Goal: Task Accomplishment & Management: Use online tool/utility

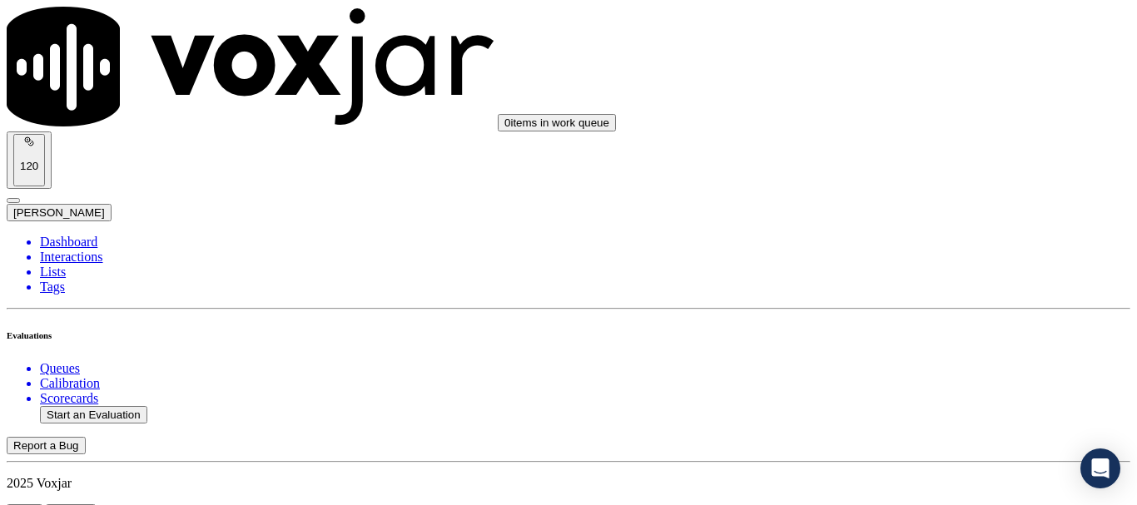
scroll to position [250, 0]
click at [101, 406] on button "Start an Evaluation" at bounding box center [93, 414] width 107 height 17
type input "20250904-112804_8632585645-all.mp3"
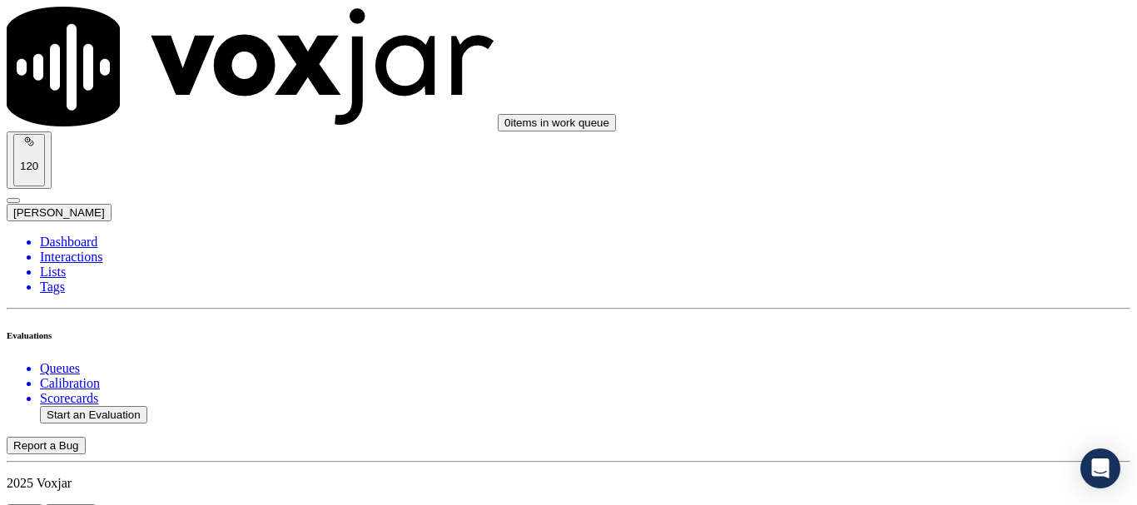
type input "fa"
type input "[DATE]T11:27"
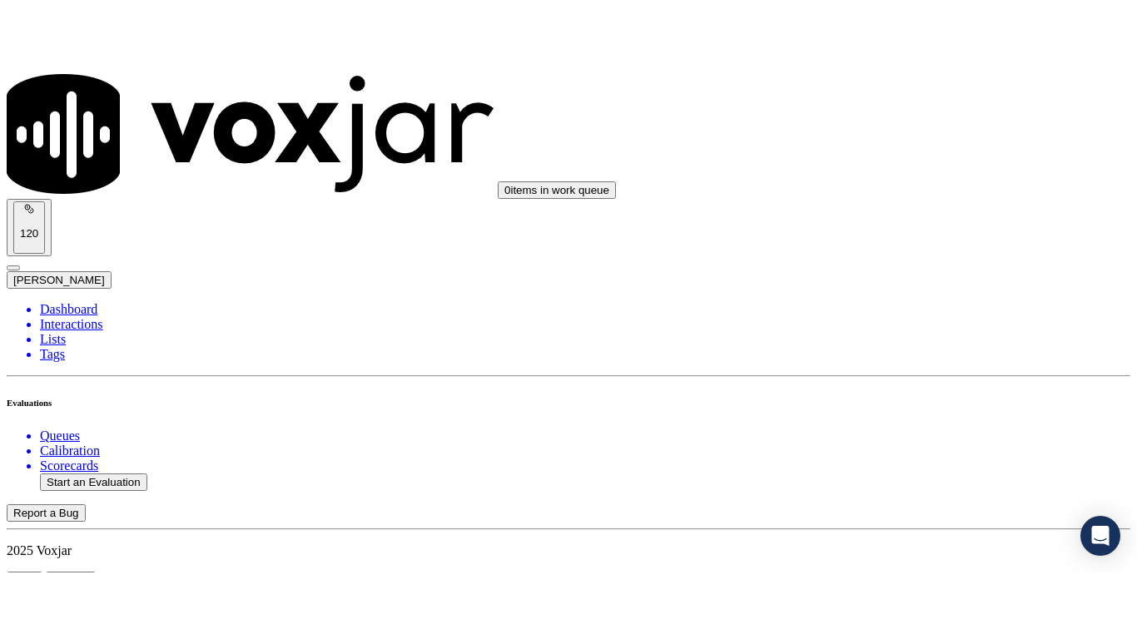
scroll to position [146, 0]
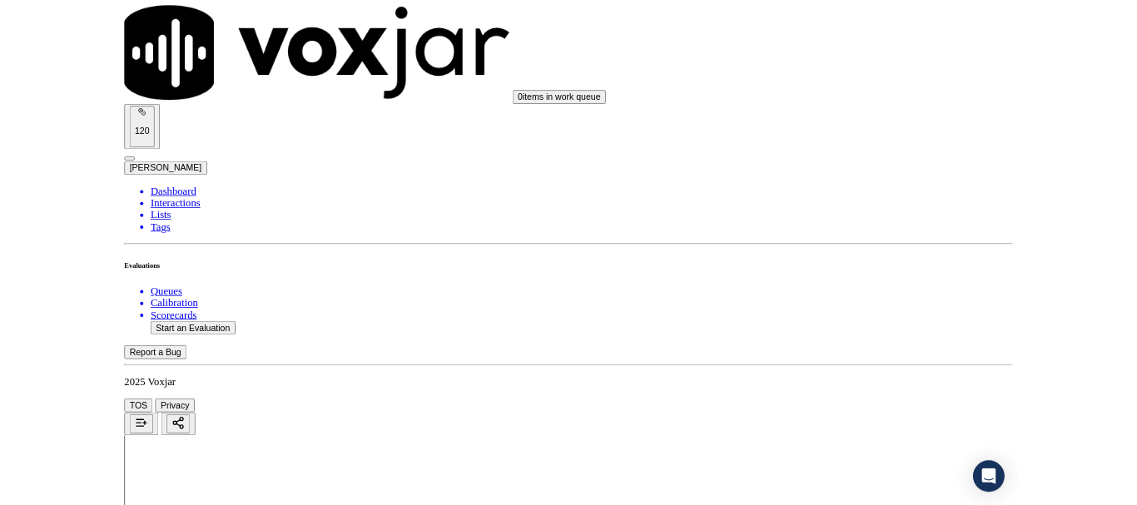
scroll to position [250, 0]
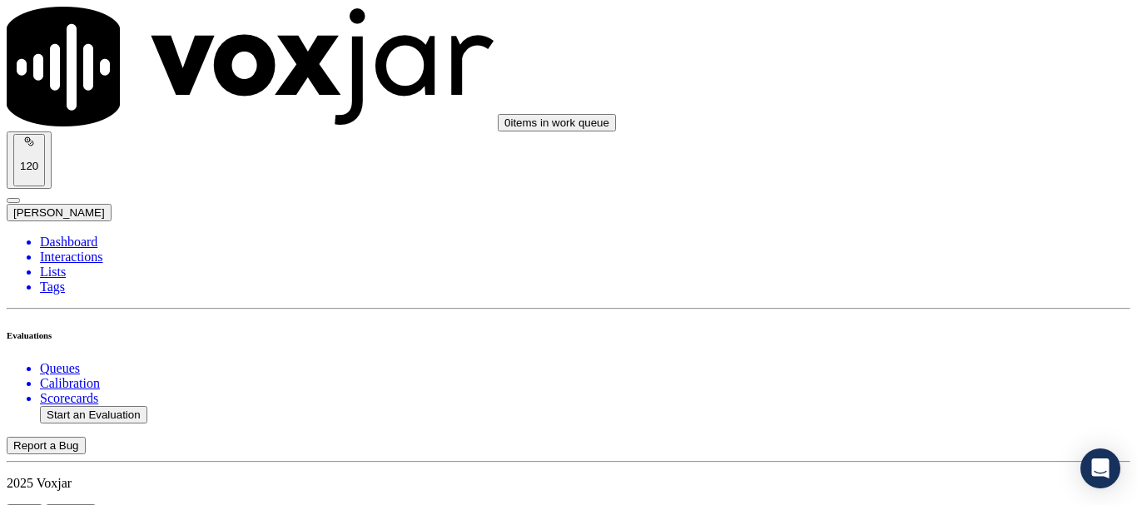
scroll to position [166, 0]
type input "MARILINE DUVERNO DUVERNO"
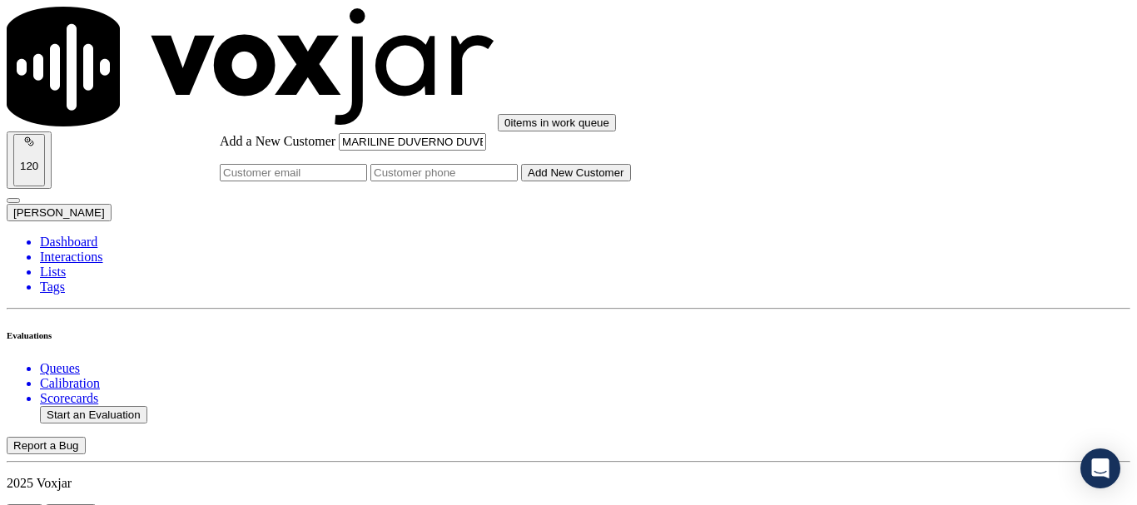
type input "MARILINE DUVERNO DUVERNO"
click at [518, 181] on input "Add a New Customer" at bounding box center [443, 172] width 147 height 17
paste input "8632585645"
type input "8632585645"
click at [631, 181] on button "Add New Customer" at bounding box center [576, 172] width 110 height 17
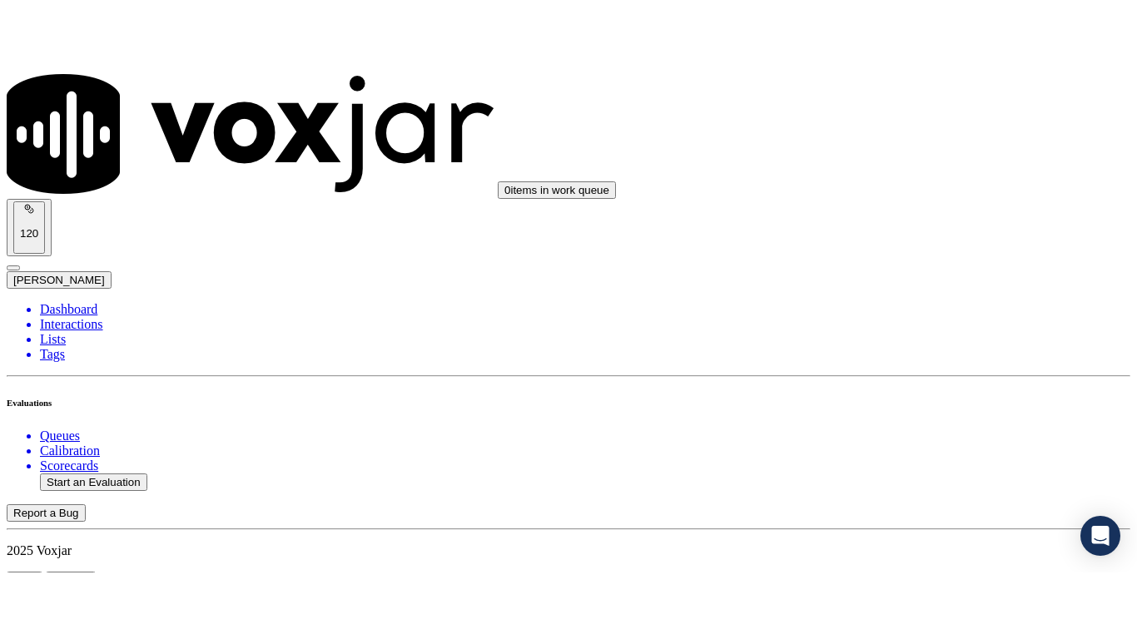
scroll to position [369, 0]
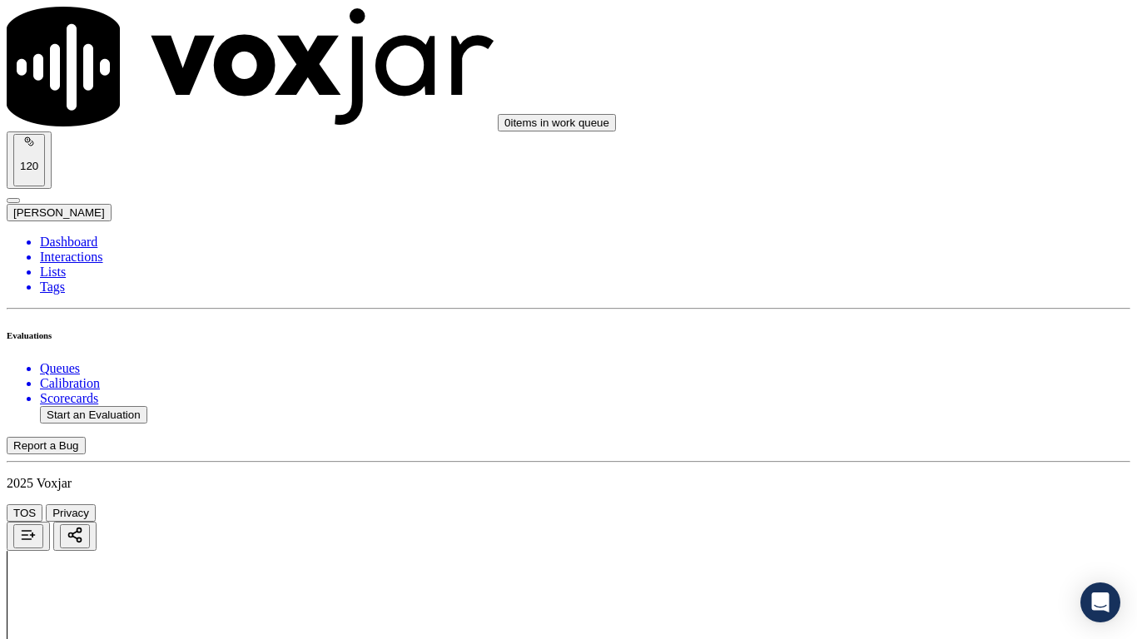
click at [929, 340] on div "Yes" at bounding box center [947, 336] width 211 height 15
click at [932, 241] on div "Yes" at bounding box center [947, 233] width 211 height 15
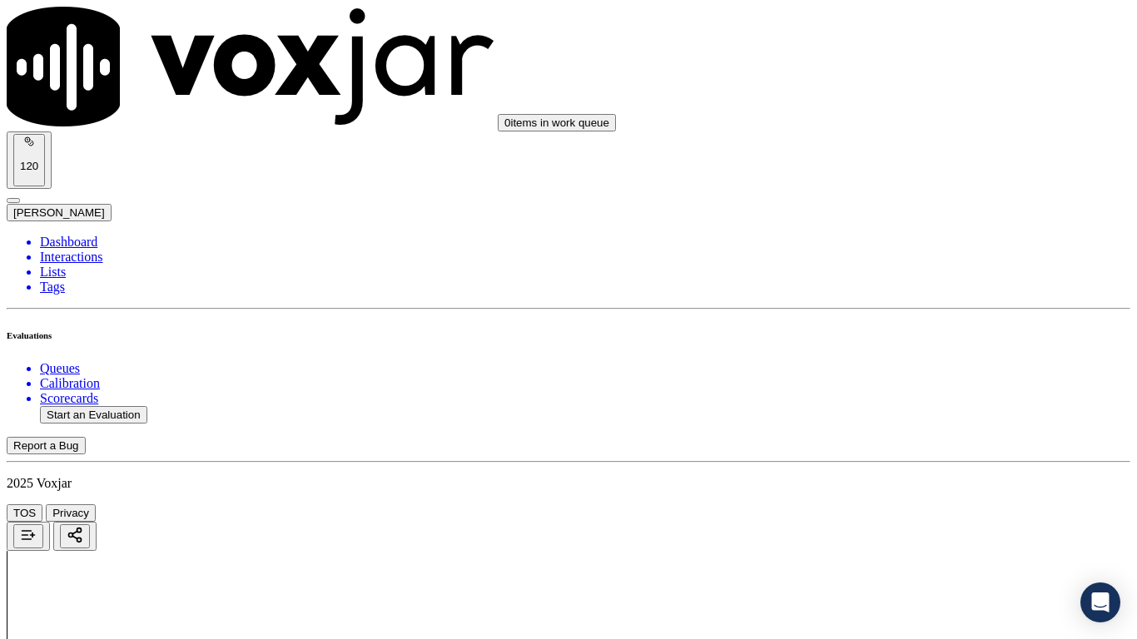
click at [925, 450] on div "Yes" at bounding box center [947, 442] width 211 height 15
click at [921, 294] on div "N/A" at bounding box center [947, 286] width 211 height 15
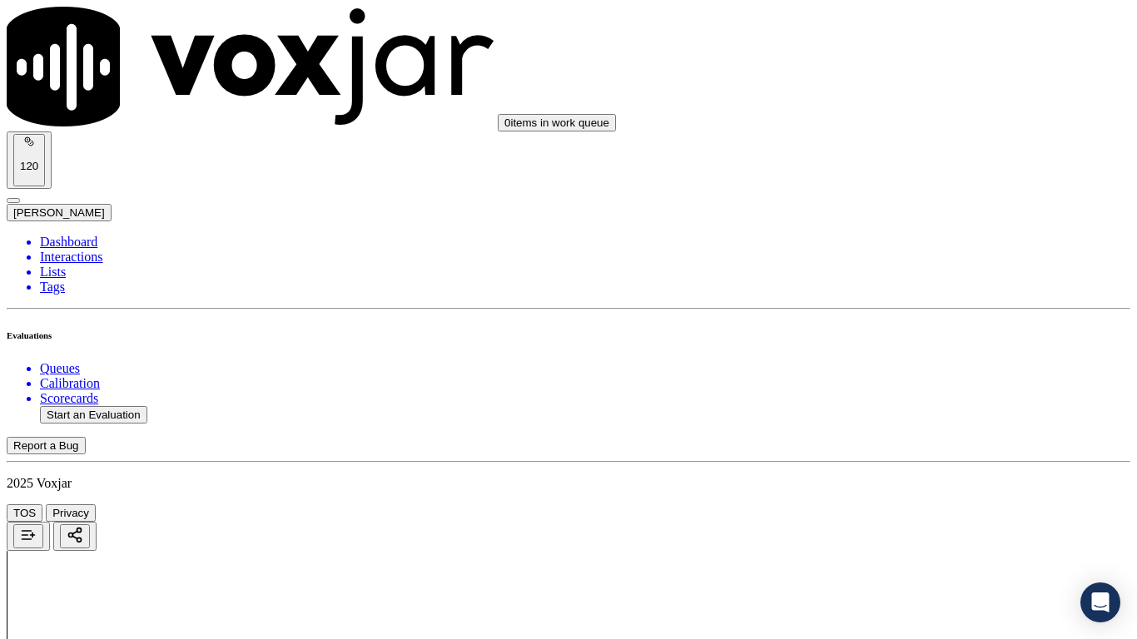
click at [928, 504] on div "N/A" at bounding box center [947, 556] width 211 height 15
click at [906, 327] on div "Yes" at bounding box center [947, 319] width 211 height 15
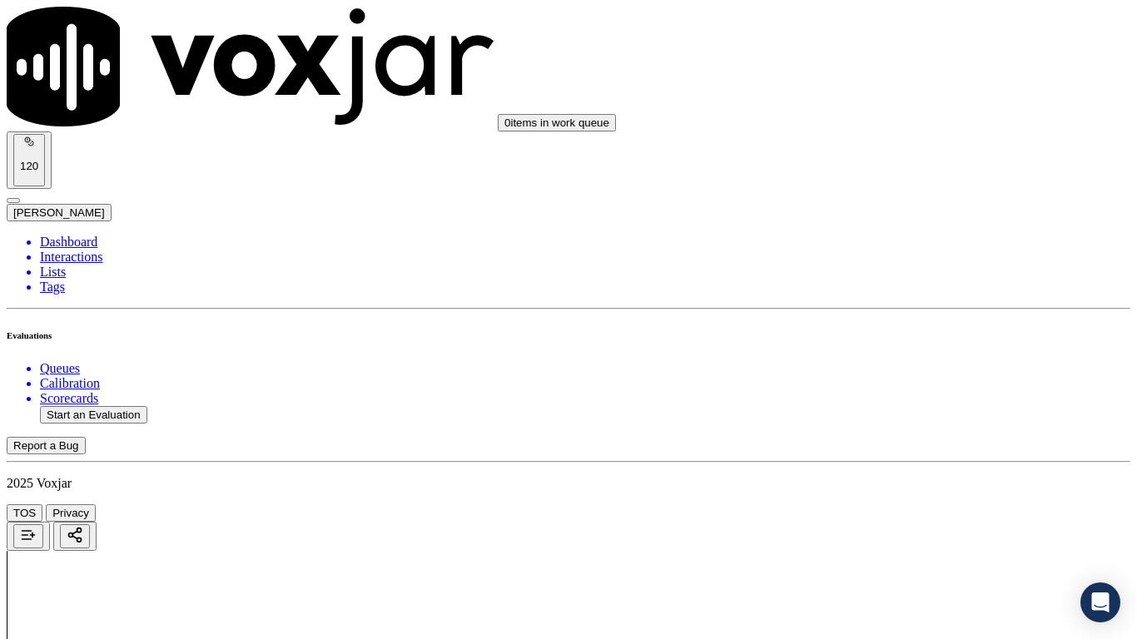
scroll to position [1415, 0]
click at [922, 295] on div "Yes No N/A" at bounding box center [947, 314] width 211 height 45
click at [922, 307] on div "Yes" at bounding box center [947, 299] width 211 height 15
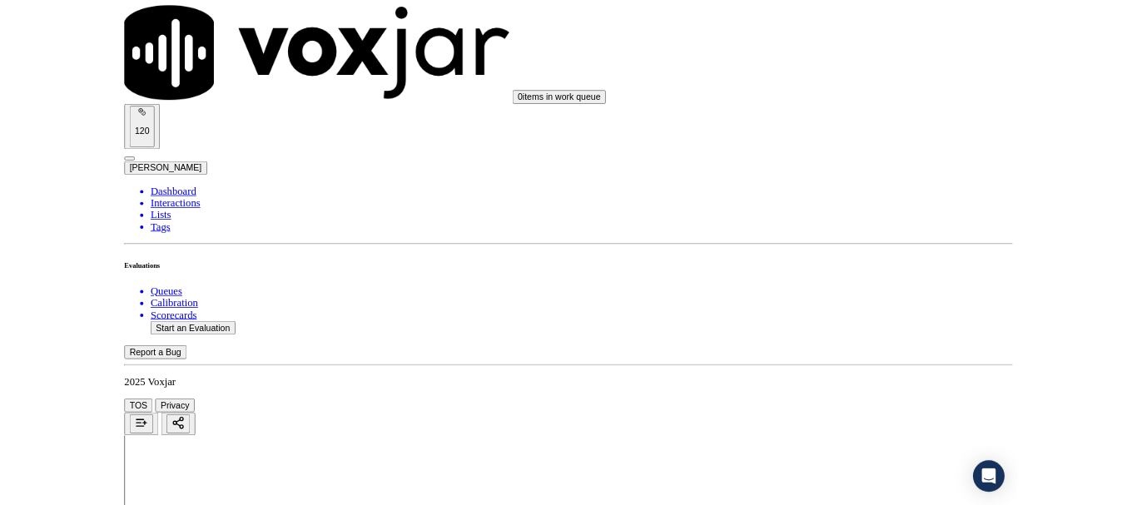
scroll to position [1748, 0]
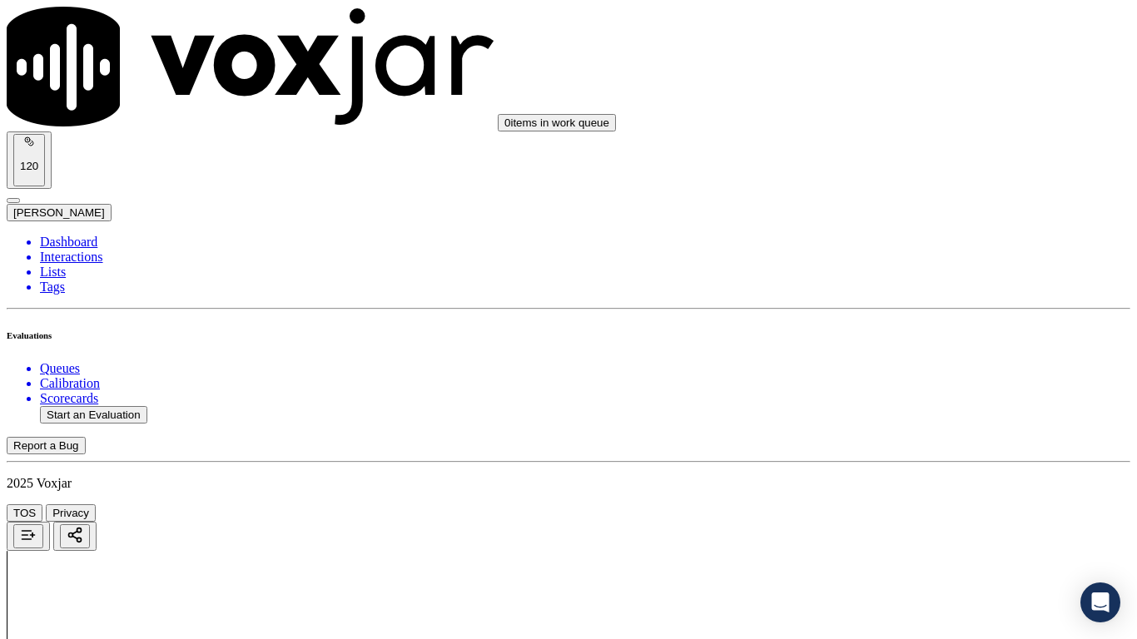
click at [924, 219] on div "No" at bounding box center [947, 211] width 211 height 15
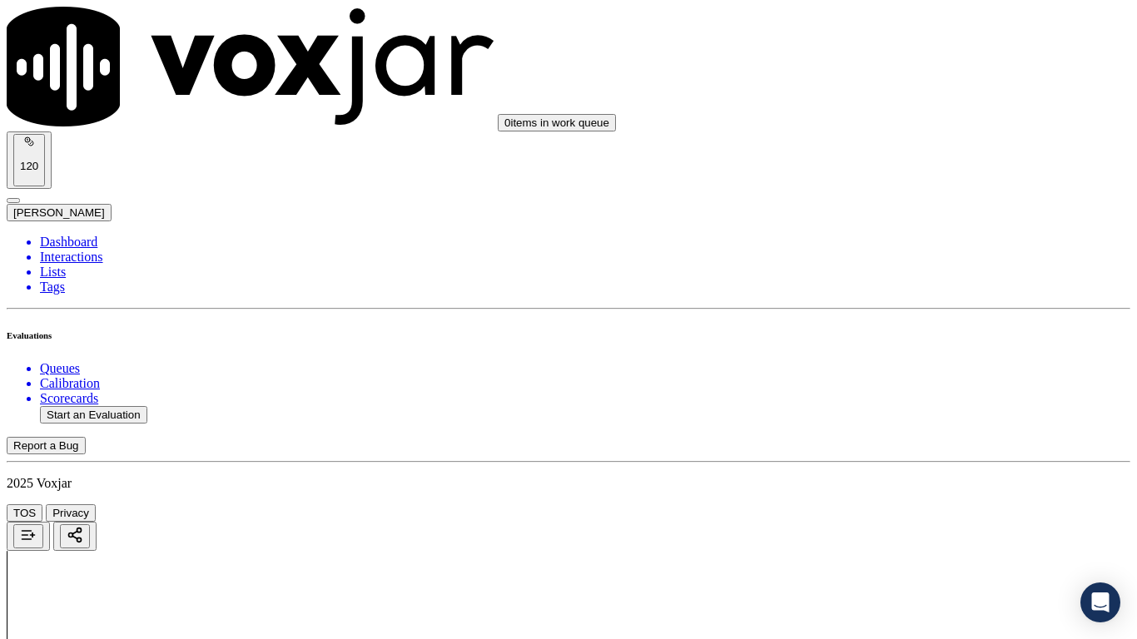
drag, startPoint x: 1009, startPoint y: 283, endPoint x: 788, endPoint y: 232, distance: 226.4
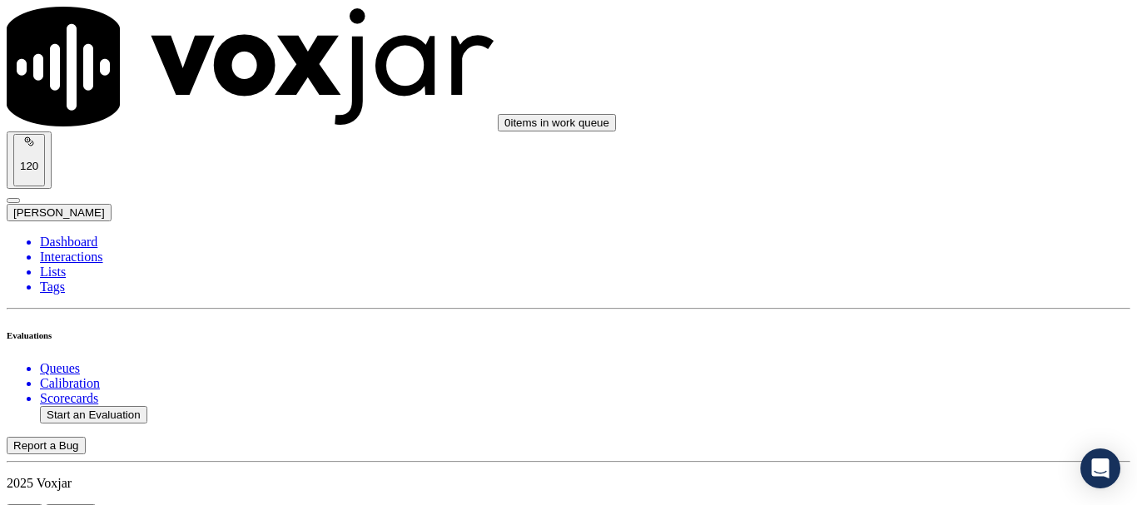
paste textarea "ustomer provided the wrong unit number, but instead of probing or verifying it,…"
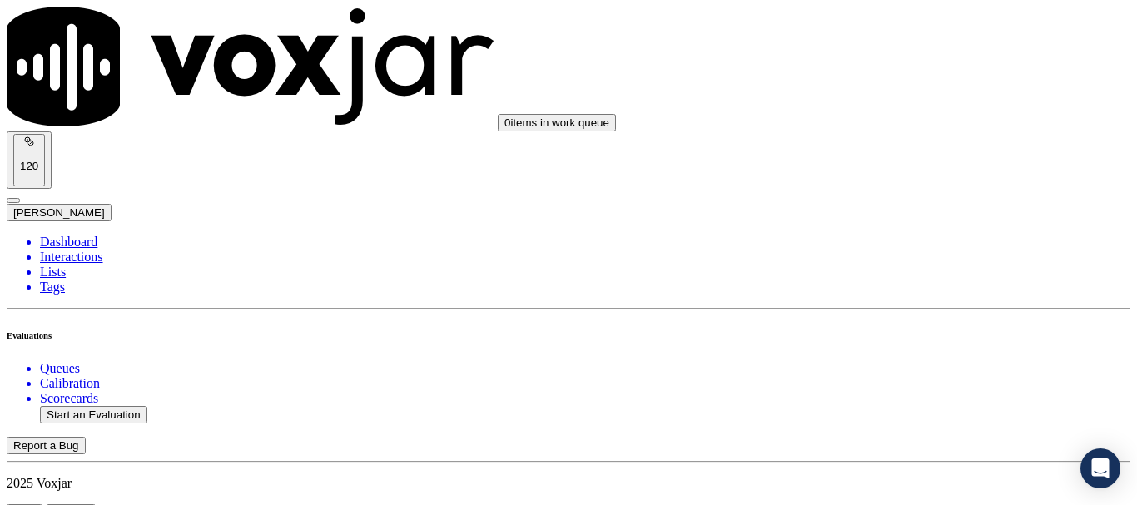
type textarea "8.25sec Customer provided the wrong unit number, but instead of probing or veri…"
click at [919, 330] on div "Yes" at bounding box center [947, 327] width 211 height 15
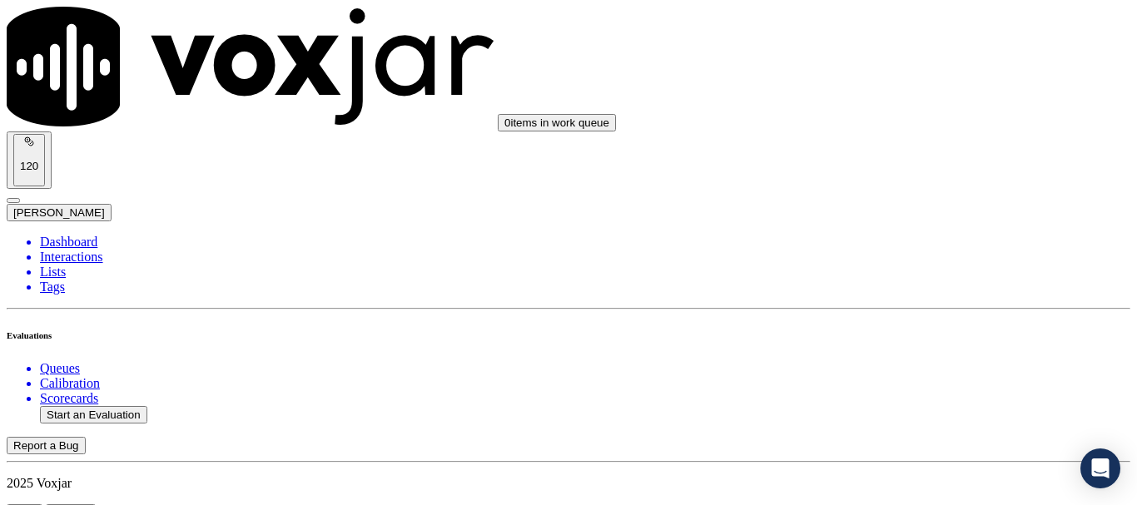
scroll to position [2331, 0]
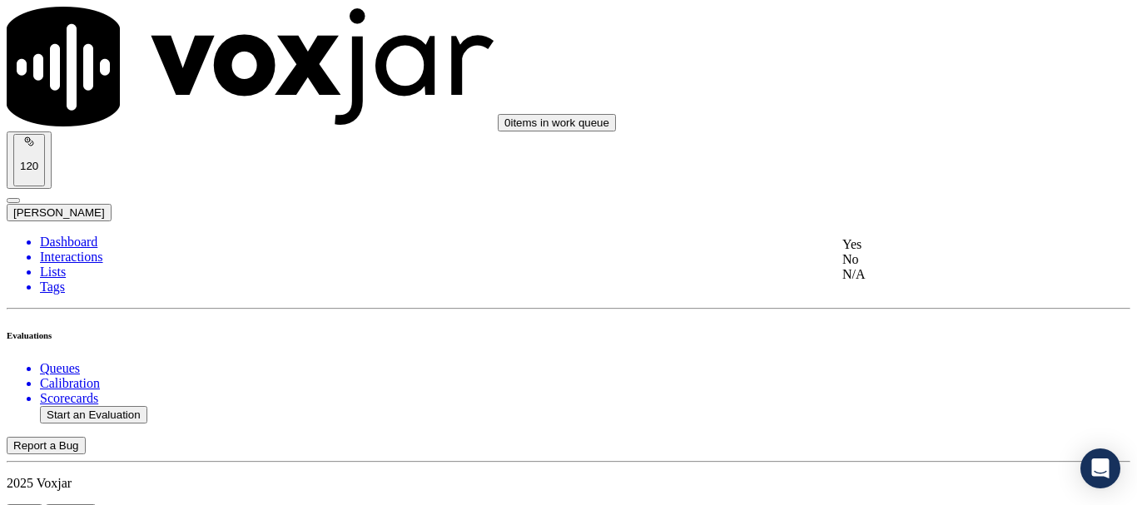
click at [921, 252] on div "Yes" at bounding box center [947, 244] width 211 height 15
click at [941, 177] on div "No" at bounding box center [947, 169] width 211 height 15
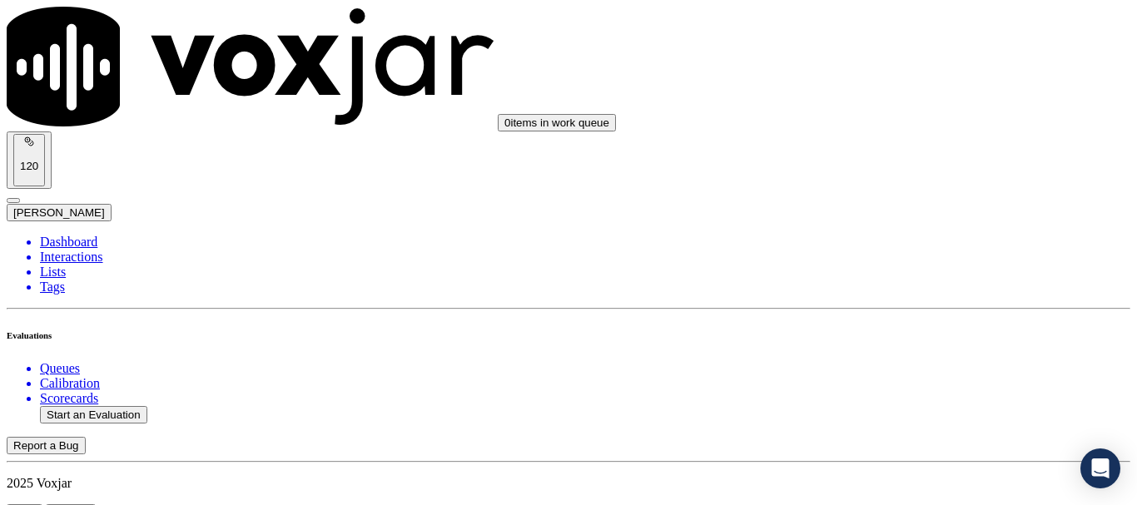
paste textarea "At 3:38, the agent stated the rate as '1.229 cents of dollars,' which was uncle…"
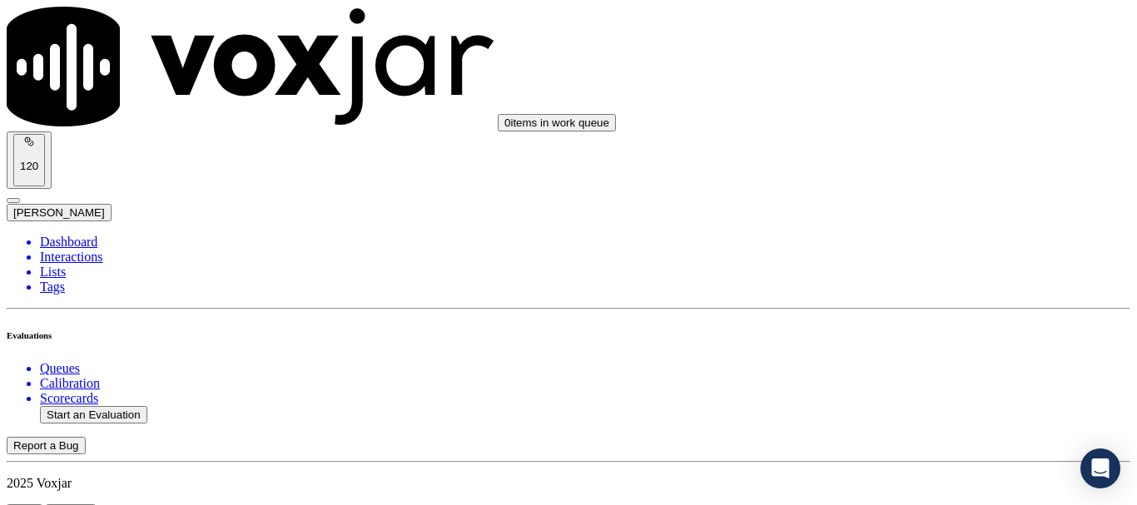
type textarea "At 3:38sec , the agent stated the rate as '1.229 cents of dollars,' which was u…"
click at [926, 306] on div "No" at bounding box center [947, 298] width 211 height 15
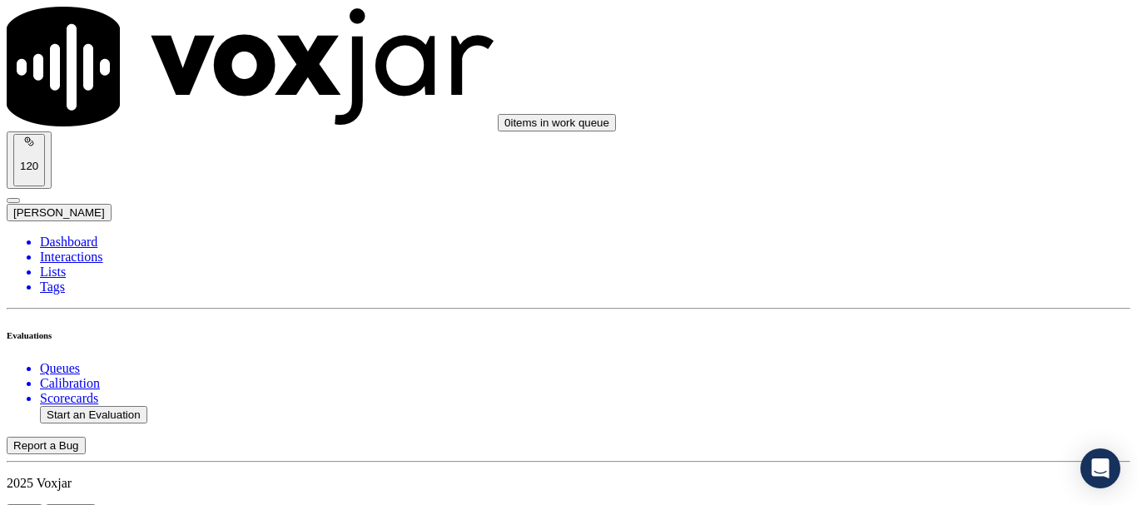
drag, startPoint x: 889, startPoint y: 337, endPoint x: 937, endPoint y: 400, distance: 78.9
drag, startPoint x: 966, startPoint y: 338, endPoint x: 924, endPoint y: 335, distance: 41.8
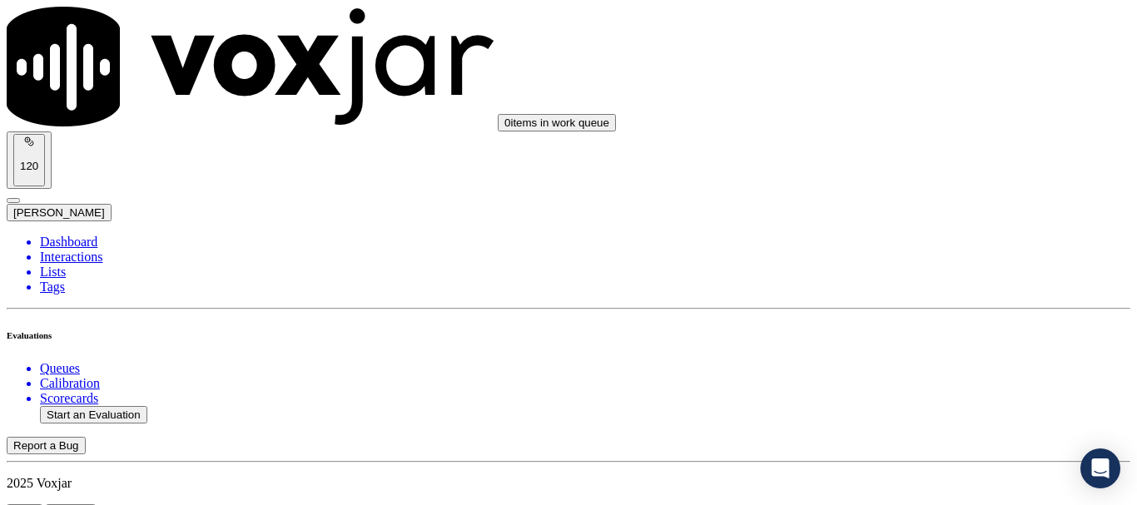
drag, startPoint x: 889, startPoint y: 337, endPoint x: 939, endPoint y: 391, distance: 73.6
paste textarea "did not sound confident in English. When the customer asked about cancellation,…"
drag, startPoint x: 989, startPoint y: 386, endPoint x: 947, endPoint y: 386, distance: 41.6
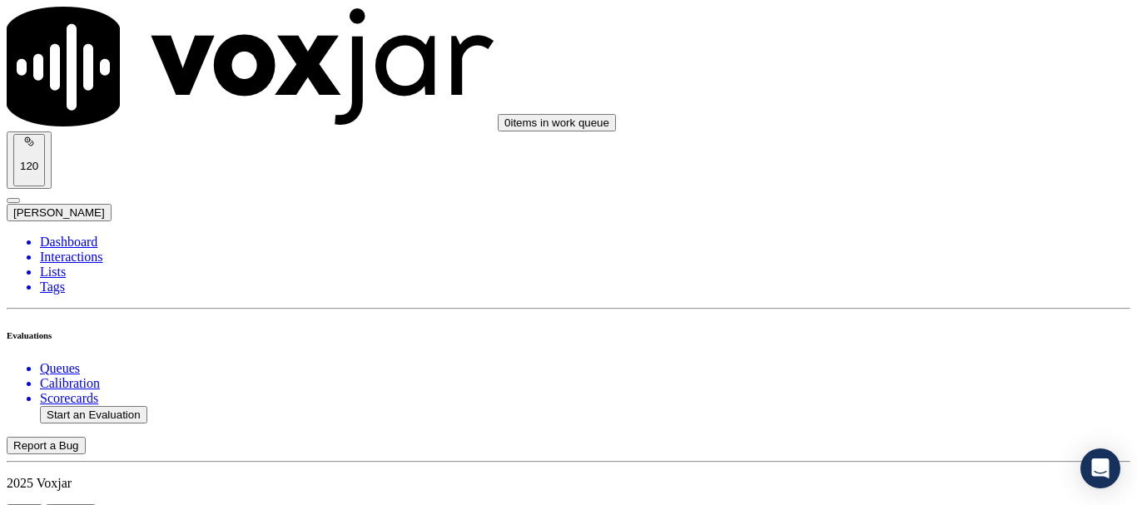
type textarea "6.10sec Agent did not sound confident in English. When the customer asked about…"
click at [909, 271] on div "No" at bounding box center [947, 263] width 211 height 15
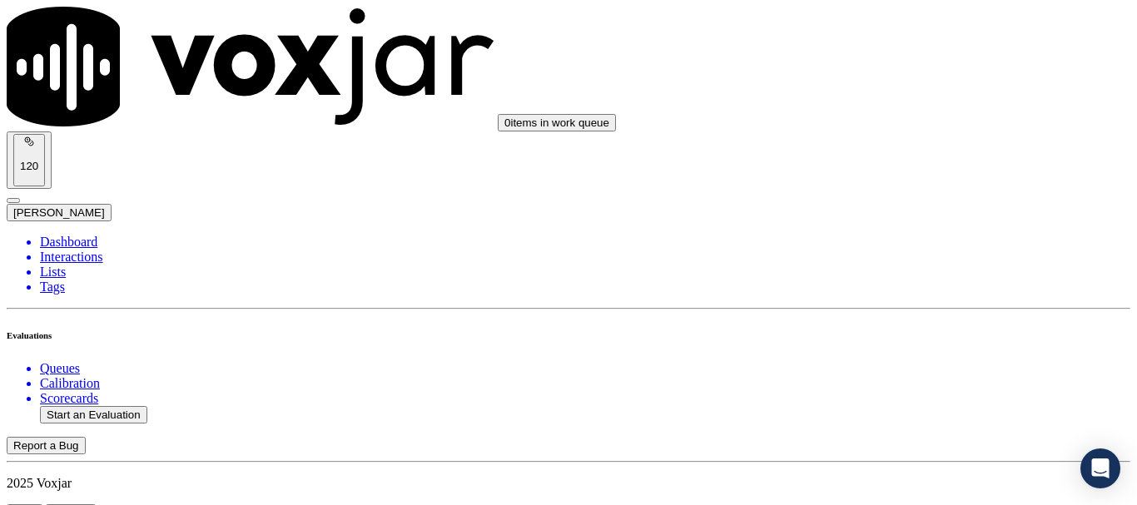
scroll to position [3579, 0]
drag, startPoint x: 946, startPoint y: 102, endPoint x: 946, endPoint y: 111, distance: 9.2
click at [942, 147] on div "No" at bounding box center [947, 139] width 211 height 15
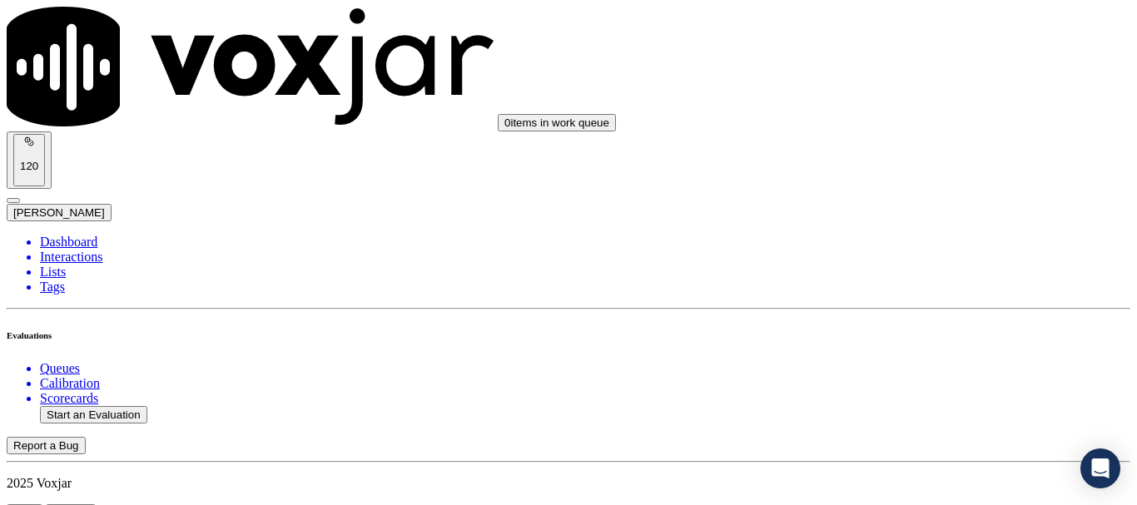
click at [931, 191] on div "No" at bounding box center [947, 183] width 211 height 15
drag, startPoint x: 939, startPoint y: 117, endPoint x: 938, endPoint y: 128, distance: 10.9
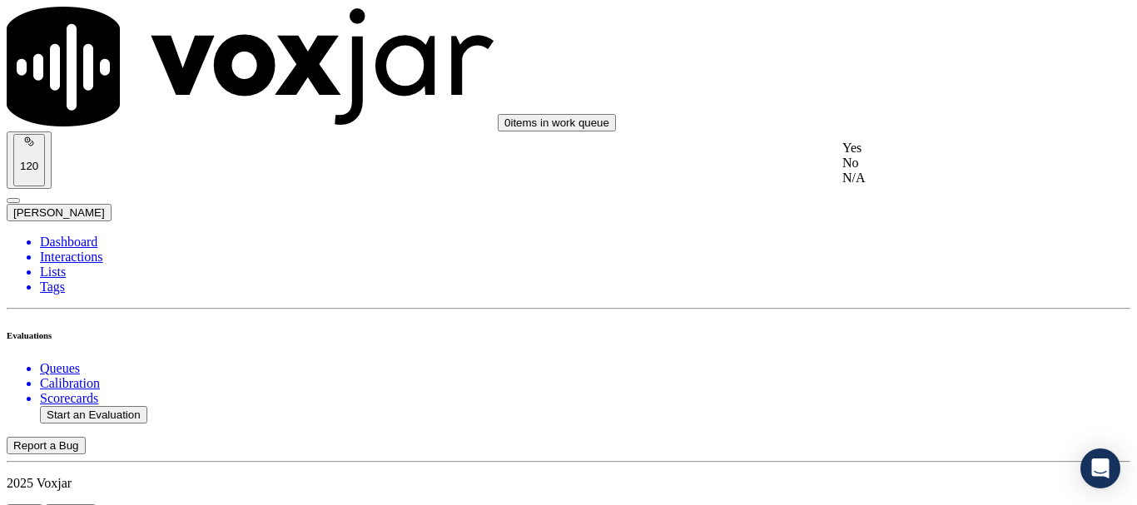
click at [925, 156] on div "Yes" at bounding box center [947, 148] width 211 height 15
click at [936, 135] on div "Yes" at bounding box center [947, 128] width 211 height 15
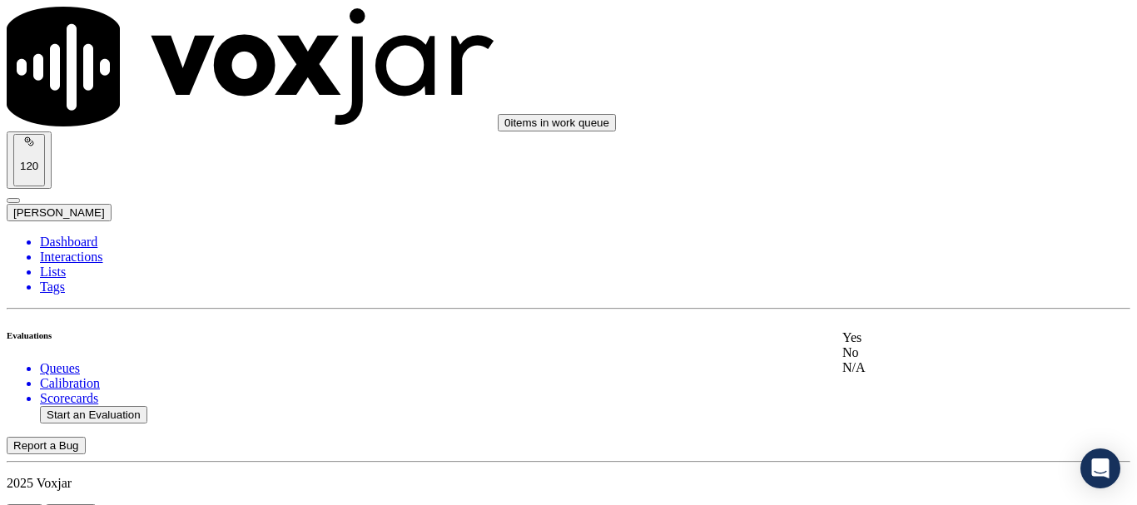
click at [913, 345] on div "Yes" at bounding box center [947, 337] width 211 height 15
click at [899, 217] on div "Yes" at bounding box center [947, 219] width 211 height 15
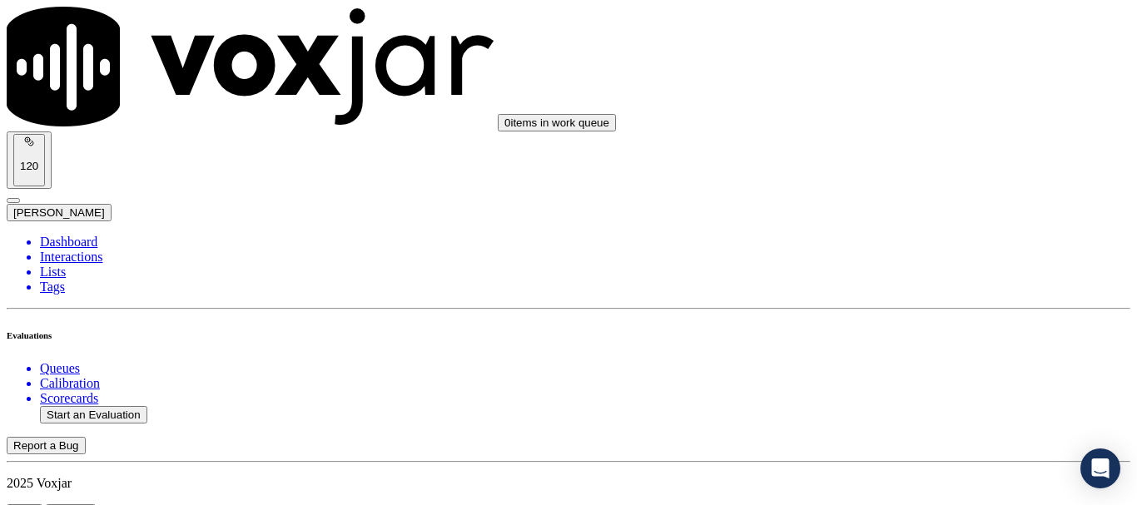
click at [928, 271] on div "Yes" at bounding box center [947, 263] width 211 height 15
click at [908, 339] on div "No" at bounding box center [947, 331] width 211 height 15
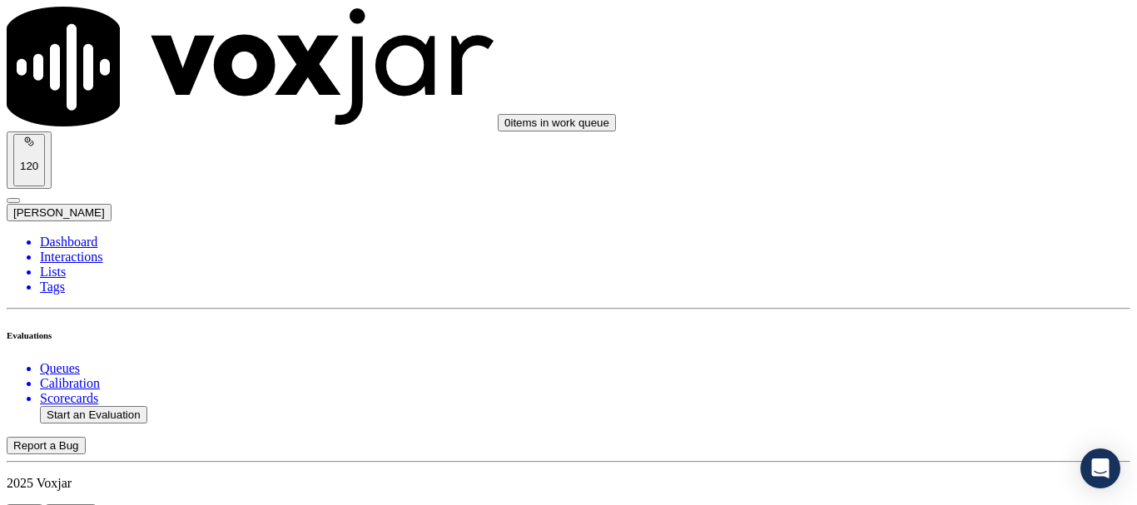
drag, startPoint x: 962, startPoint y: 329, endPoint x: 890, endPoint y: 282, distance: 86.1
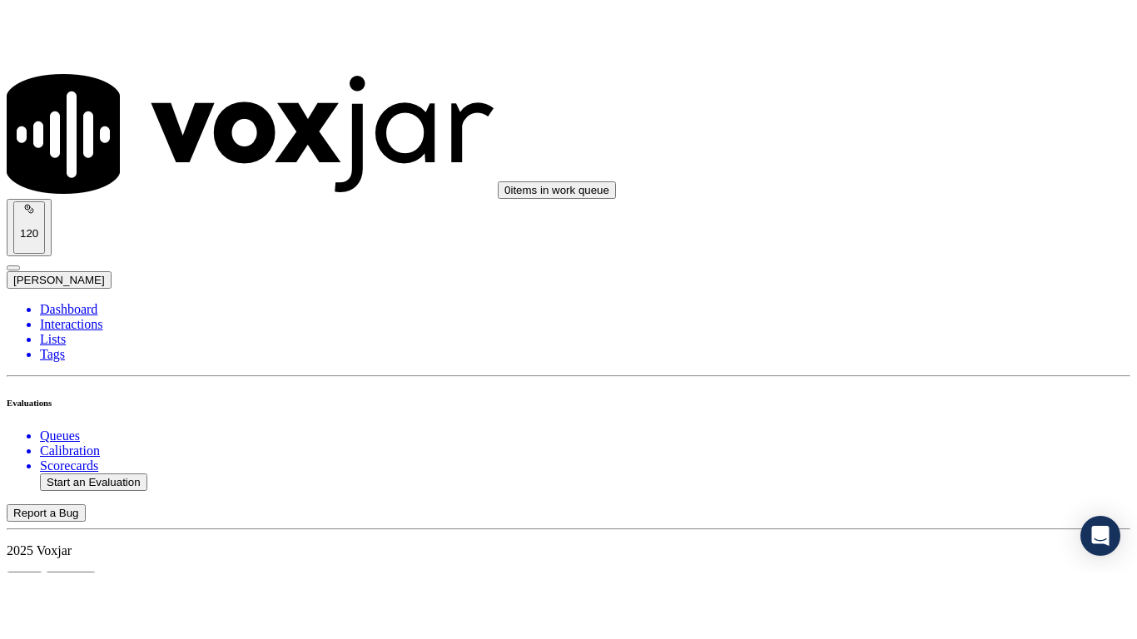
scroll to position [0, 0]
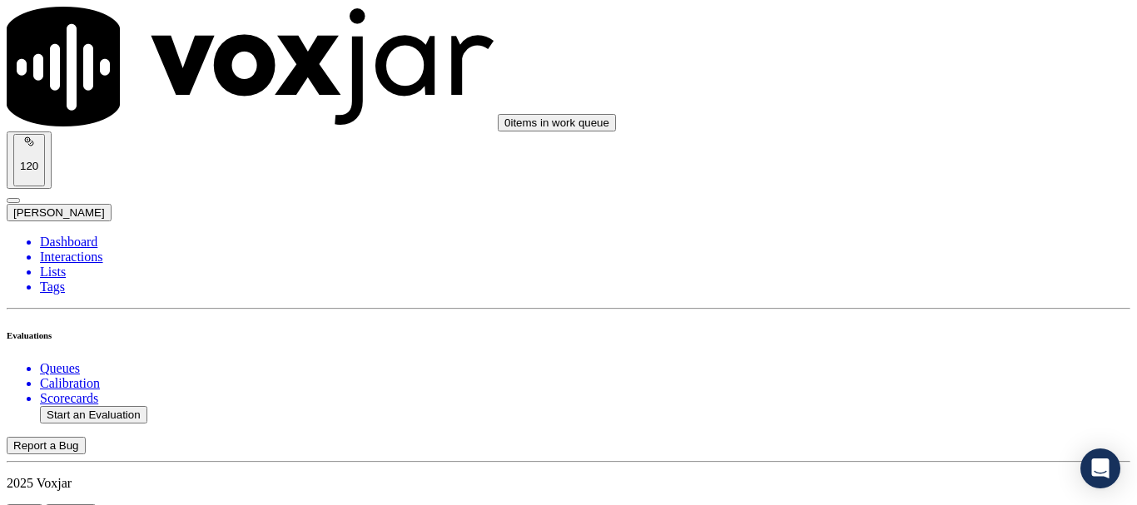
click at [128, 406] on button "Start an Evaluation" at bounding box center [93, 414] width 107 height 17
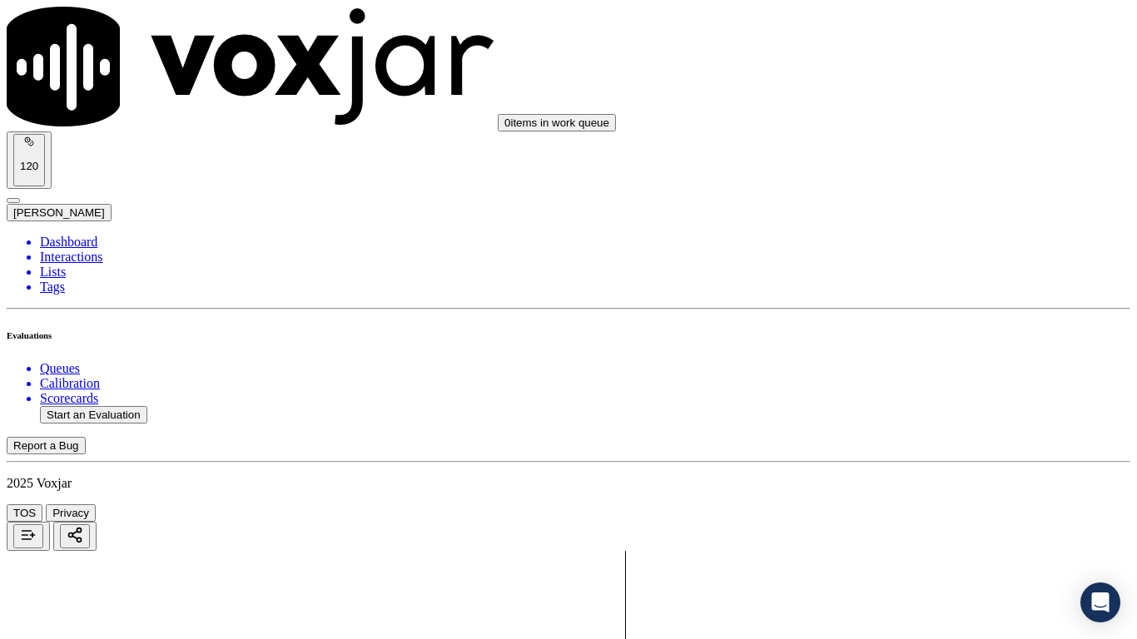
drag, startPoint x: 775, startPoint y: 31, endPoint x: 772, endPoint y: 47, distance: 16.0
click at [113, 406] on button "Start an Evaluation" at bounding box center [93, 414] width 107 height 17
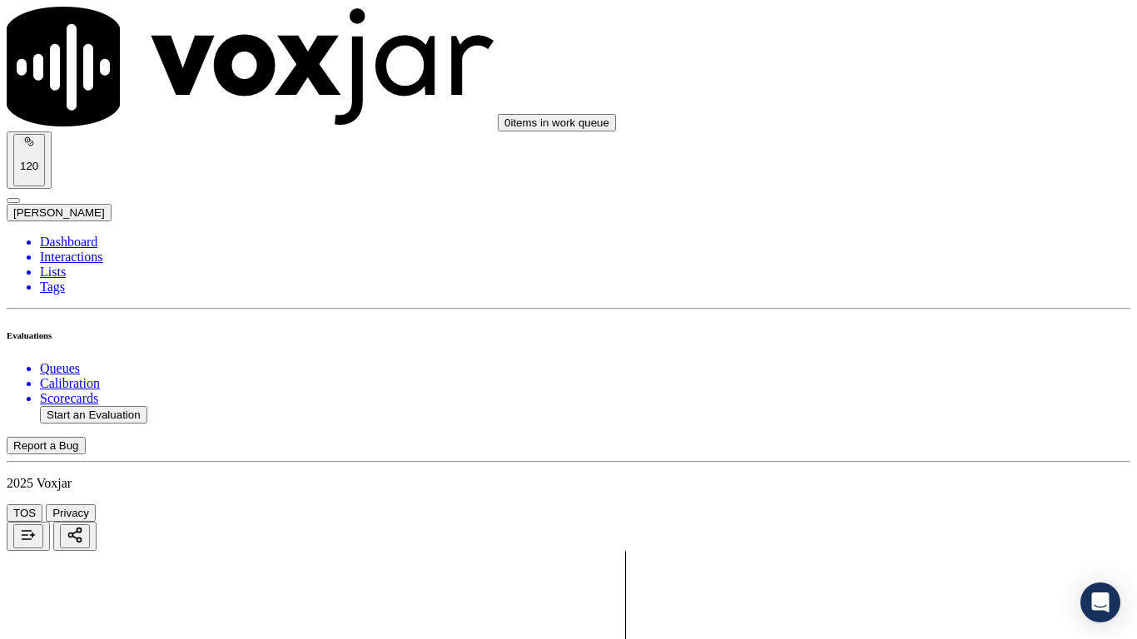
type input "20250904-170318_2073201893-all.mp3"
type input "jo"
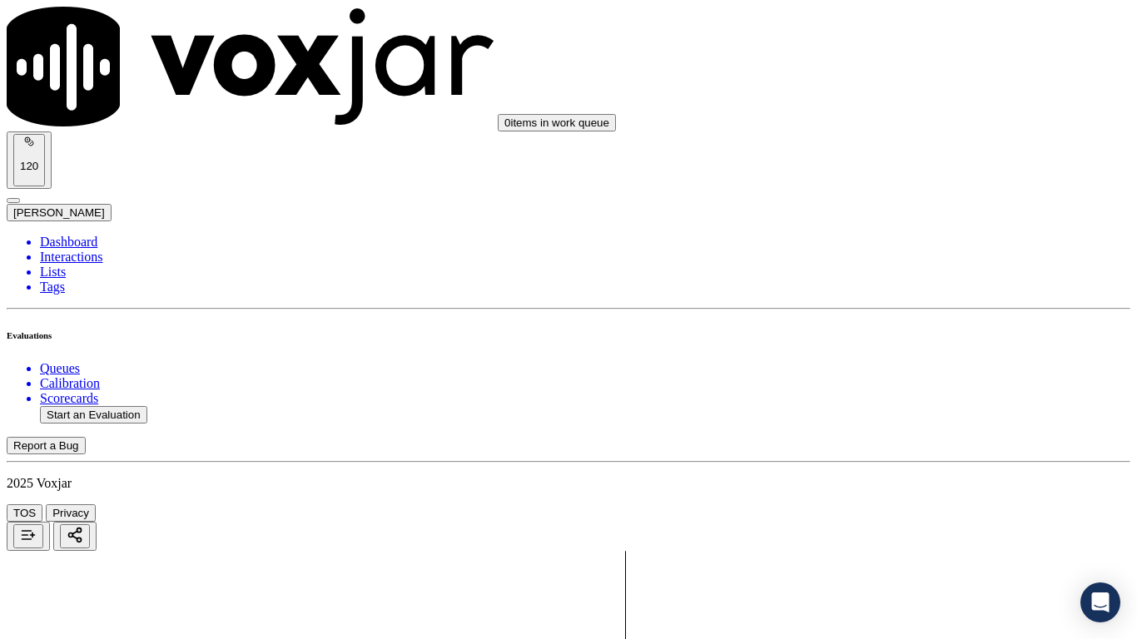
type input "[DATE]T11:51"
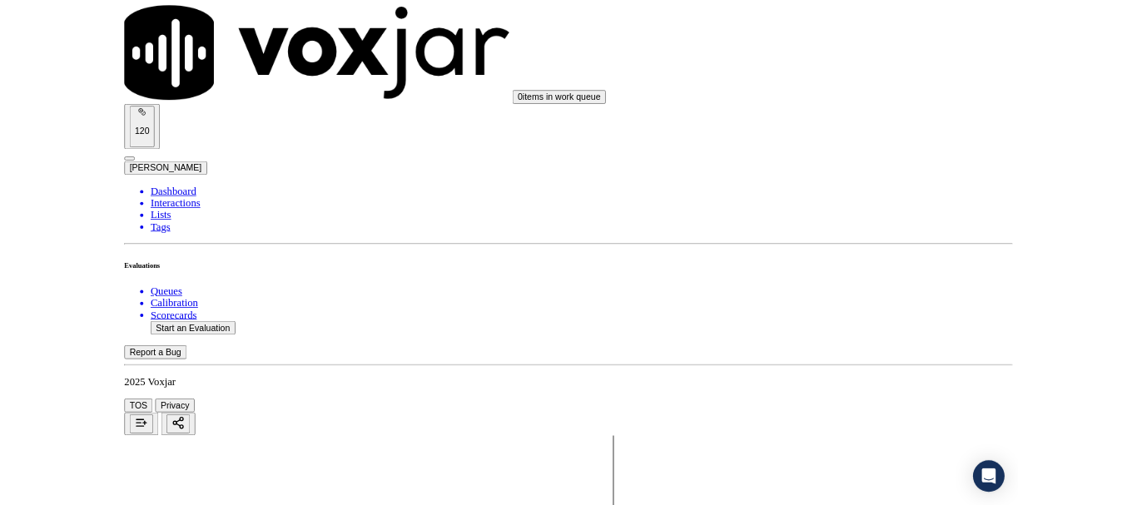
scroll to position [146, 0]
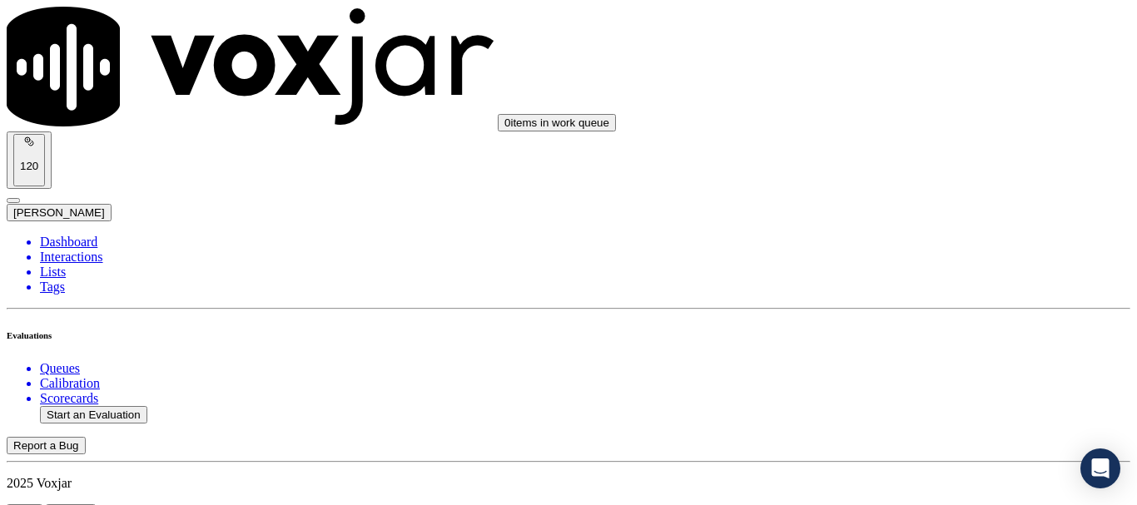
scroll to position [166, 0]
type input "[PERSON_NAME]"
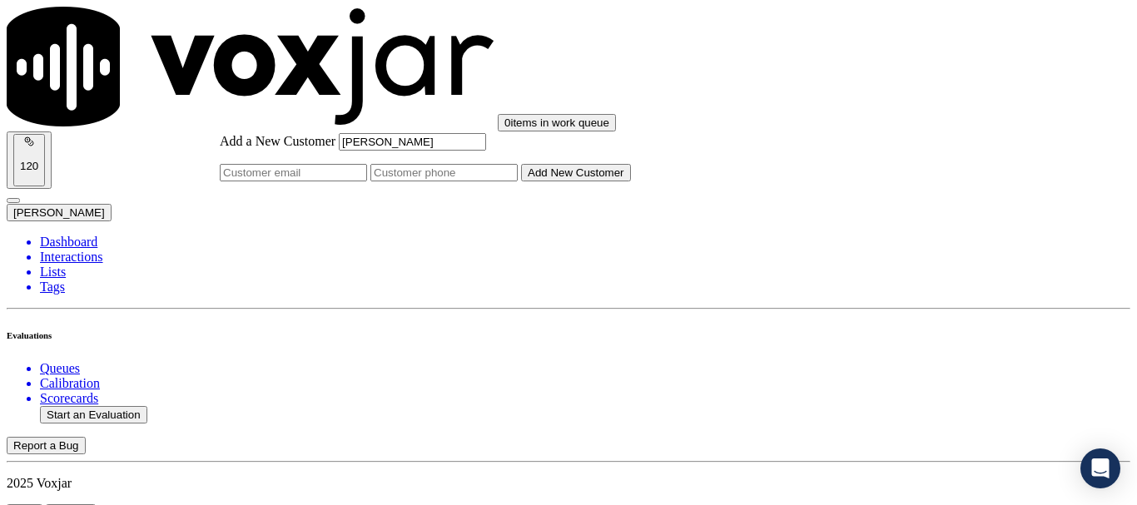
type input "[PERSON_NAME]"
click at [518, 181] on input "Add a New Customer" at bounding box center [443, 172] width 147 height 17
paste input "2073201893"
type input "2073201893"
click at [626, 181] on button "Add New Customer" at bounding box center [576, 172] width 110 height 17
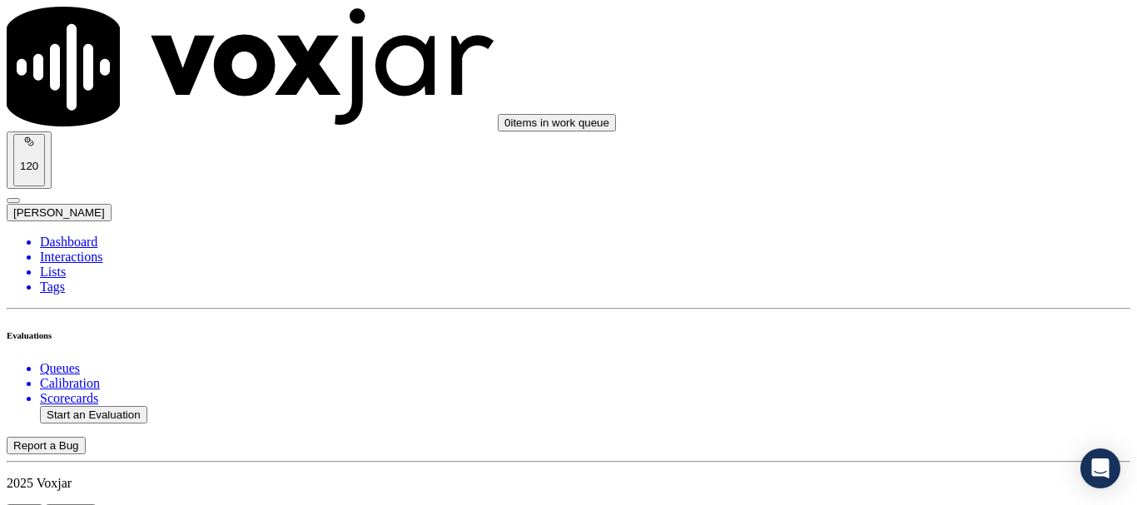
click at [924, 344] on div "Yes" at bounding box center [947, 336] width 211 height 15
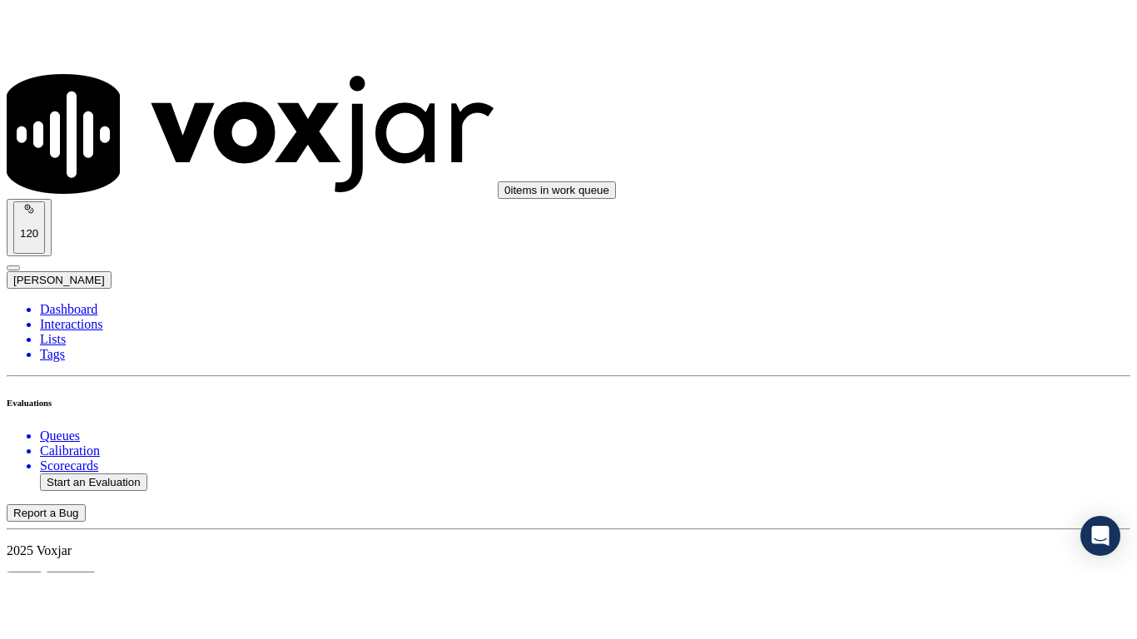
scroll to position [333, 0]
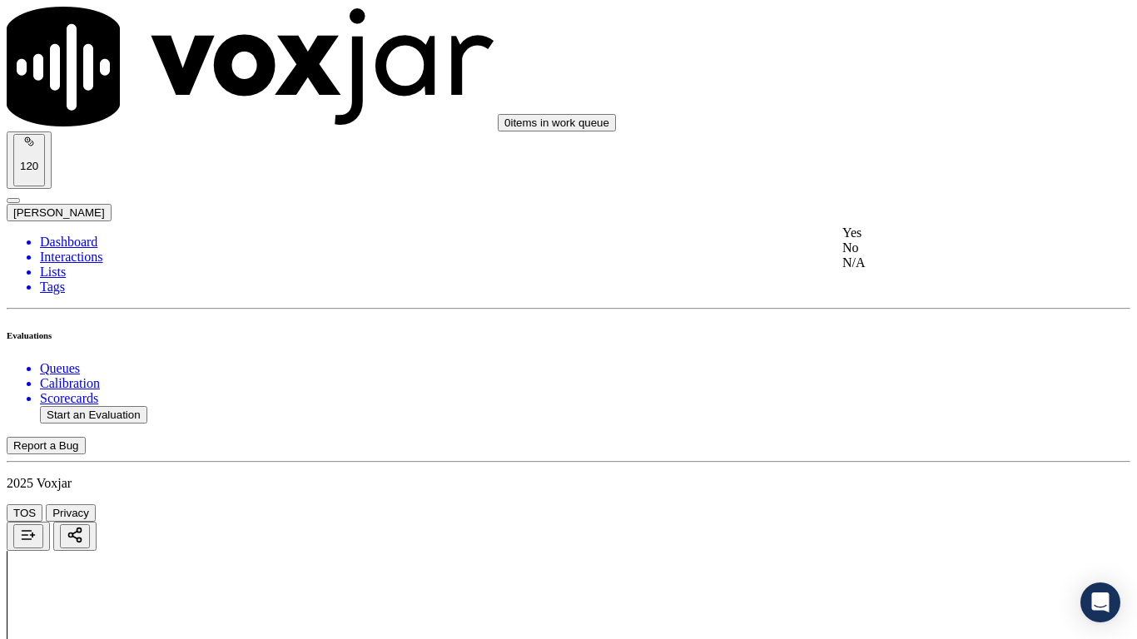
drag, startPoint x: 897, startPoint y: 236, endPoint x: 909, endPoint y: 334, distance: 98.9
click at [897, 236] on div "Yes" at bounding box center [947, 233] width 211 height 15
click at [917, 444] on div "Yes" at bounding box center [947, 442] width 211 height 15
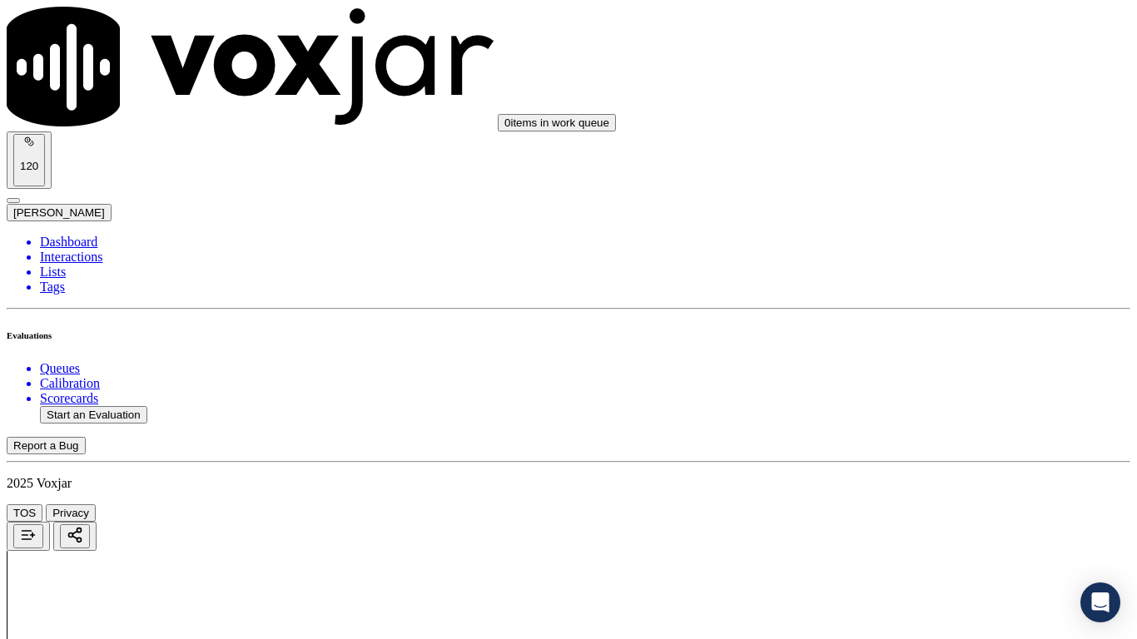
click at [943, 294] on div "N/A" at bounding box center [947, 286] width 211 height 15
click at [917, 504] on div "N/A" at bounding box center [947, 556] width 211 height 15
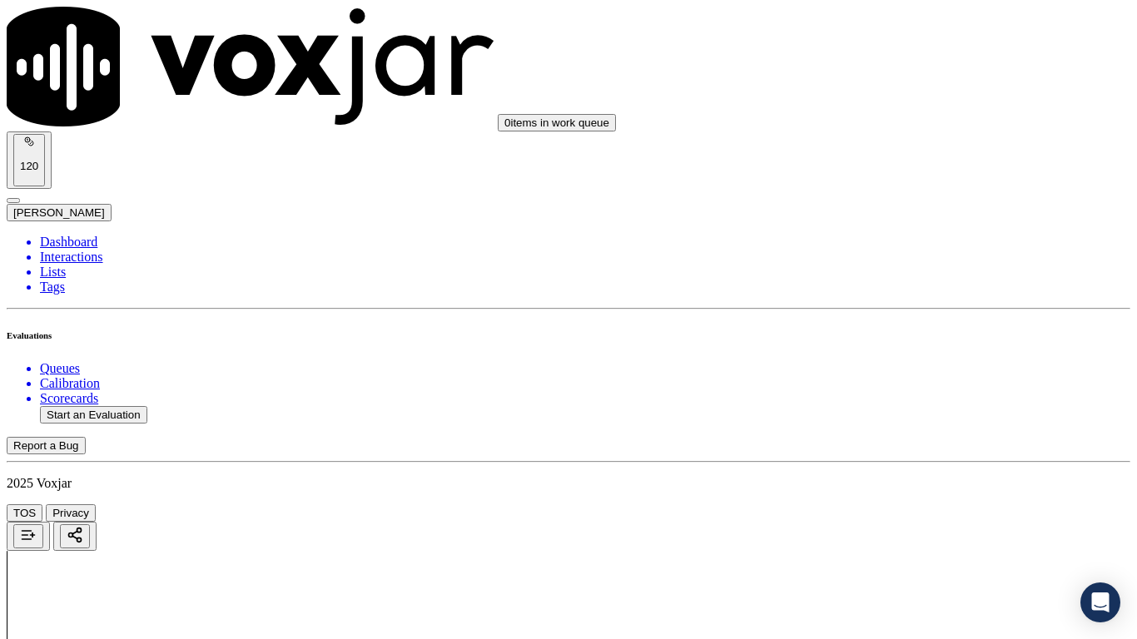
click at [941, 244] on div "Yes" at bounding box center [947, 236] width 211 height 15
click at [936, 474] on div "Yes" at bounding box center [947, 466] width 211 height 15
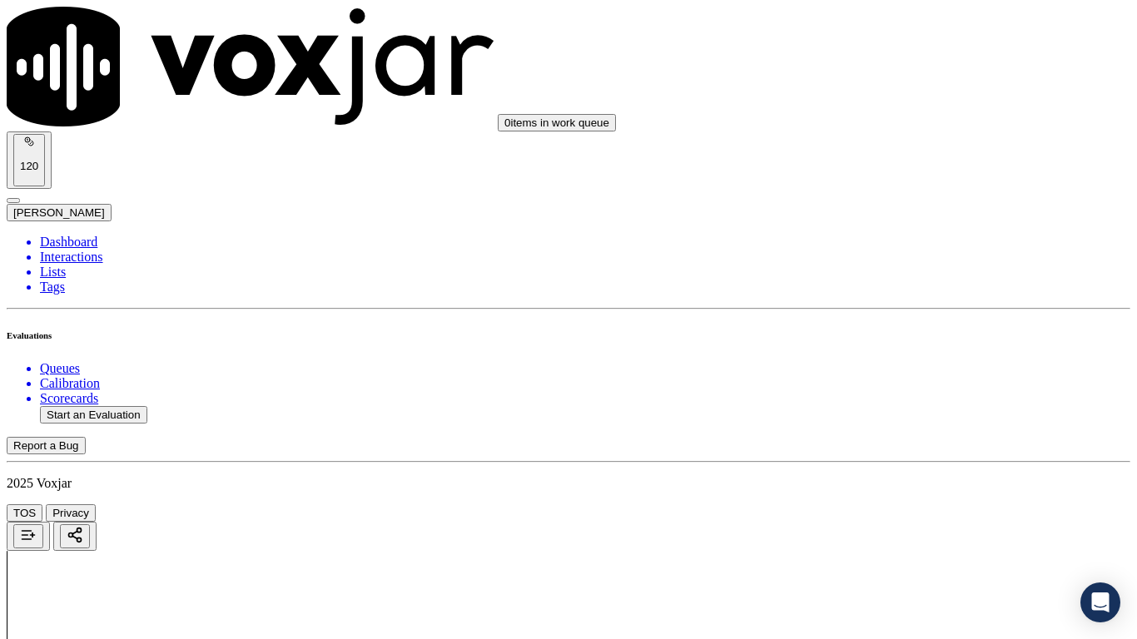
click at [907, 198] on div "Yes" at bounding box center [947, 196] width 211 height 15
click at [929, 414] on div "Yes" at bounding box center [947, 406] width 211 height 15
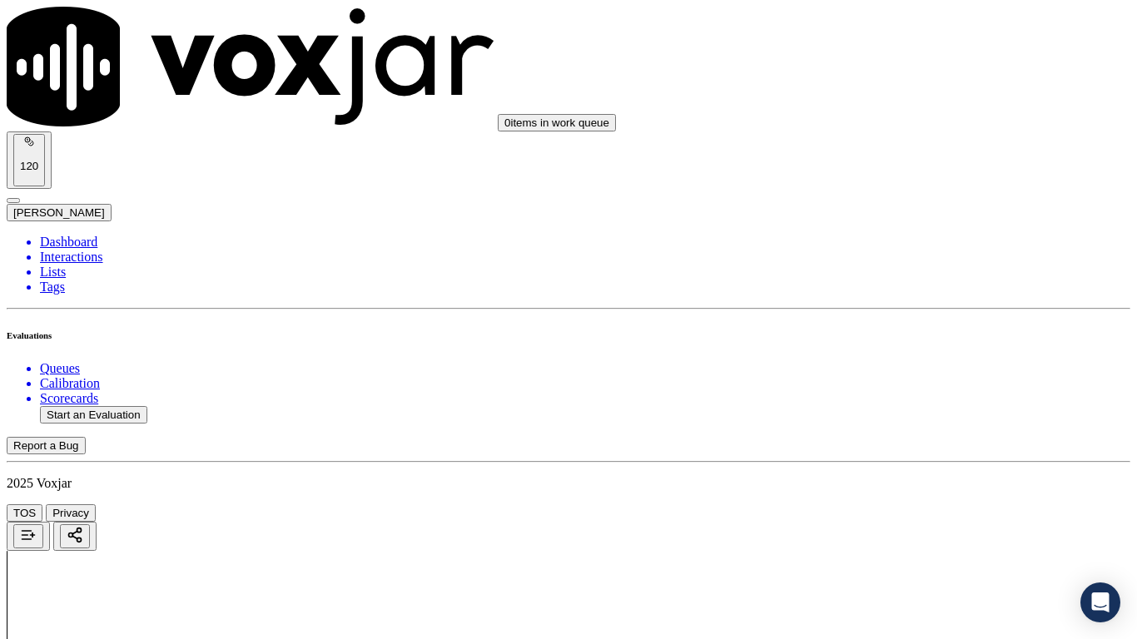
click at [910, 330] on div "Yes" at bounding box center [947, 322] width 211 height 15
click at [921, 157] on div "Yes" at bounding box center [947, 149] width 211 height 15
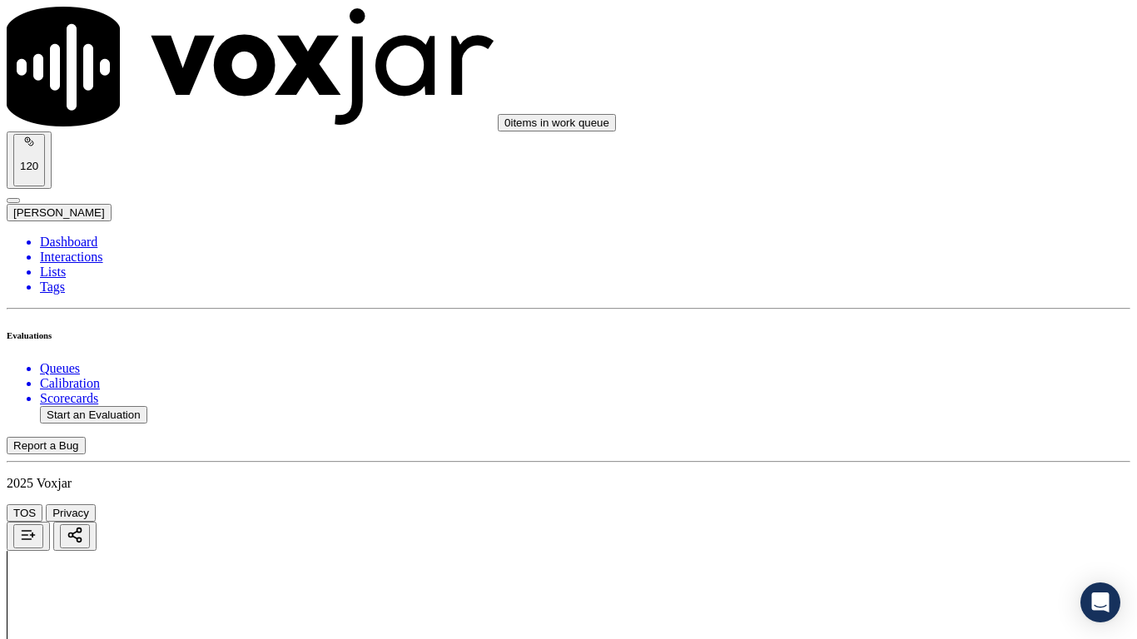
click at [932, 441] on div "Yes" at bounding box center [947, 439] width 211 height 15
click at [934, 241] on div "Yes" at bounding box center [947, 233] width 211 height 15
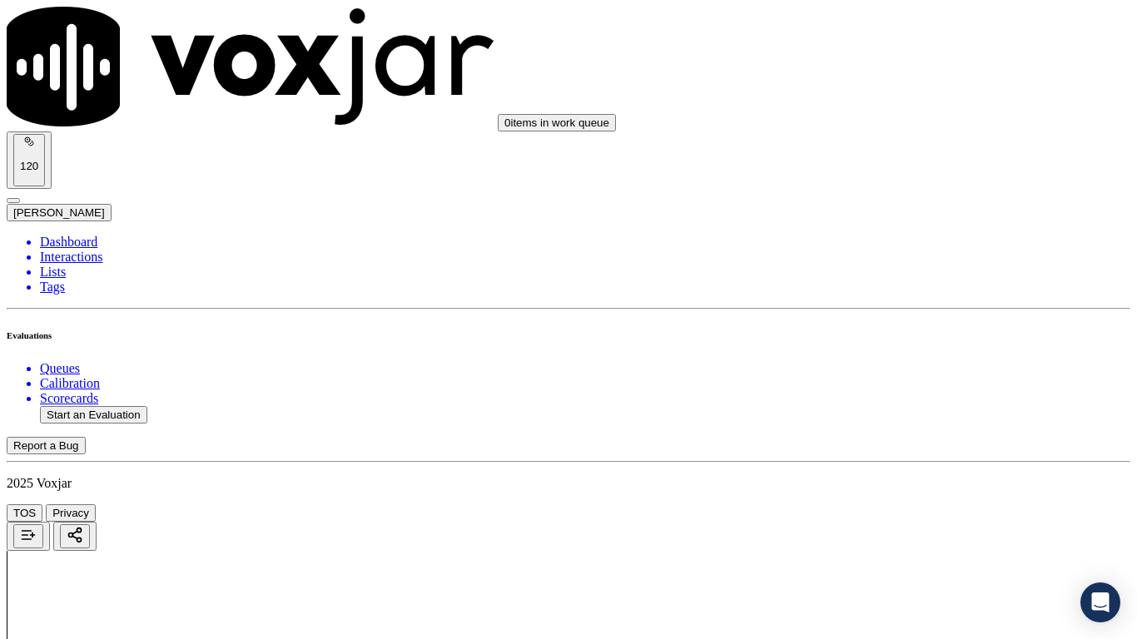
click at [926, 450] on div "Yes" at bounding box center [947, 442] width 211 height 15
click at [923, 244] on div "Yes" at bounding box center [947, 236] width 211 height 15
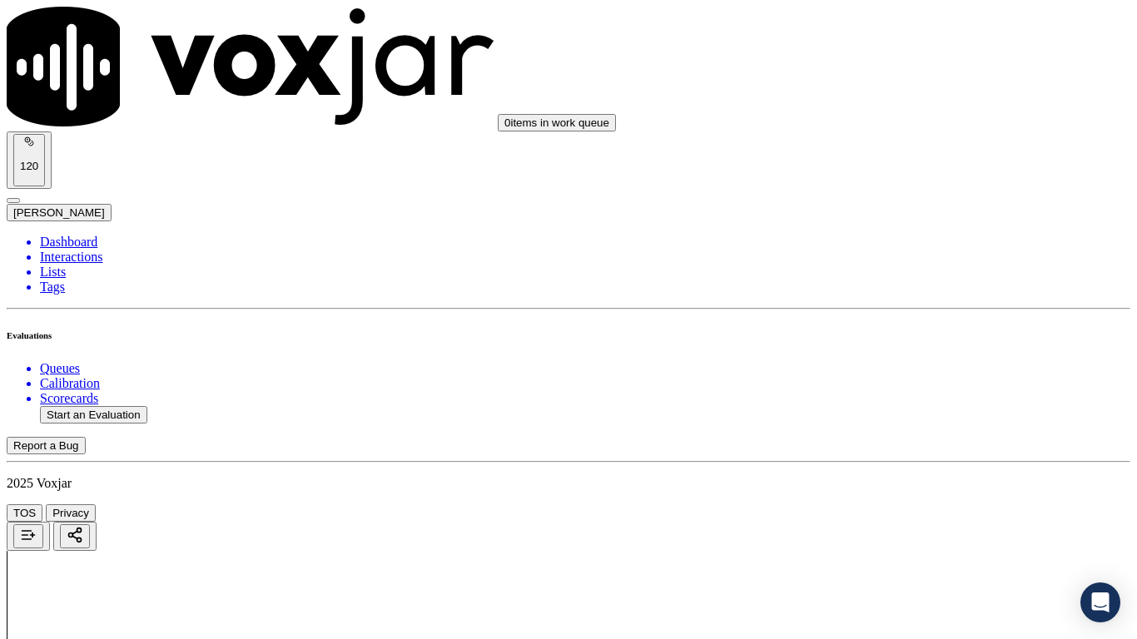
click at [907, 474] on div "Yes" at bounding box center [947, 466] width 211 height 15
click at [922, 287] on div "Yes" at bounding box center [947, 279] width 211 height 15
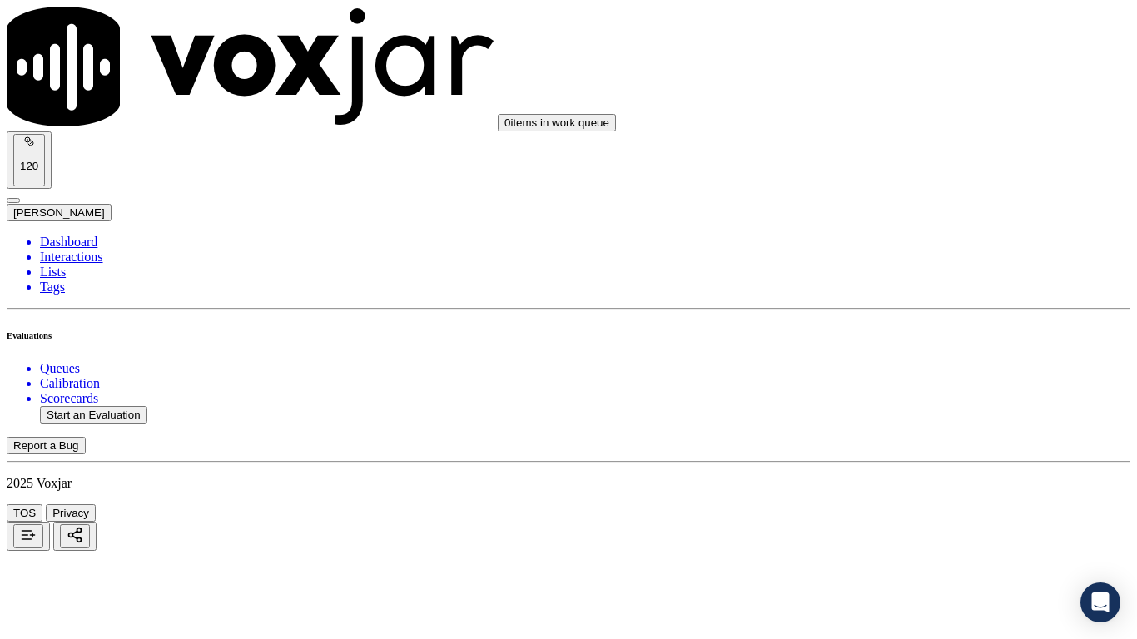
click at [918, 497] on div "Yes" at bounding box center [947, 489] width 211 height 15
click at [912, 129] on div "Yes" at bounding box center [947, 121] width 211 height 15
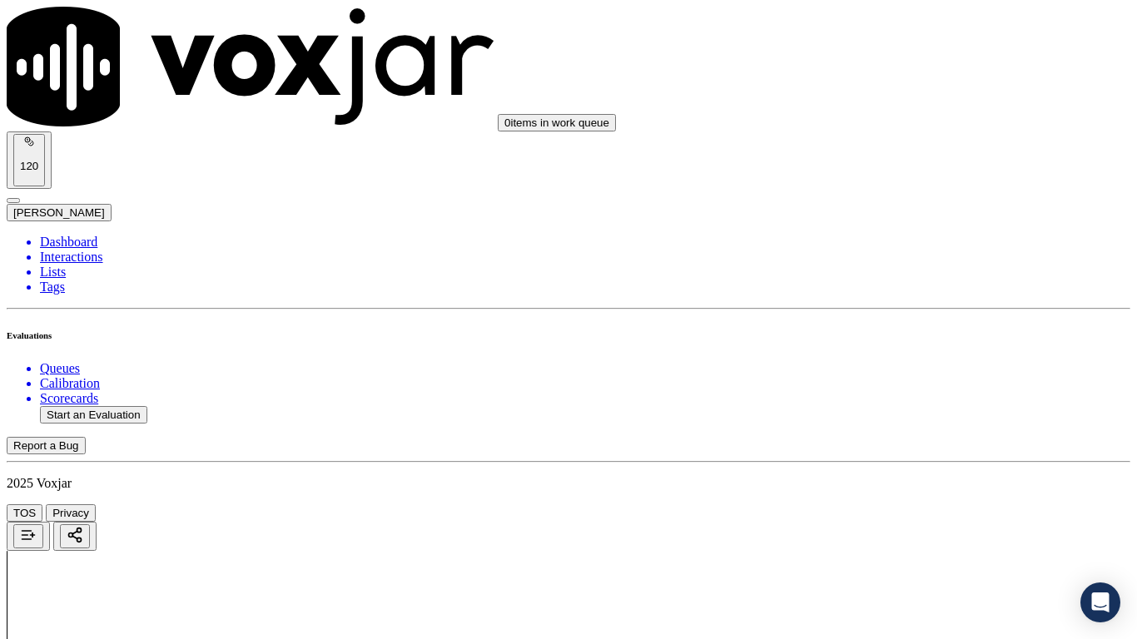
click at [934, 339] on div "Yes" at bounding box center [947, 331] width 211 height 15
click at [897, 440] on div "Yes" at bounding box center [947, 432] width 211 height 15
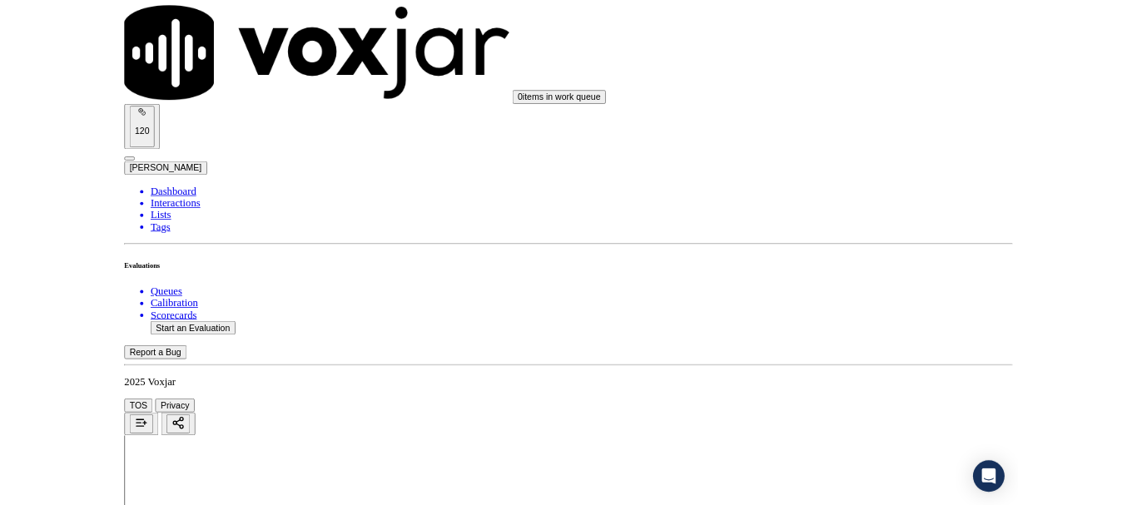
scroll to position [4606, 0]
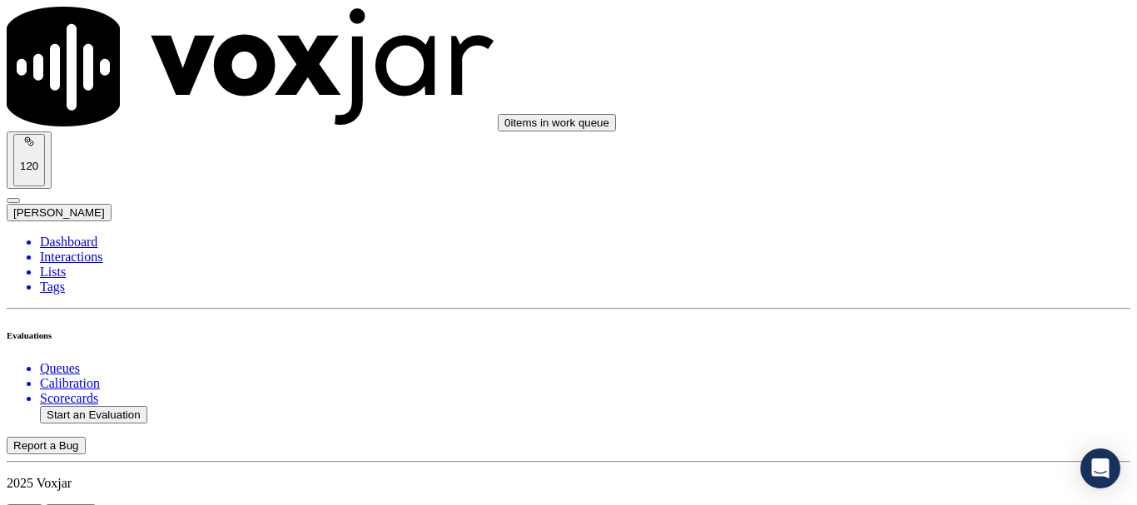
click at [125, 406] on button "Start an Evaluation" at bounding box center [93, 414] width 107 height 17
type input "20250904-114621_7743863641-all.mp3"
type input "[PERSON_NAME]"
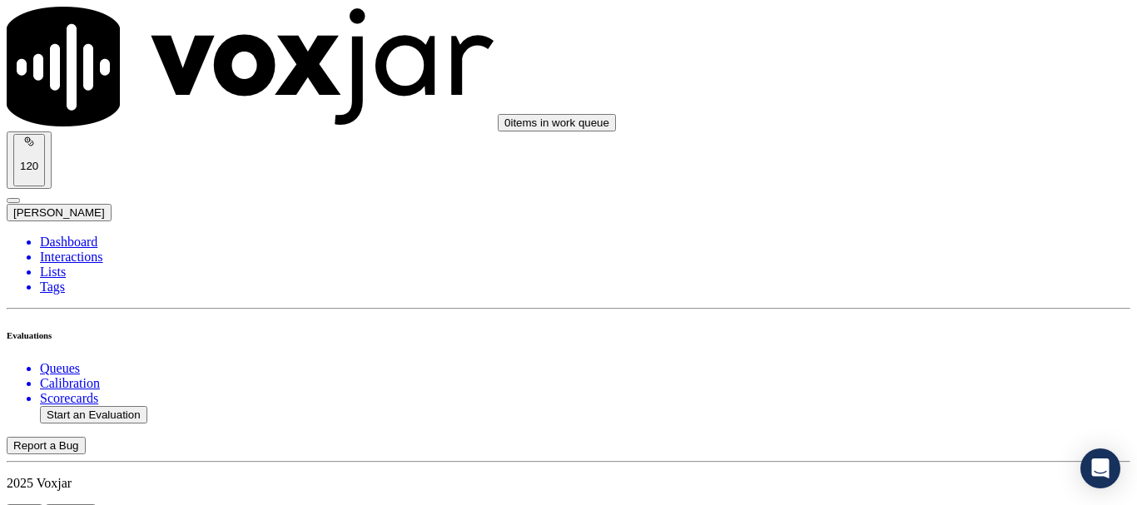
type input "[DATE]T12:04"
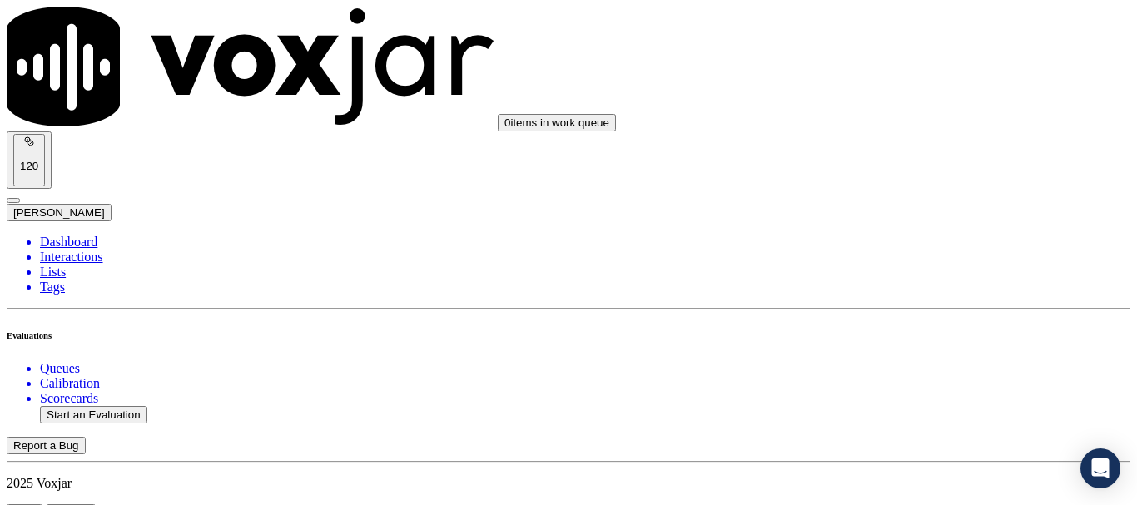
scroll to position [83, 0]
type input "[PERSON_NAME]"
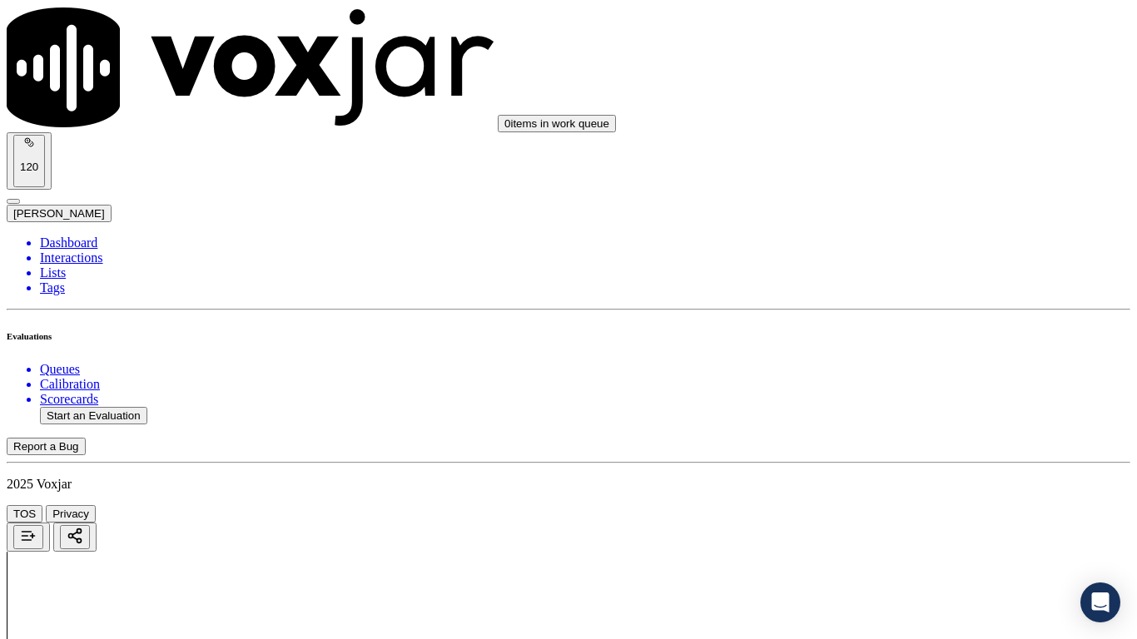
scroll to position [209, 0]
click at [941, 344] on div "Yes" at bounding box center [947, 336] width 211 height 15
click at [883, 445] on div "Yes" at bounding box center [947, 437] width 211 height 15
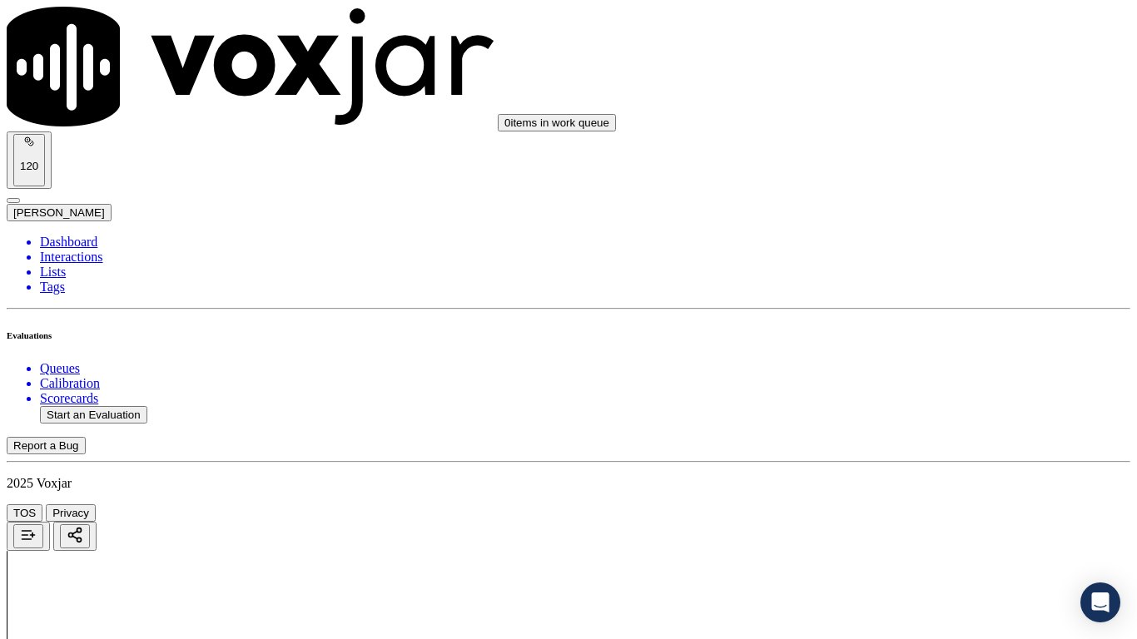
scroll to position [583, 0]
drag, startPoint x: 875, startPoint y: 159, endPoint x: 883, endPoint y: 178, distance: 20.9
click at [890, 201] on div "Yes" at bounding box center [947, 193] width 211 height 15
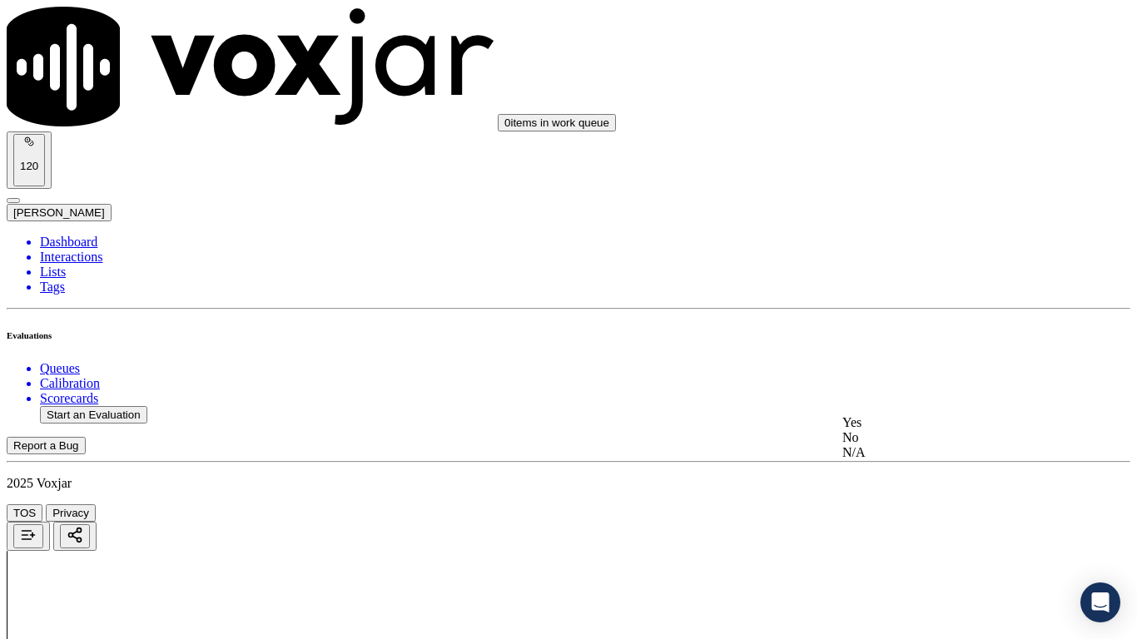
click at [920, 460] on div "N/A" at bounding box center [947, 452] width 211 height 15
click at [916, 231] on div "N/A" at bounding box center [947, 223] width 211 height 15
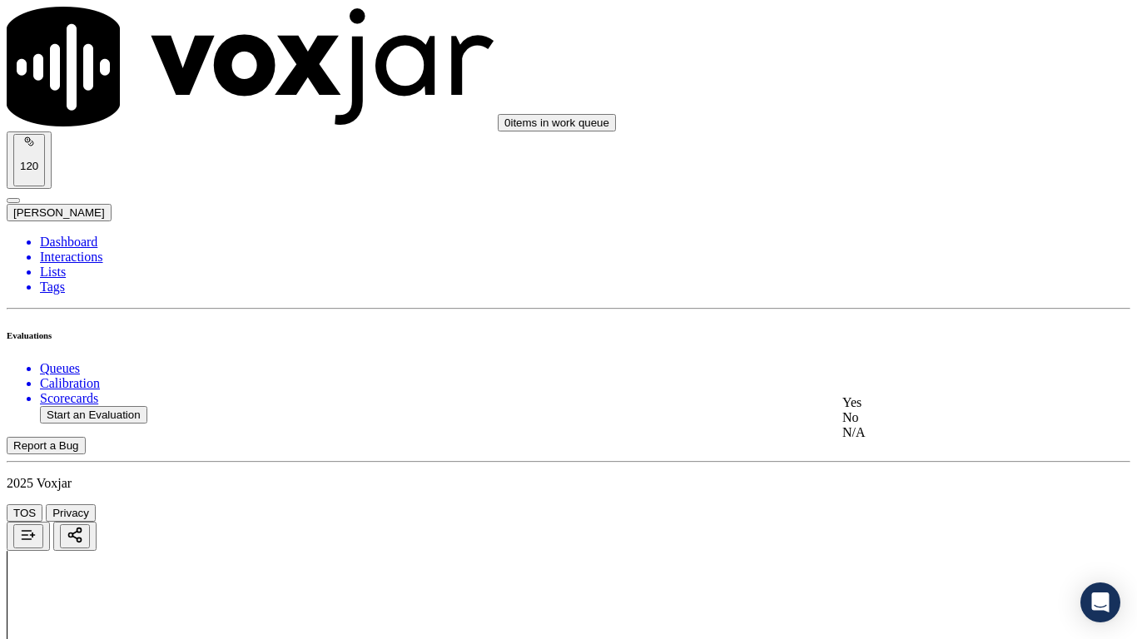
click at [937, 410] on div "Yes" at bounding box center [947, 402] width 211 height 15
drag, startPoint x: 925, startPoint y: 301, endPoint x: 936, endPoint y: 315, distance: 18.3
click at [926, 301] on div "Yes" at bounding box center [947, 299] width 211 height 15
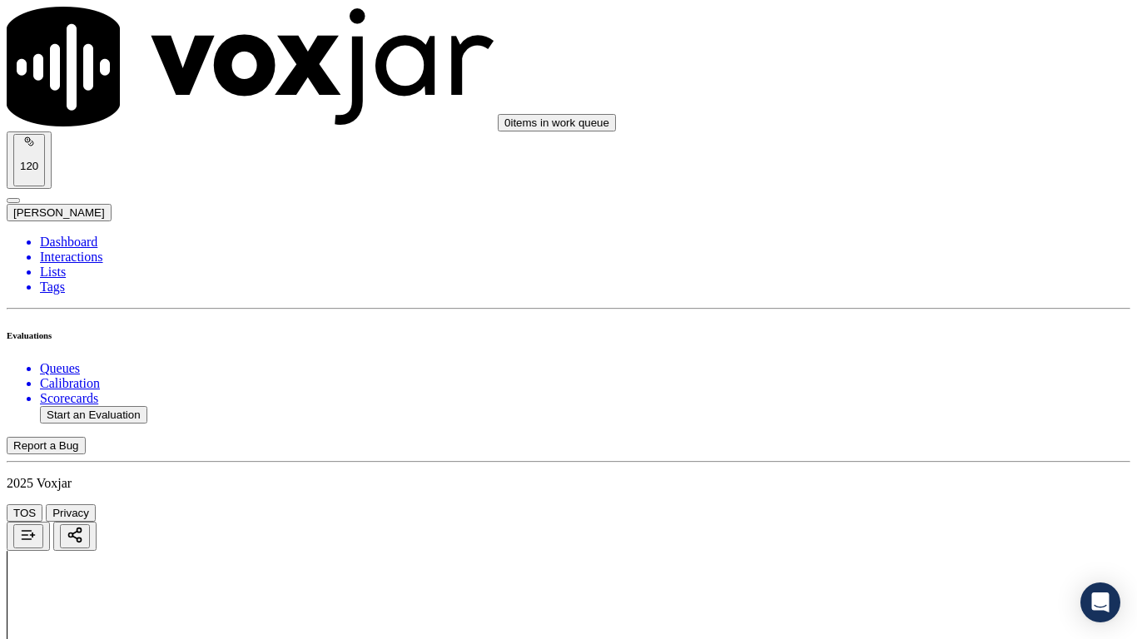
scroll to position [1748, 0]
click at [917, 204] on div "Yes" at bounding box center [947, 196] width 211 height 15
click at [912, 414] on div "Yes" at bounding box center [947, 406] width 211 height 15
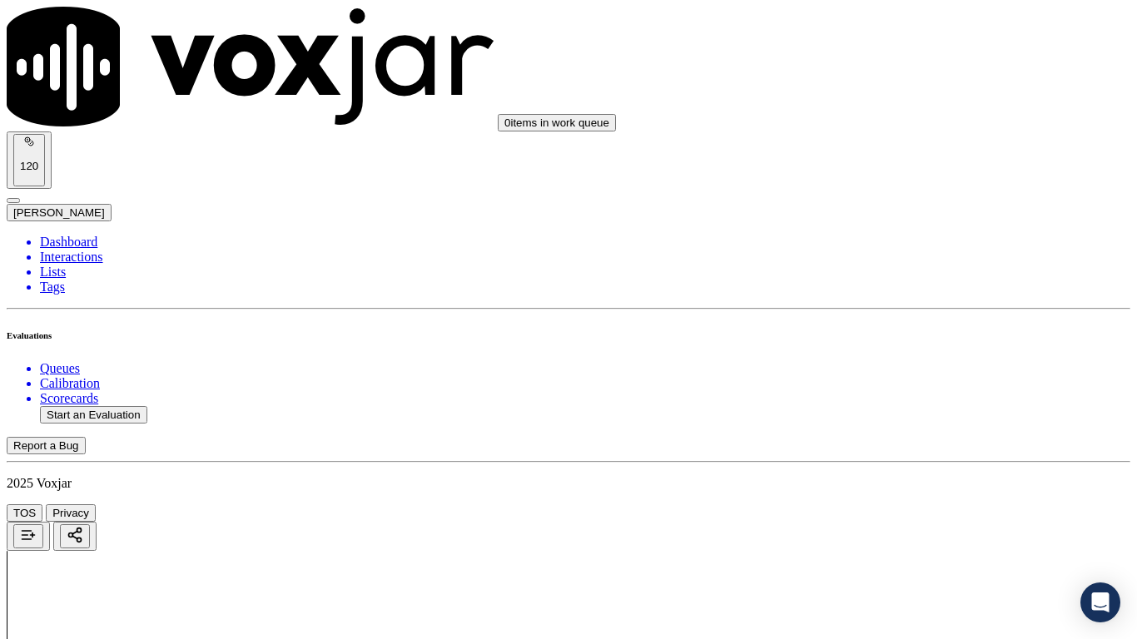
scroll to position [2164, 0]
click at [901, 247] on div "Yes" at bounding box center [947, 239] width 211 height 15
click at [903, 440] on div "Yes" at bounding box center [947, 437] width 211 height 15
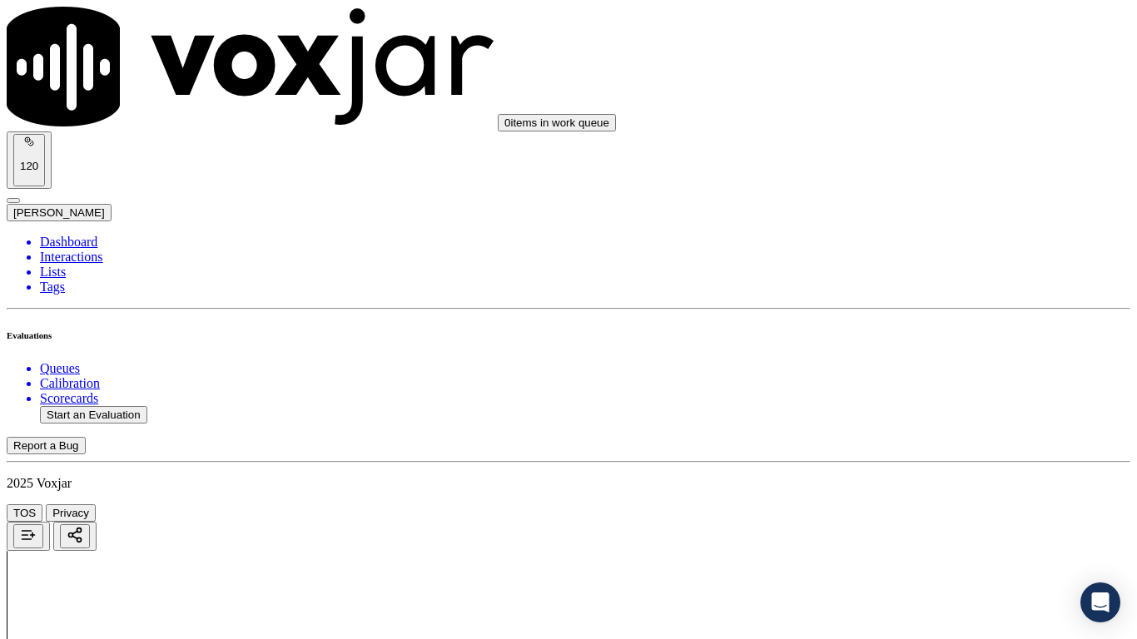
scroll to position [2664, 0]
drag, startPoint x: 924, startPoint y: 333, endPoint x: 930, endPoint y: 343, distance: 11.6
click at [933, 362] on div "Yes" at bounding box center [947, 356] width 211 height 15
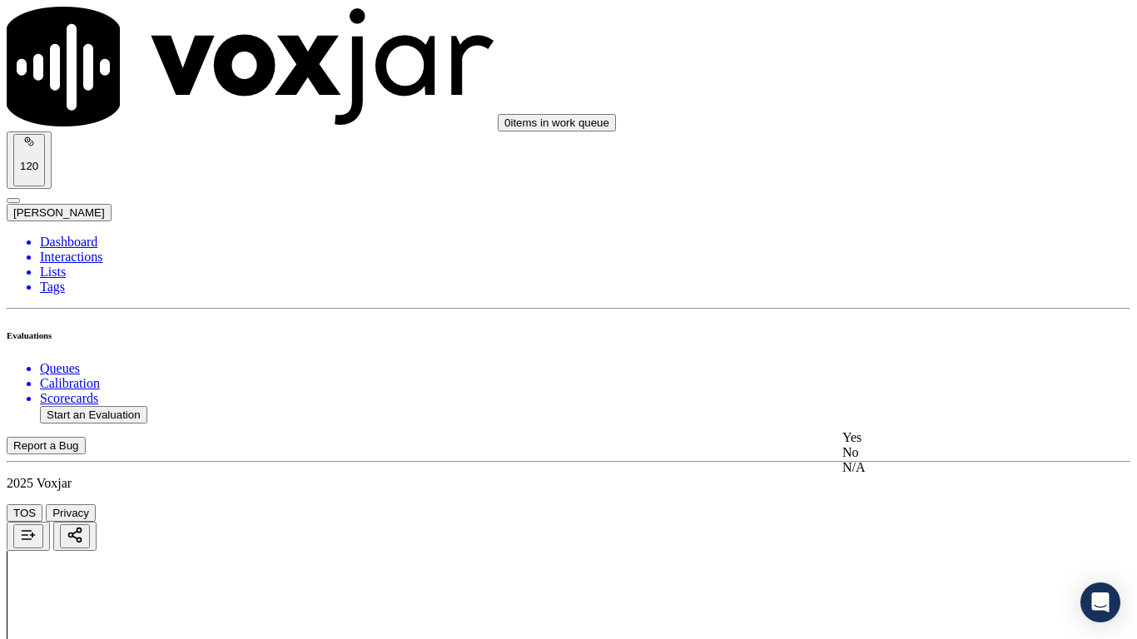
click at [912, 445] on div "Yes" at bounding box center [947, 437] width 211 height 15
drag, startPoint x: 896, startPoint y: 242, endPoint x: 903, endPoint y: 260, distance: 19.0
click at [904, 275] on div "Yes" at bounding box center [947, 276] width 211 height 15
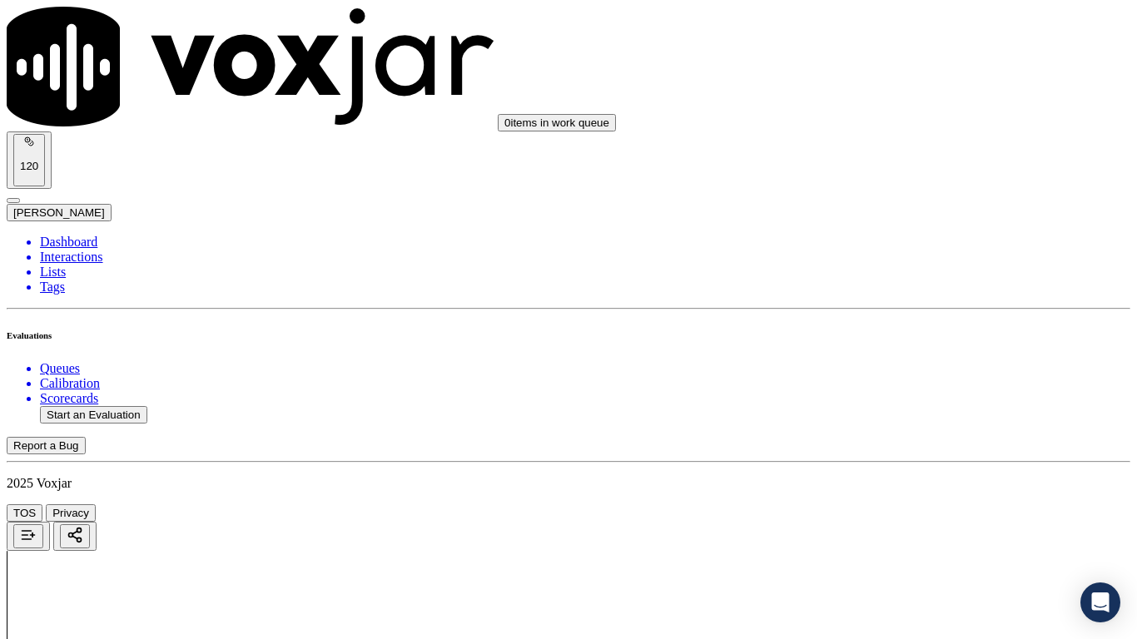
click at [903, 494] on div "Yes" at bounding box center [947, 486] width 211 height 15
click at [904, 221] on div "Yes" at bounding box center [947, 216] width 211 height 15
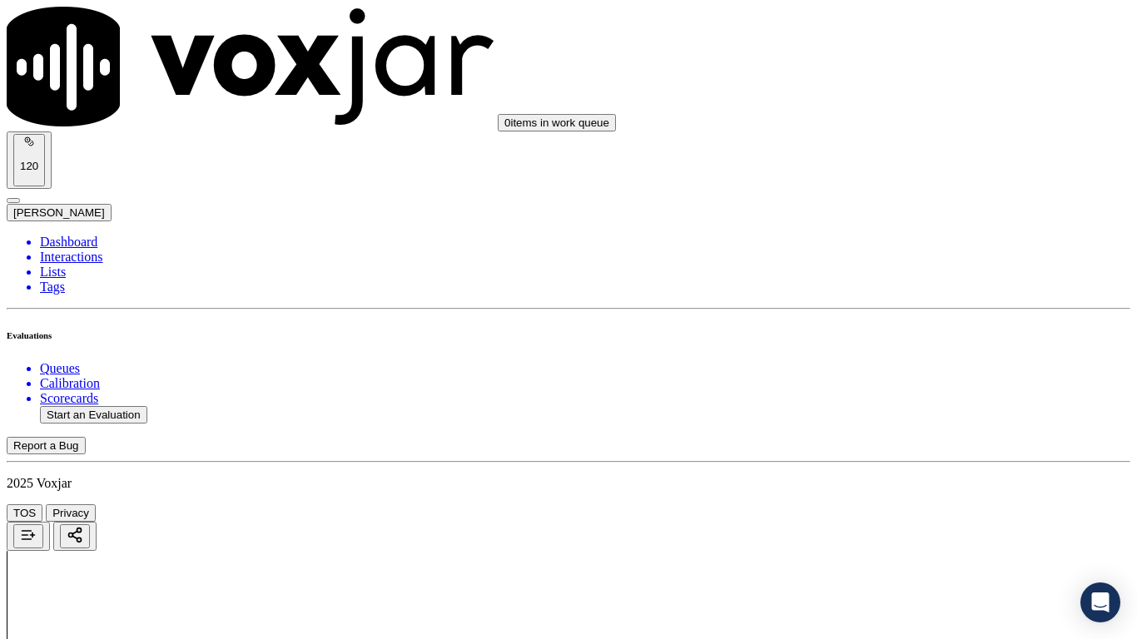
click at [912, 454] on div "Yes" at bounding box center [947, 446] width 211 height 15
click at [897, 247] on div "Yes" at bounding box center [947, 239] width 211 height 15
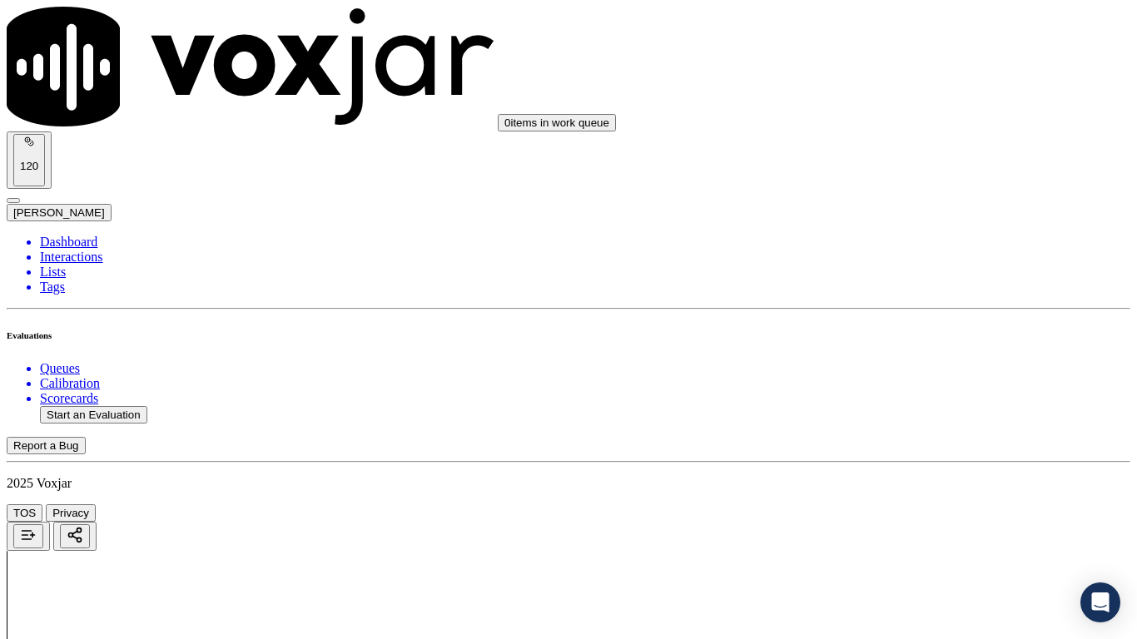
click at [887, 504] on div "Yes" at bounding box center [947, 537] width 211 height 15
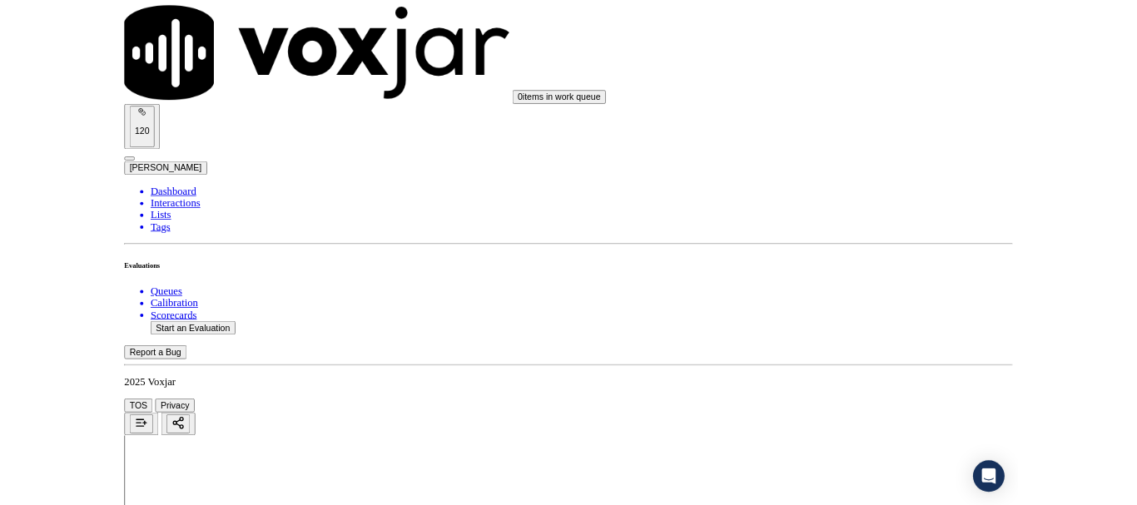
scroll to position [4578, 0]
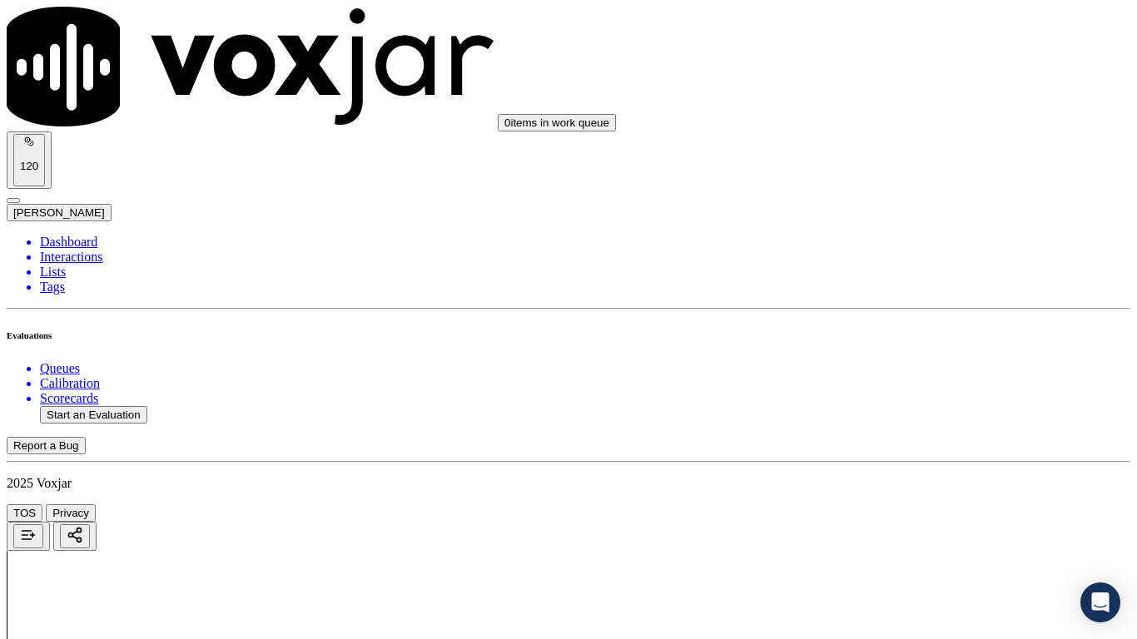
click at [898, 485] on div "Yes" at bounding box center [947, 477] width 211 height 15
click at [906, 256] on div "Yes" at bounding box center [947, 248] width 211 height 15
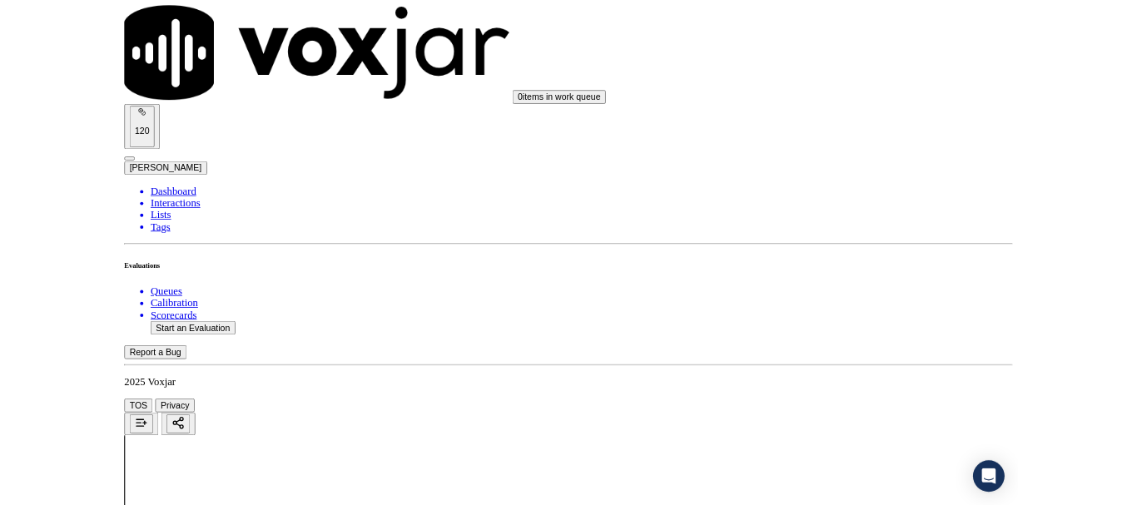
scroll to position [250, 0]
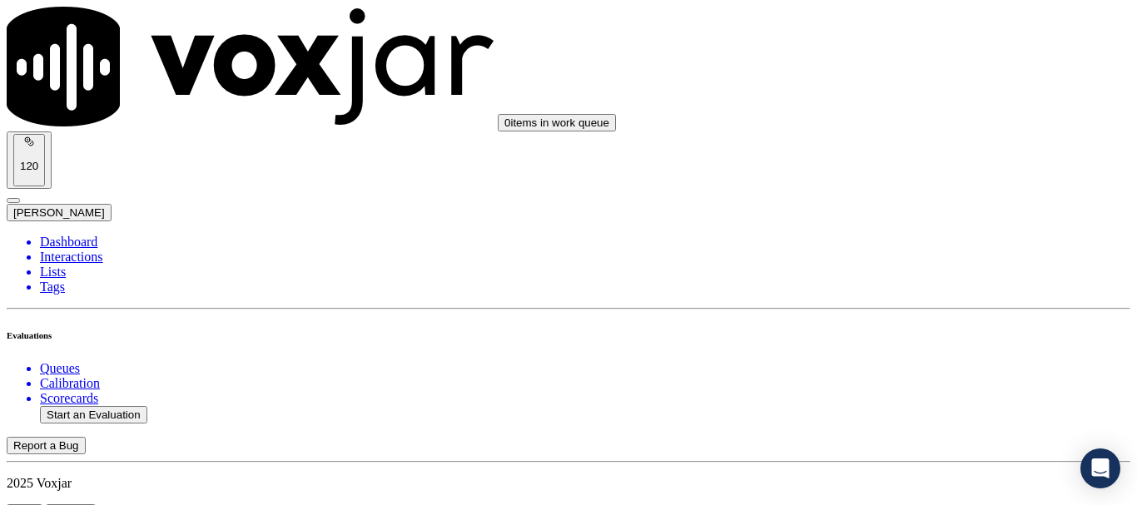
click at [122, 406] on button "Start an Evaluation" at bounding box center [93, 414] width 107 height 17
type input "20250904-140643_4846266482-all.mp3"
type input "car"
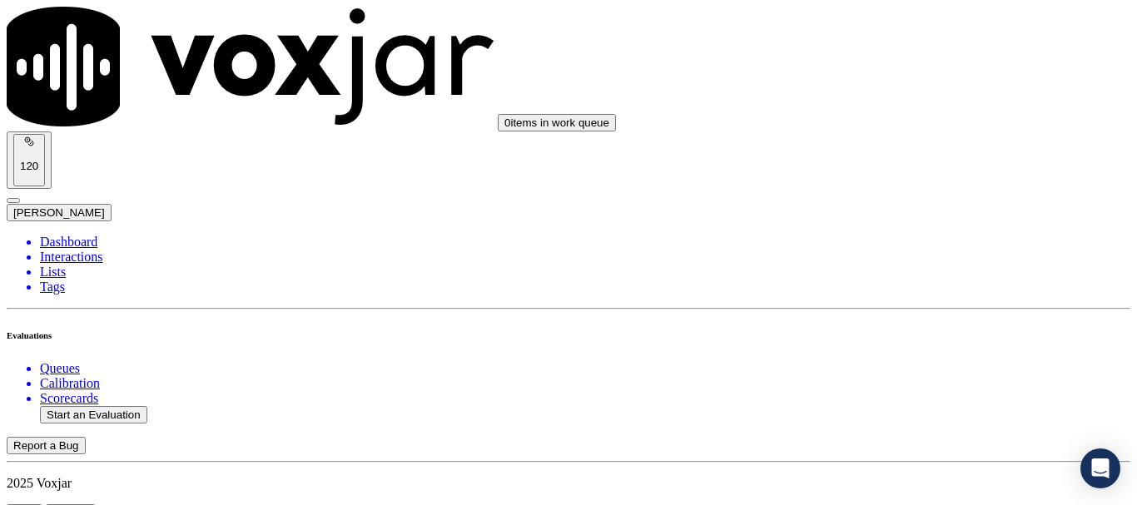
type input "[DATE]T12:42"
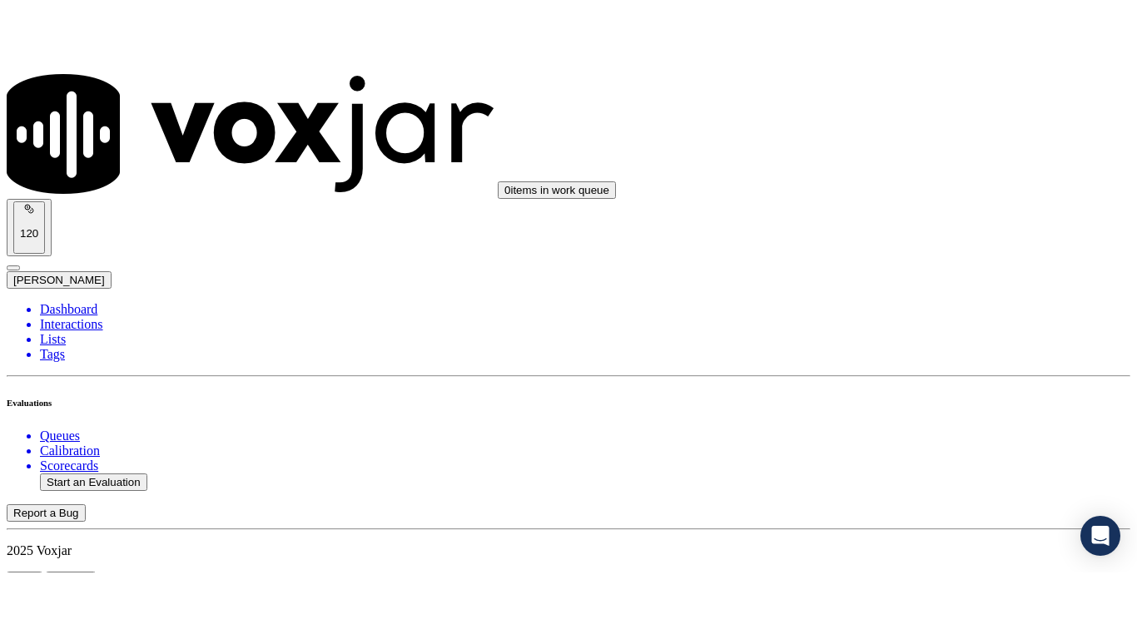
scroll to position [146, 0]
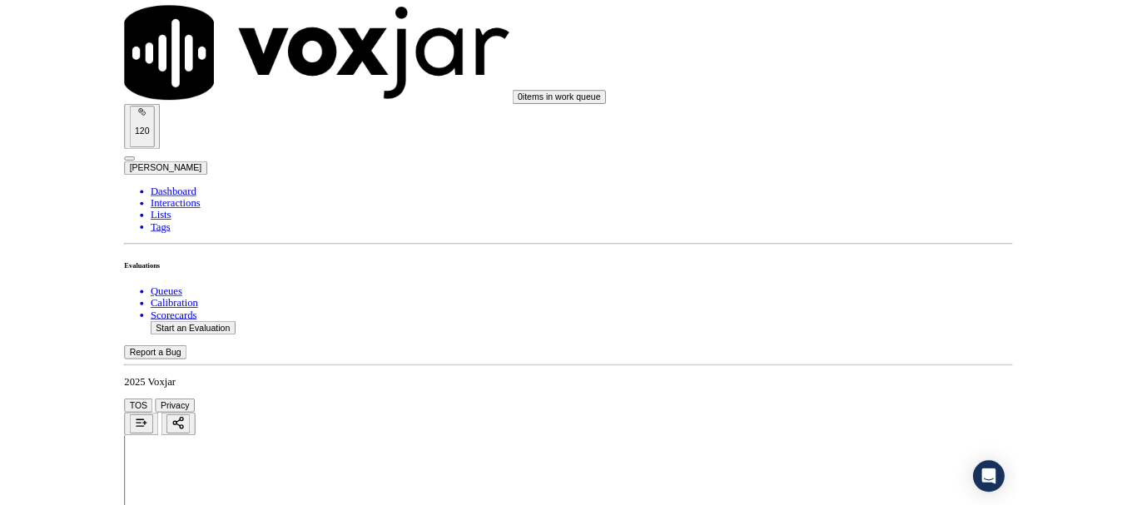
scroll to position [250, 0]
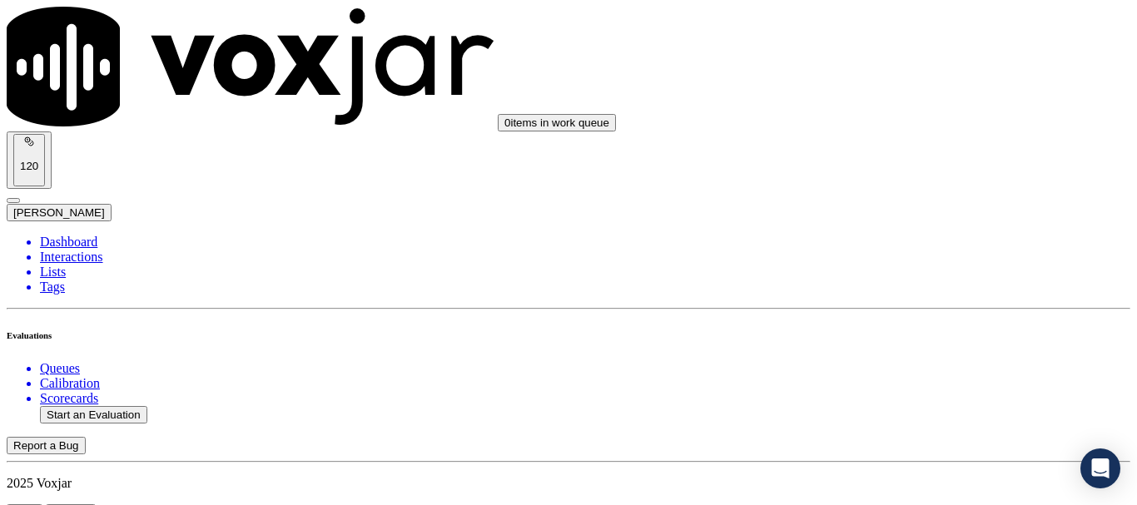
scroll to position [250, 0]
type input "DAILLANA [PERSON_NAME]"
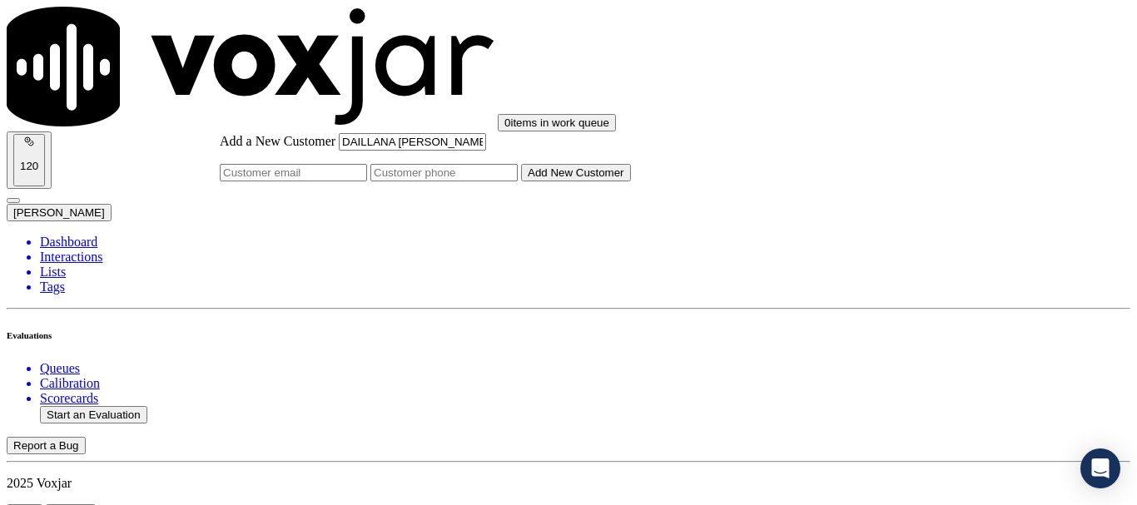
type input "DAILLANA [PERSON_NAME]"
drag, startPoint x: 610, startPoint y: 250, endPoint x: 661, endPoint y: 296, distance: 68.4
click at [518, 181] on input "Add a New Customer" at bounding box center [443, 172] width 147 height 17
paste input "4846266482"
type input "4846266482"
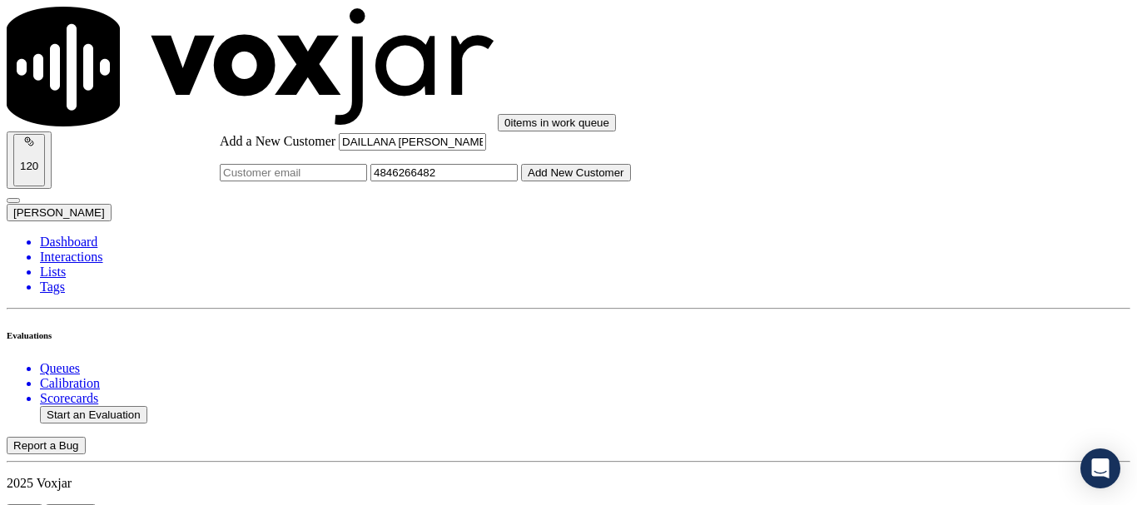
click at [631, 181] on button "Add New Customer" at bounding box center [576, 172] width 110 height 17
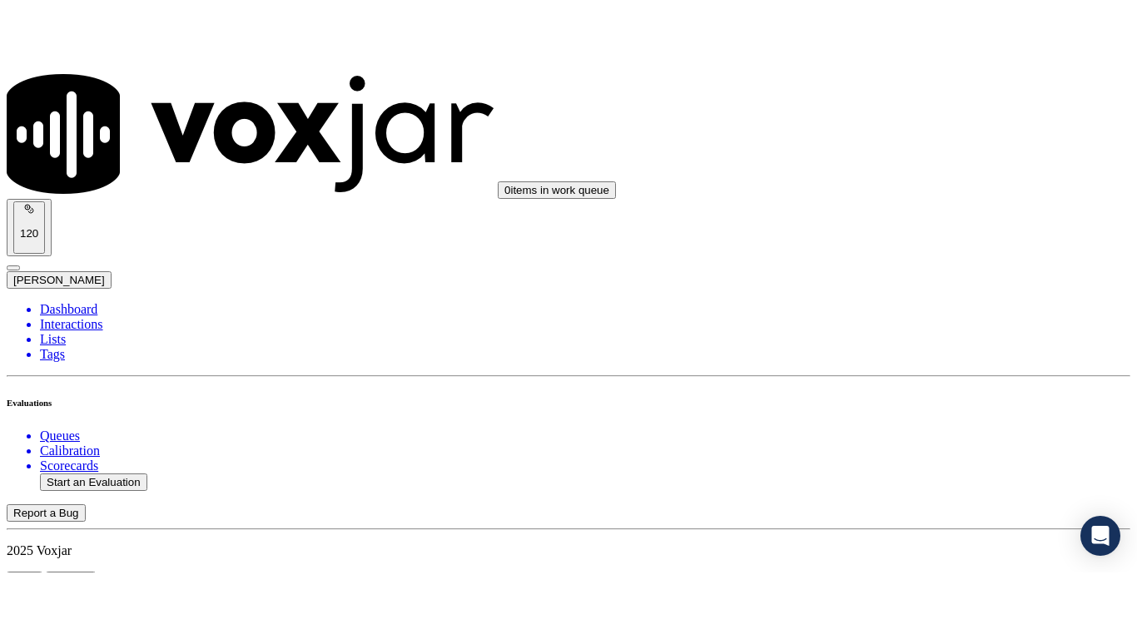
scroll to position [222, 0]
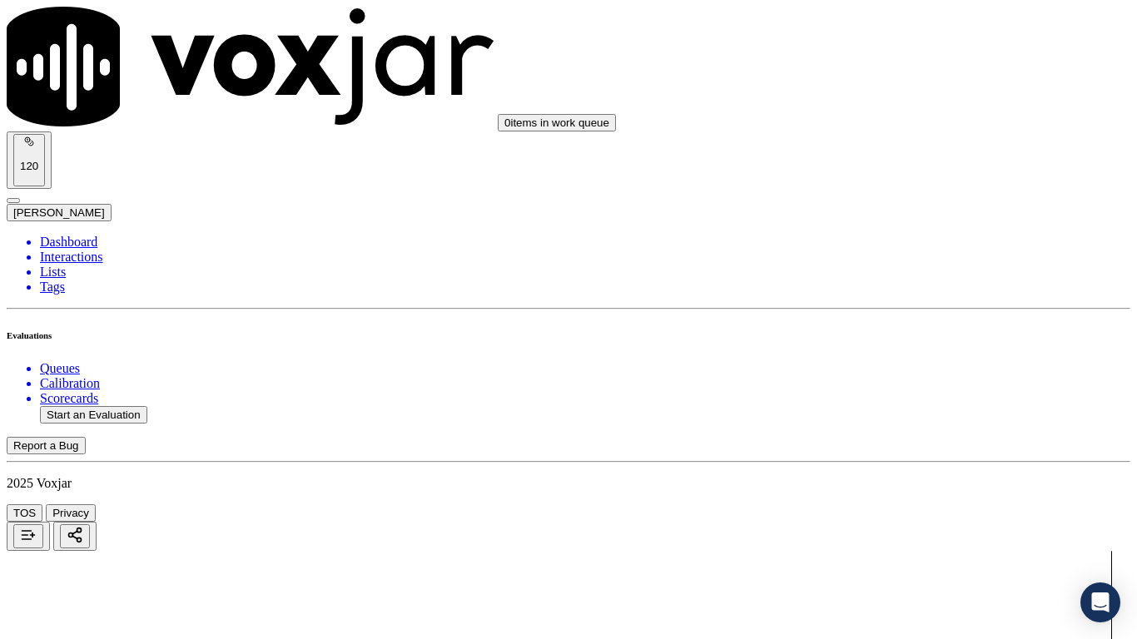
click at [939, 344] on div "Yes" at bounding box center [947, 336] width 211 height 15
drag, startPoint x: 937, startPoint y: 525, endPoint x: 940, endPoint y: 535, distance: 10.3
click at [904, 445] on div "Yes" at bounding box center [947, 437] width 211 height 15
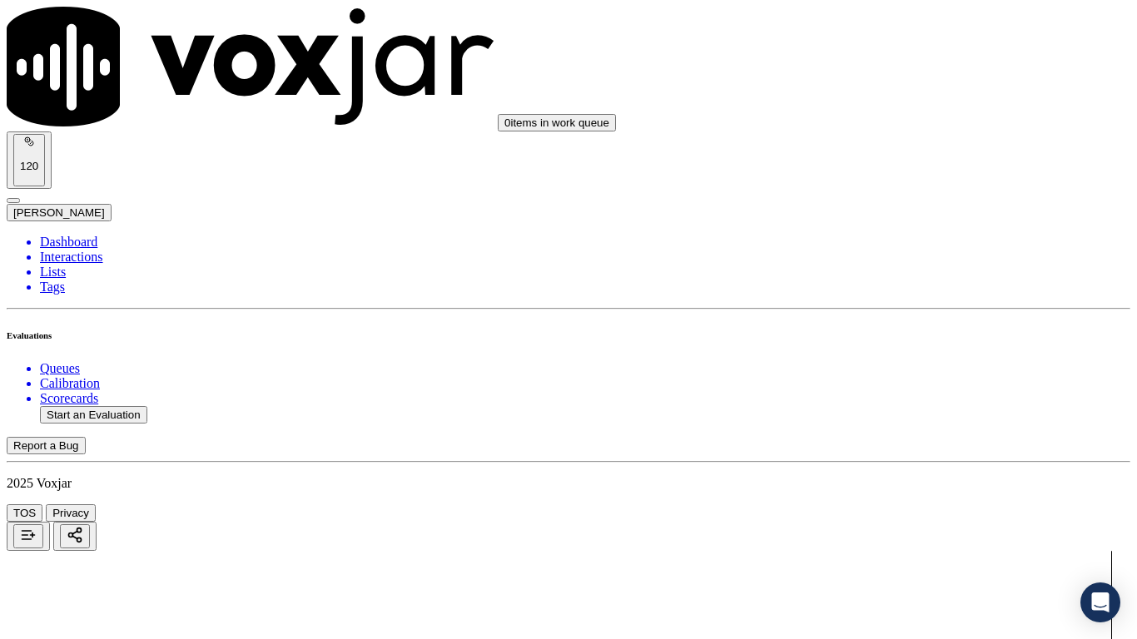
scroll to position [583, 0]
drag, startPoint x: 896, startPoint y: 154, endPoint x: 904, endPoint y: 175, distance: 22.4
click at [912, 194] on div "Yes" at bounding box center [947, 193] width 211 height 15
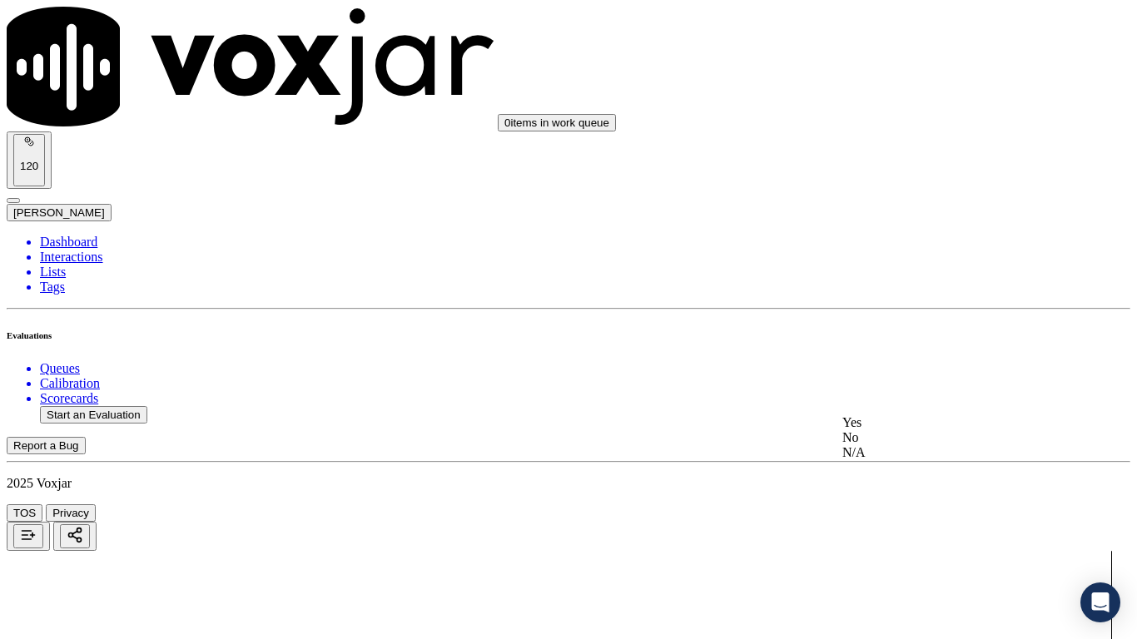
click at [929, 460] on div "N/A" at bounding box center [947, 452] width 211 height 15
click at [916, 231] on div "N/A" at bounding box center [947, 223] width 211 height 15
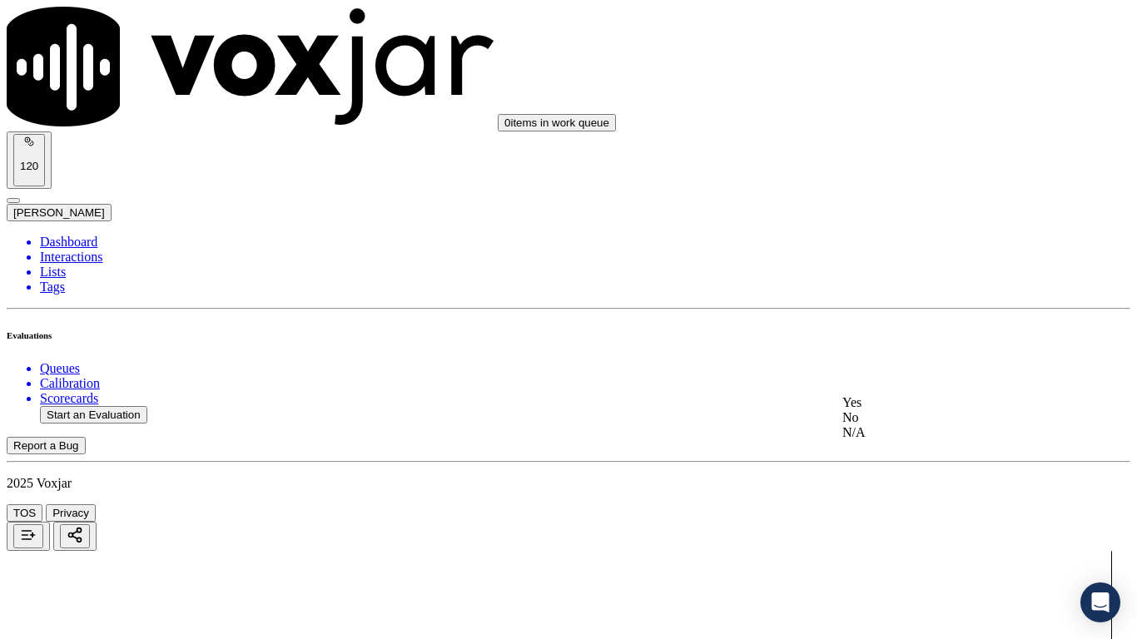
click at [936, 410] on div "Yes" at bounding box center [947, 402] width 211 height 15
click at [934, 307] on div "Yes" at bounding box center [947, 299] width 211 height 15
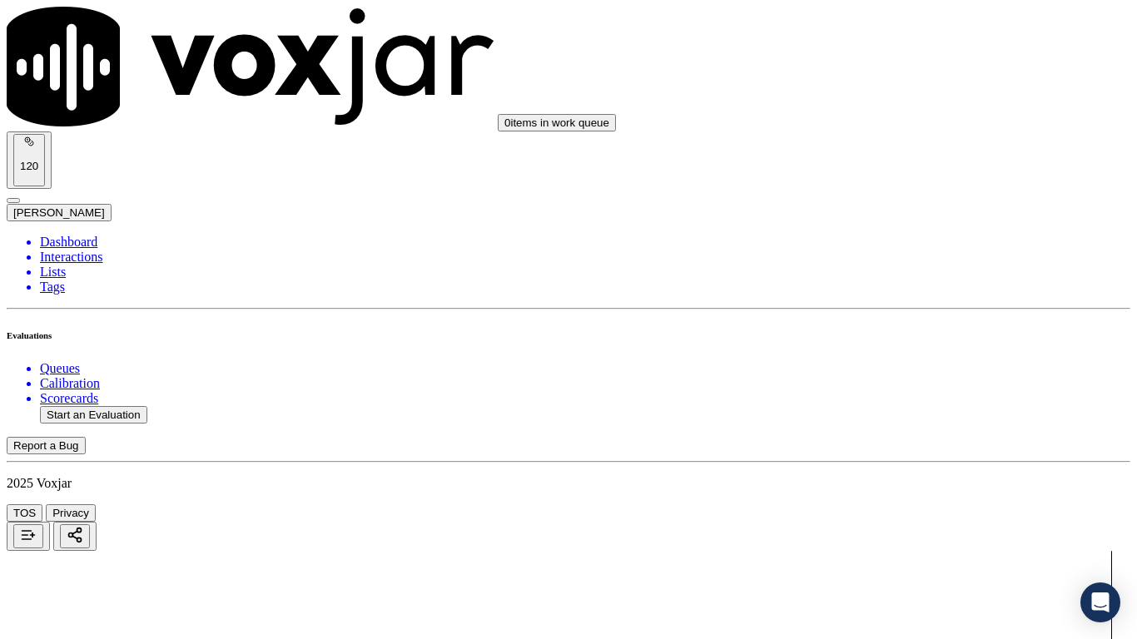
click at [941, 247] on div "Yes" at bounding box center [947, 239] width 211 height 15
click at [930, 495] on div "Yes" at bounding box center [947, 489] width 211 height 15
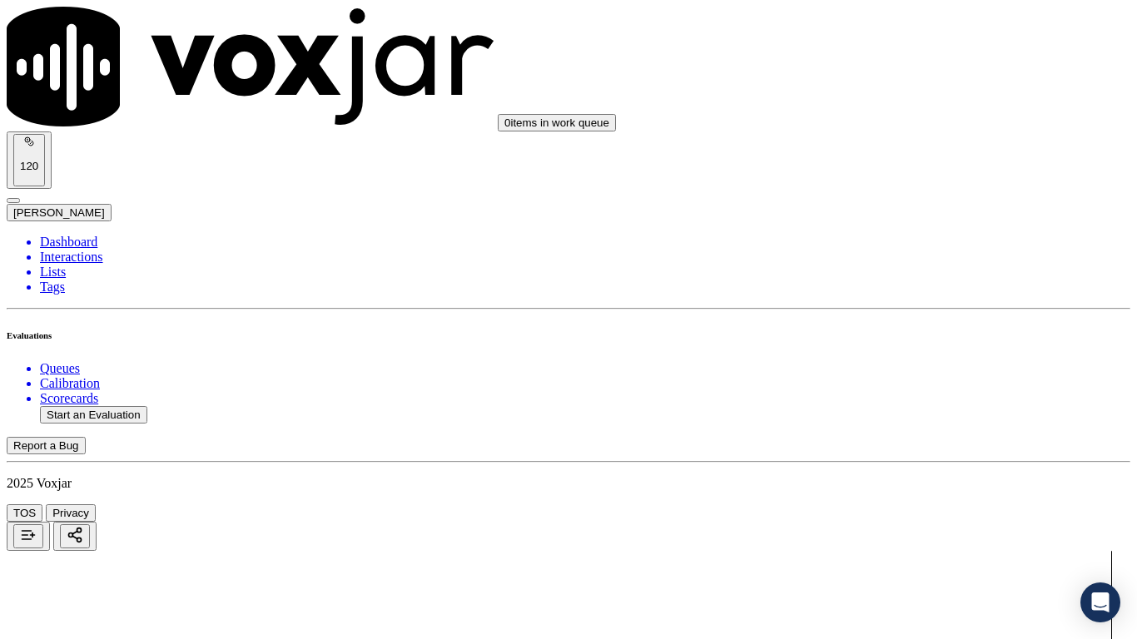
click at [933, 241] on div "Yes" at bounding box center [947, 233] width 211 height 15
click at [901, 504] on div "Yes" at bounding box center [947, 522] width 211 height 15
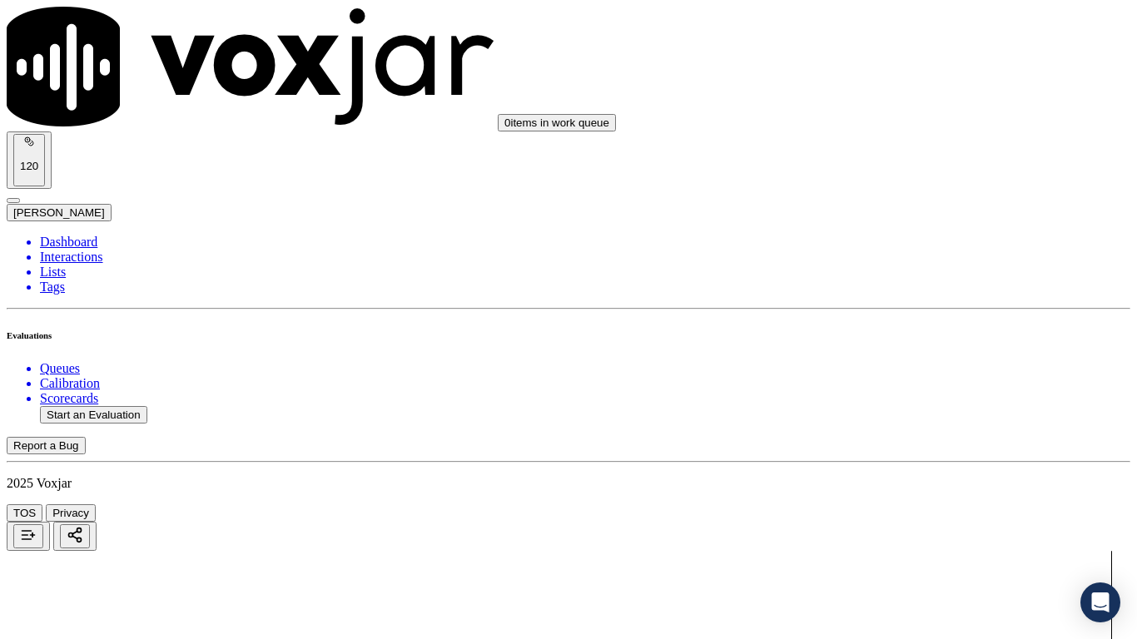
click at [925, 241] on div "Yes" at bounding box center [947, 233] width 211 height 15
click at [908, 450] on div "Yes" at bounding box center [947, 442] width 211 height 15
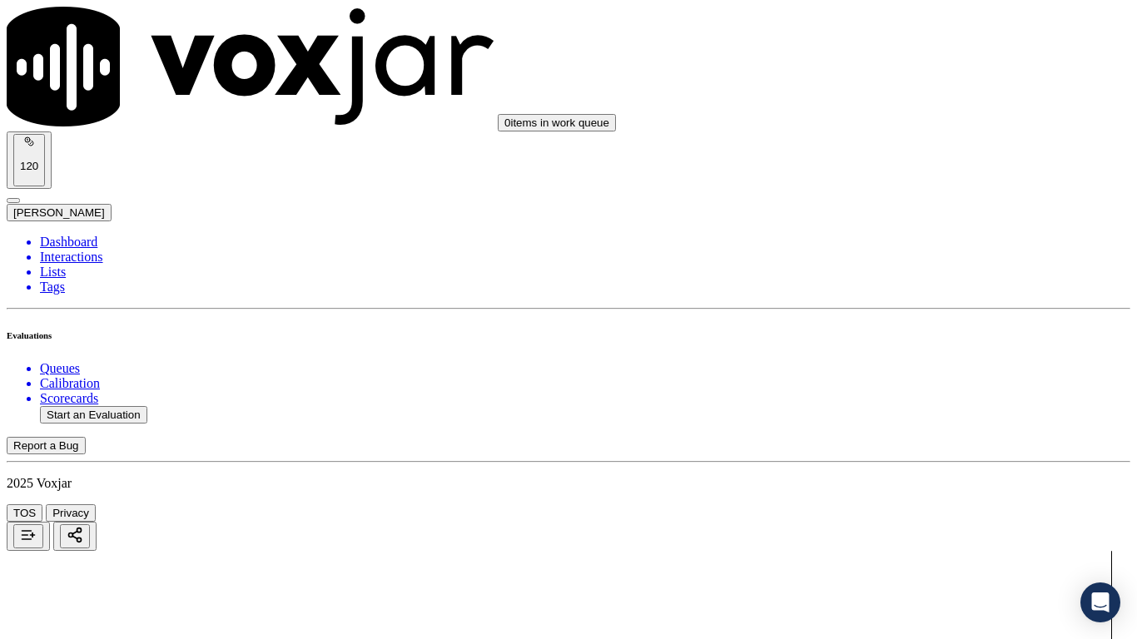
click at [926, 224] on div "Yes" at bounding box center [947, 216] width 211 height 15
click at [929, 161] on div "Yes" at bounding box center [947, 153] width 211 height 15
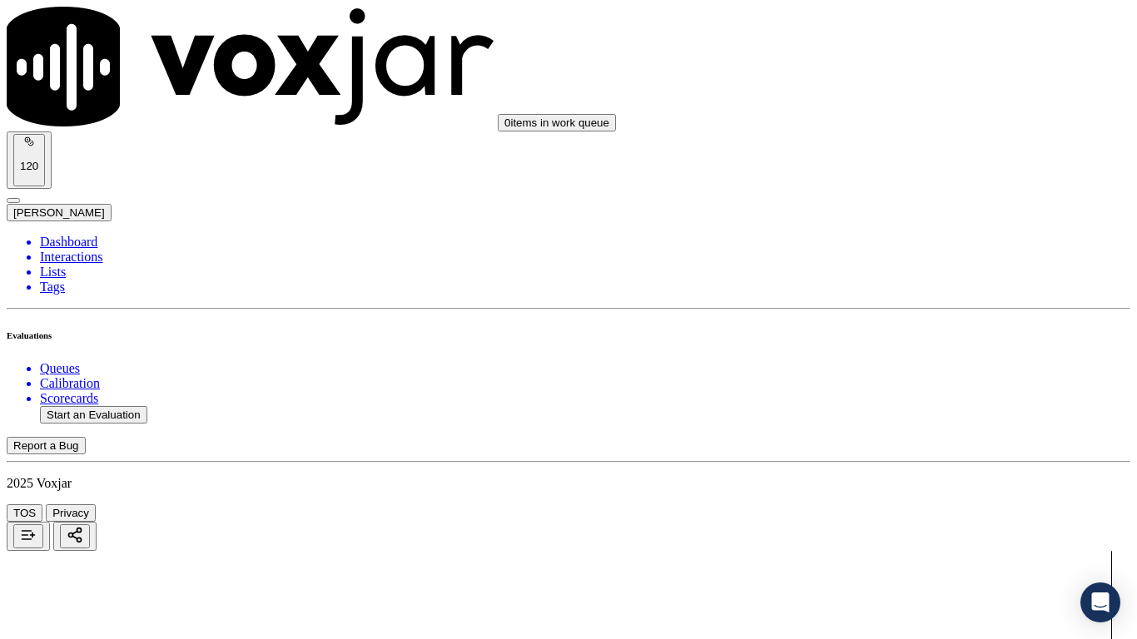
click at [916, 492] on div "Yes" at bounding box center [947, 484] width 211 height 15
click at [932, 330] on div "Yes" at bounding box center [947, 322] width 211 height 15
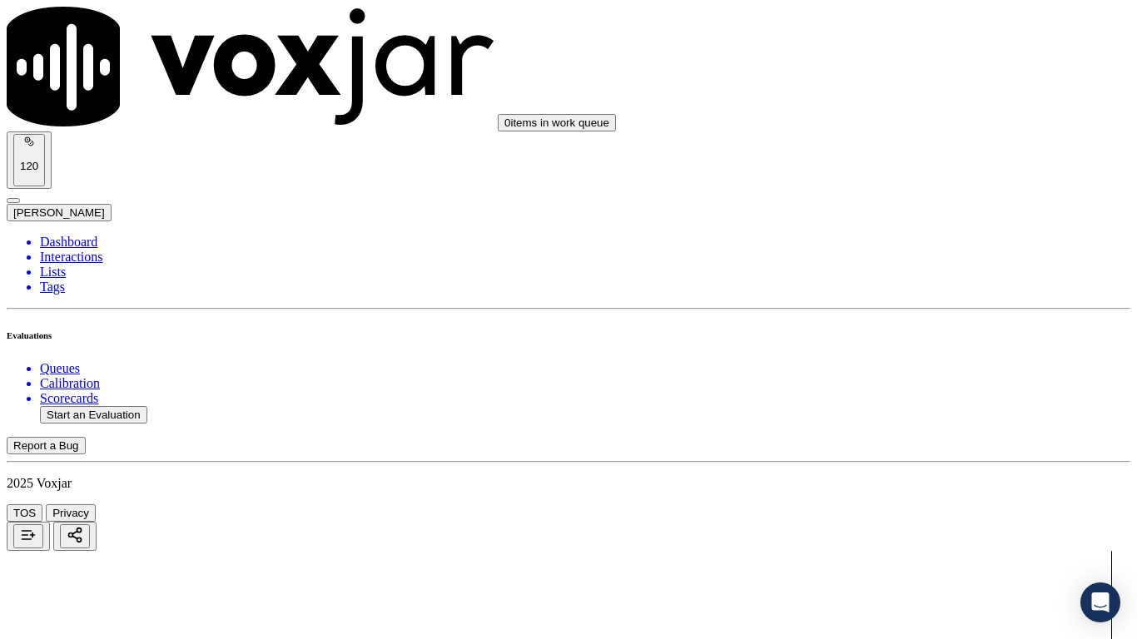
scroll to position [4495, 0]
drag, startPoint x: 930, startPoint y: 138, endPoint x: 931, endPoint y: 148, distance: 10.0
click at [929, 129] on div "Yes" at bounding box center [947, 121] width 211 height 15
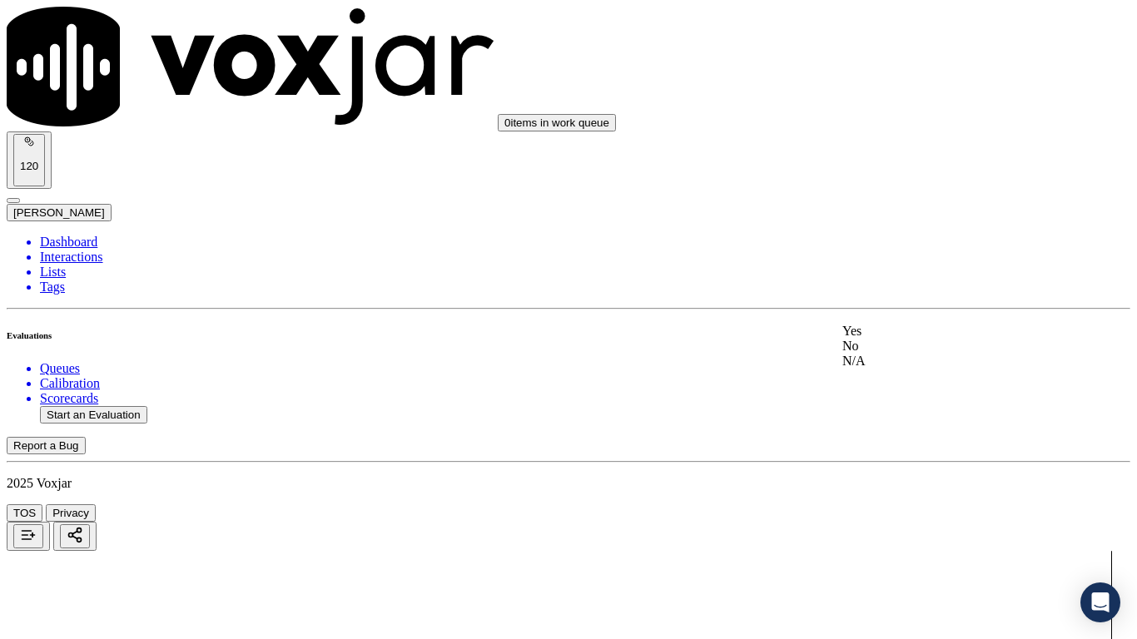
click at [936, 339] on div "Yes" at bounding box center [947, 331] width 211 height 15
click at [887, 440] on div "Yes" at bounding box center [947, 432] width 211 height 15
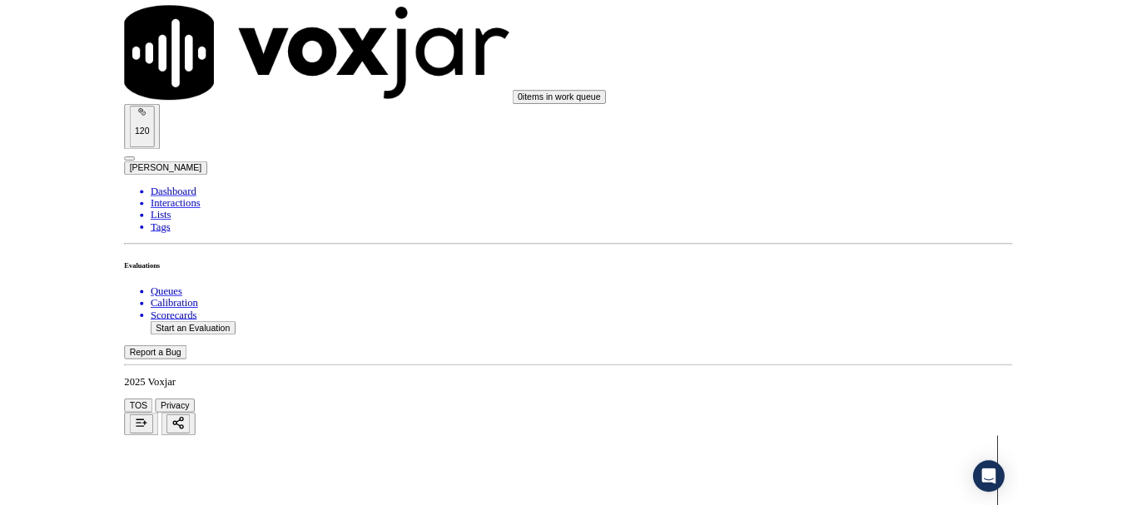
scroll to position [1642, 0]
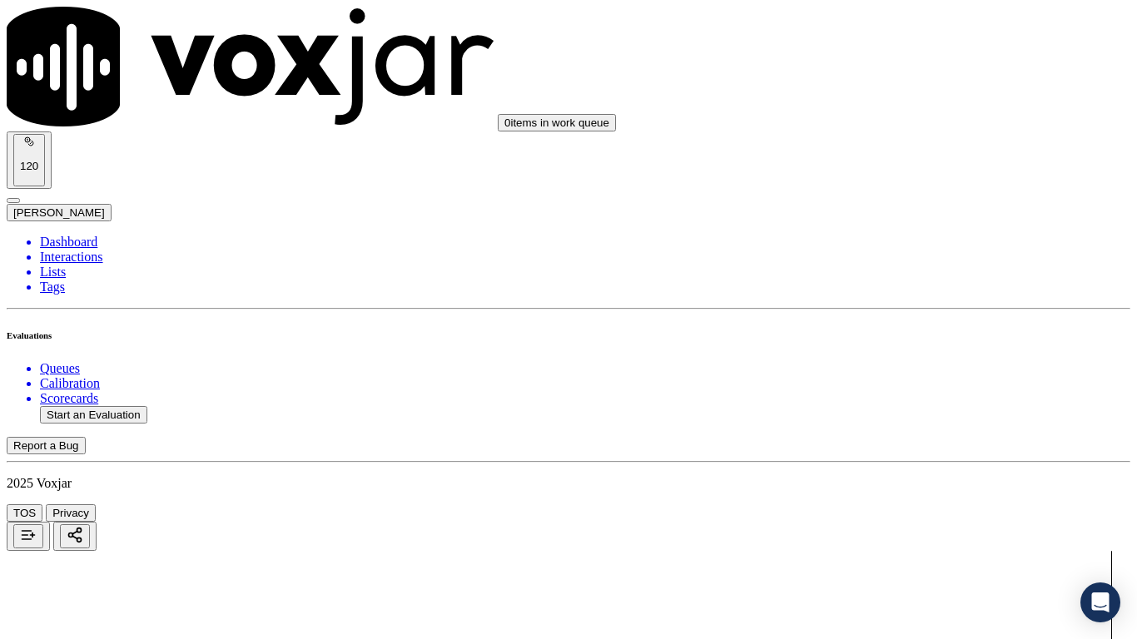
click at [912, 325] on div "No" at bounding box center [947, 317] width 211 height 15
click at [499, 504] on div at bounding box center [569, 604] width 1124 height 107
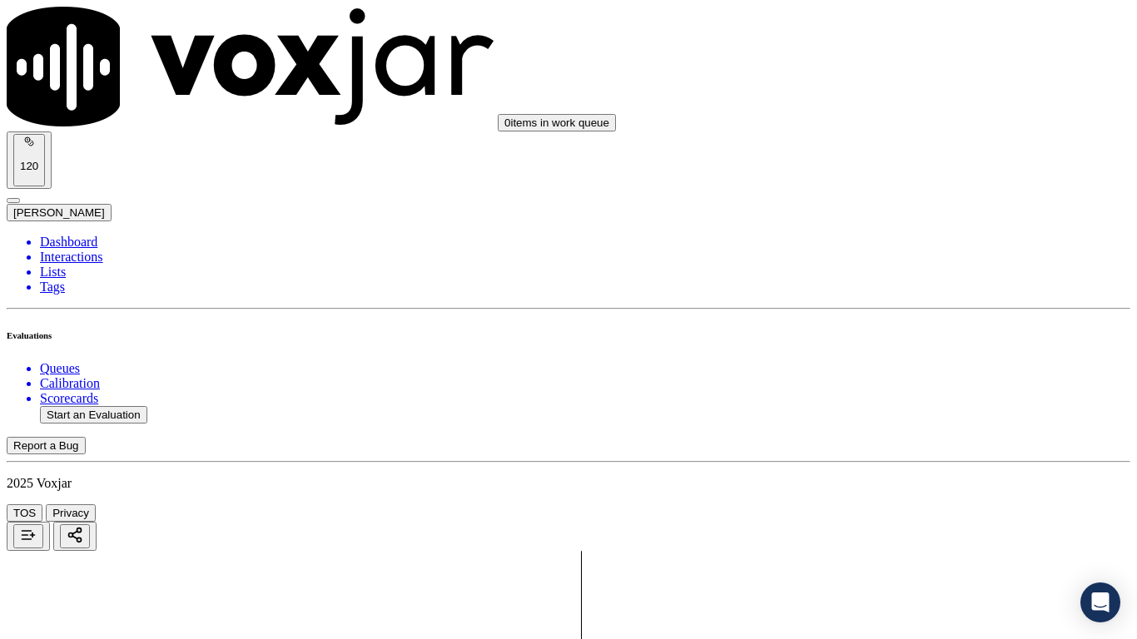
drag, startPoint x: 888, startPoint y: 361, endPoint x: 1051, endPoint y: 411, distance: 170.6
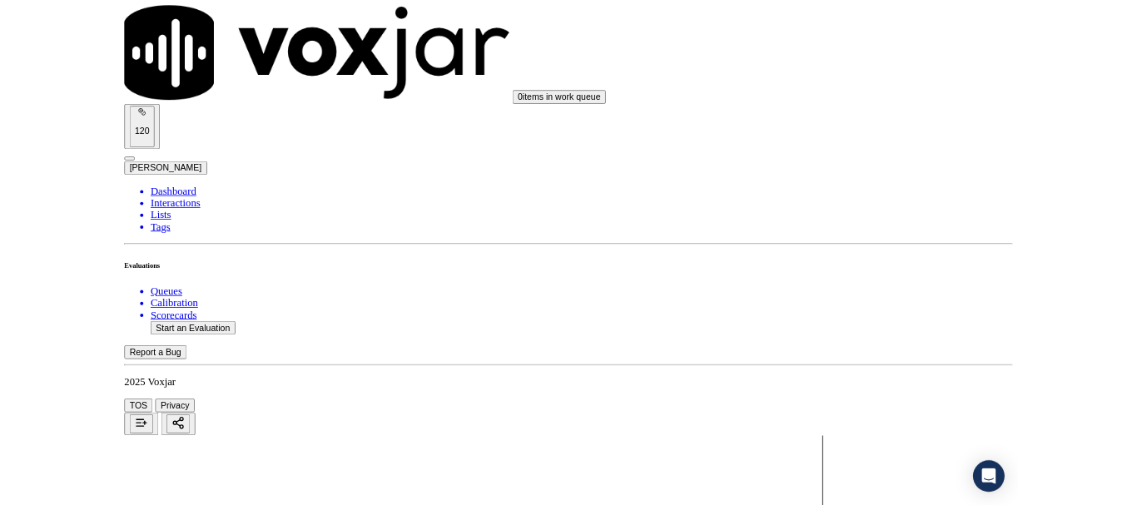
scroll to position [250, 0]
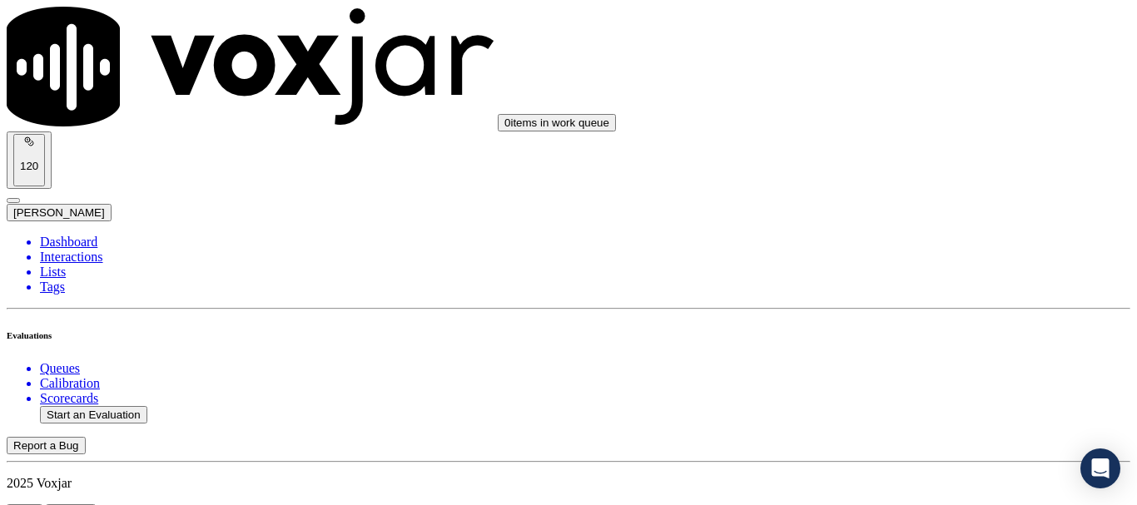
paste textarea "customer for the name as it appears on the bill and did not verify the customer…"
type textarea "7.33sec Agent failed to ask the customer for the name as it appears on the bill…"
click at [122, 406] on button "Start an Evaluation" at bounding box center [93, 414] width 107 height 17
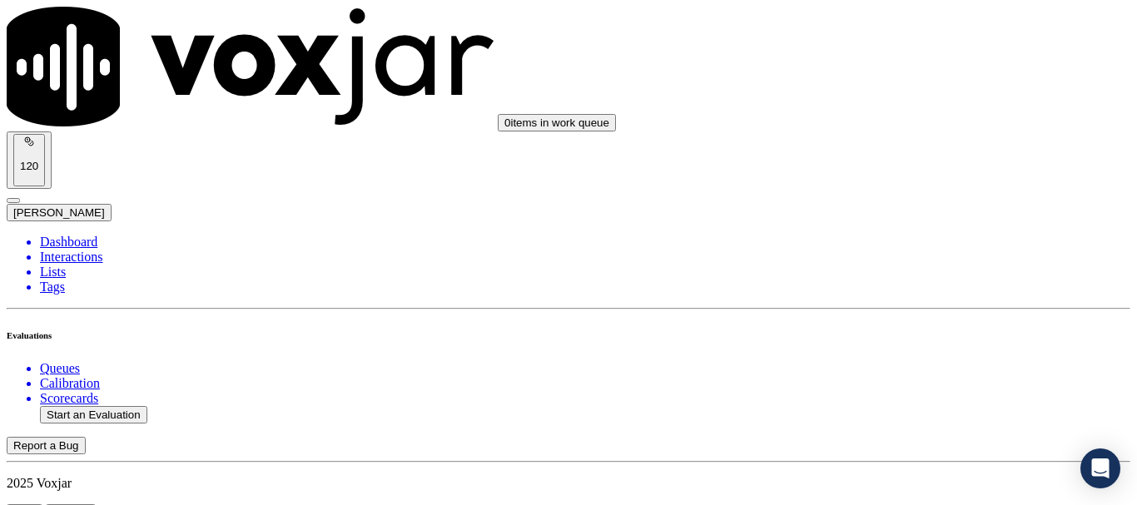
type input "20250904-134318_8352339799-all.mp3"
type input "ca"
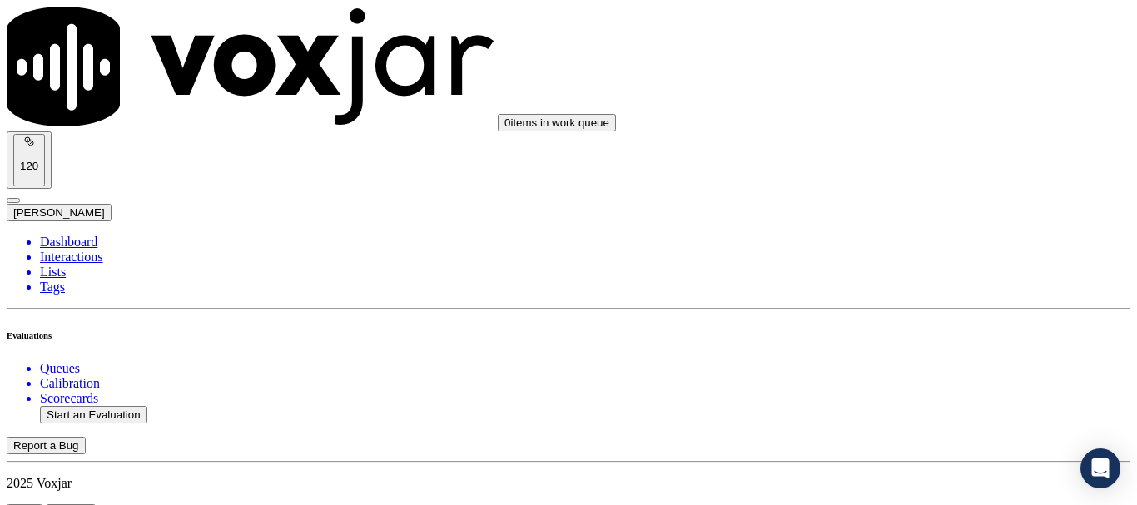
type input "[DATE]T12:46"
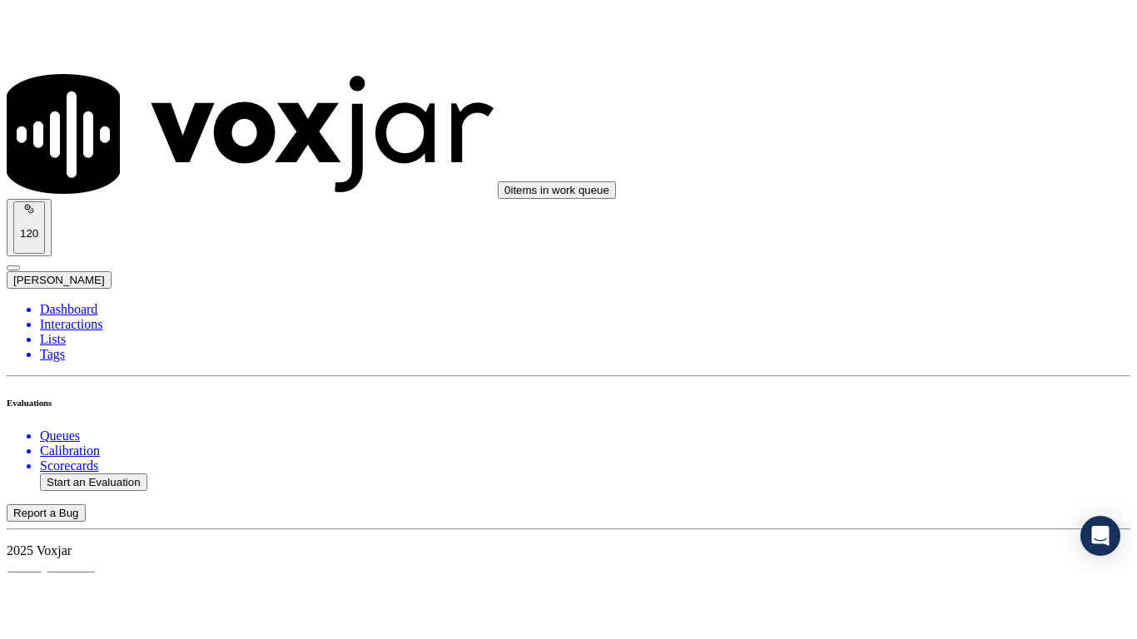
scroll to position [146, 0]
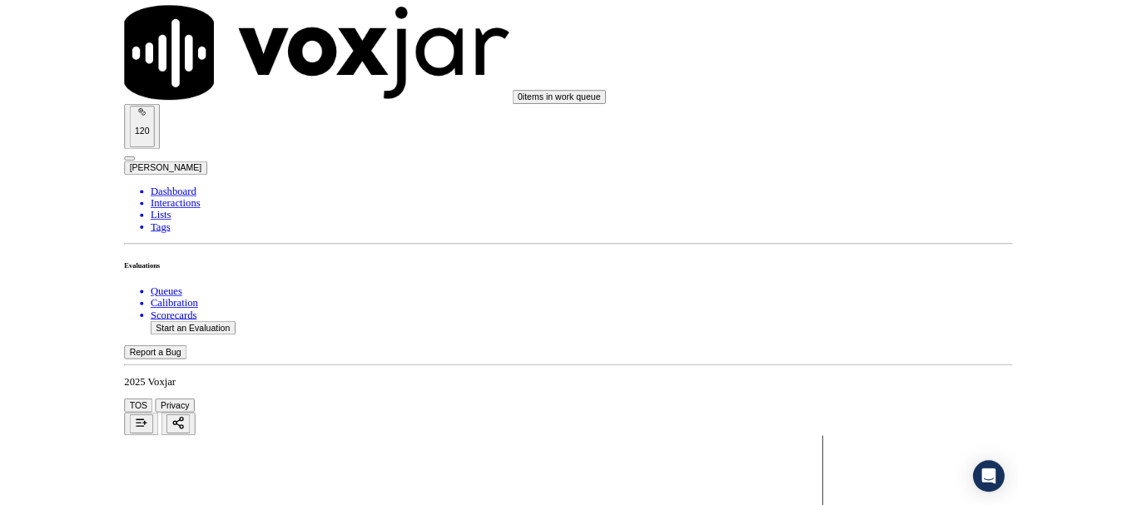
scroll to position [250, 0]
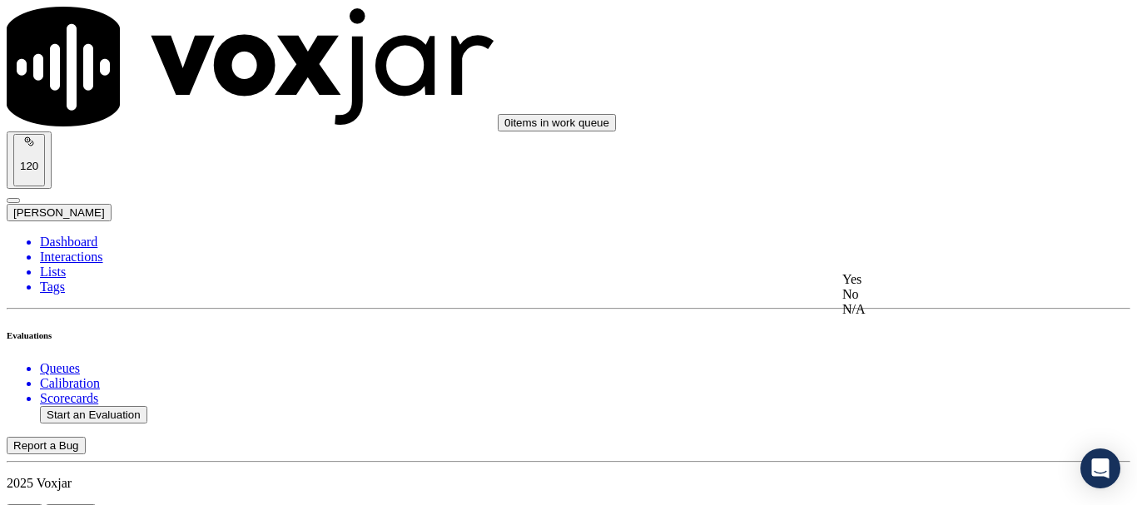
click at [924, 302] on div "No" at bounding box center [947, 294] width 211 height 15
paste textarea "Agent failed to ask the customer for the name as it appears on the bill and did…"
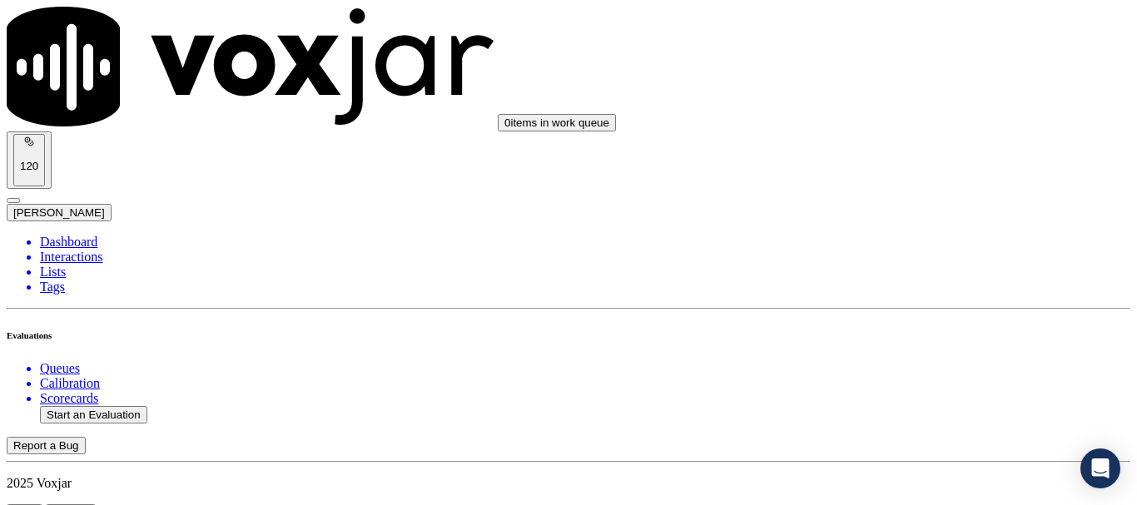
drag, startPoint x: 888, startPoint y: 360, endPoint x: 1057, endPoint y: 186, distance: 243.1
paste textarea "provide the domain for his email, and the agent also failed to probe for it"
type textarea "6.50sec Agent failed to ask the customer for the name as it appears on the bill…"
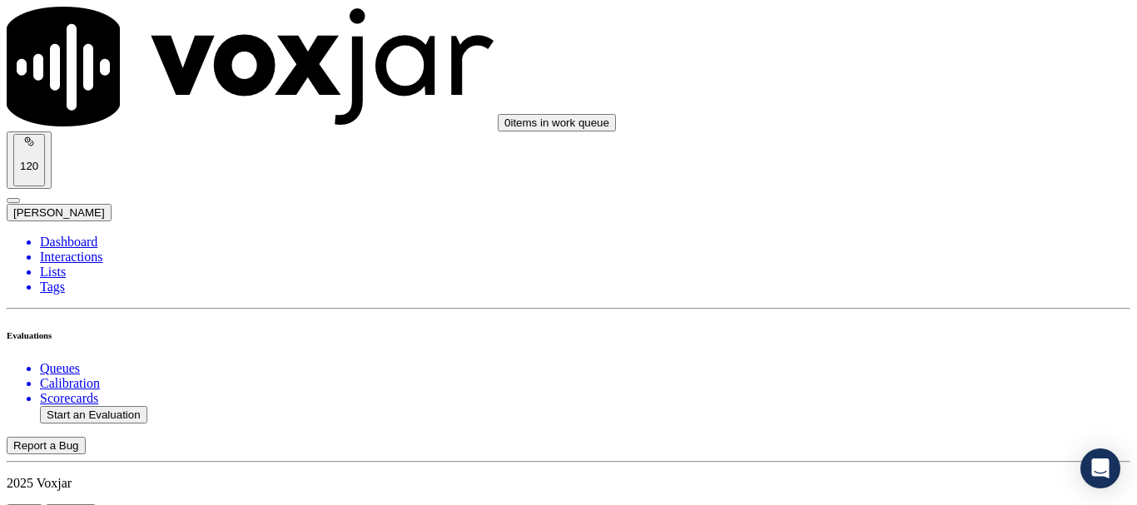
click at [933, 344] on div "Yes" at bounding box center [947, 336] width 211 height 15
click at [920, 241] on div "Yes" at bounding box center [947, 233] width 211 height 15
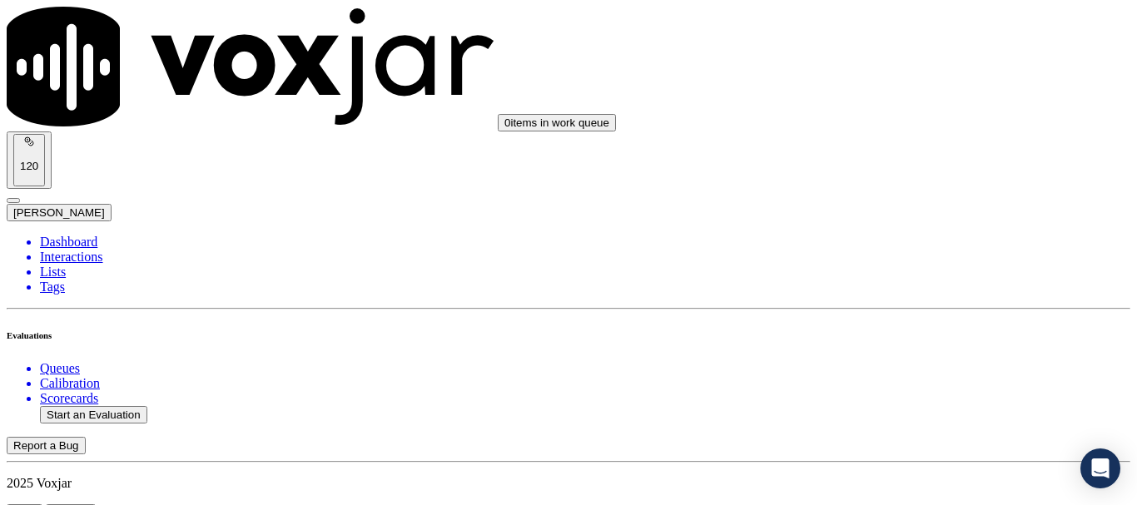
click at [897, 322] on div "Yes" at bounding box center [947, 314] width 211 height 15
click at [912, 127] on div "N/A" at bounding box center [947, 119] width 211 height 15
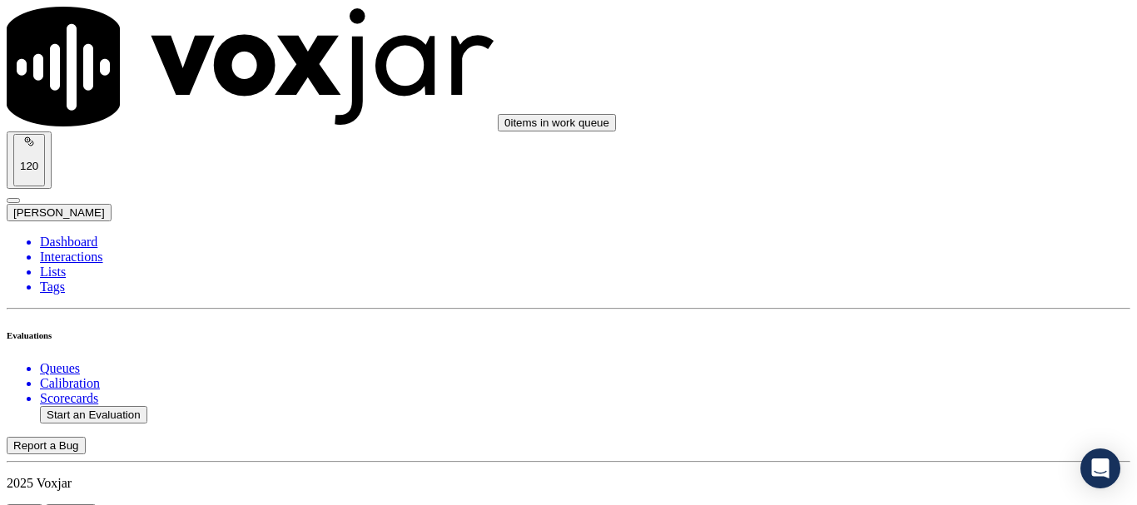
click at [932, 397] on div "N/A" at bounding box center [947, 389] width 211 height 15
click at [933, 224] on div "Yes" at bounding box center [947, 216] width 211 height 15
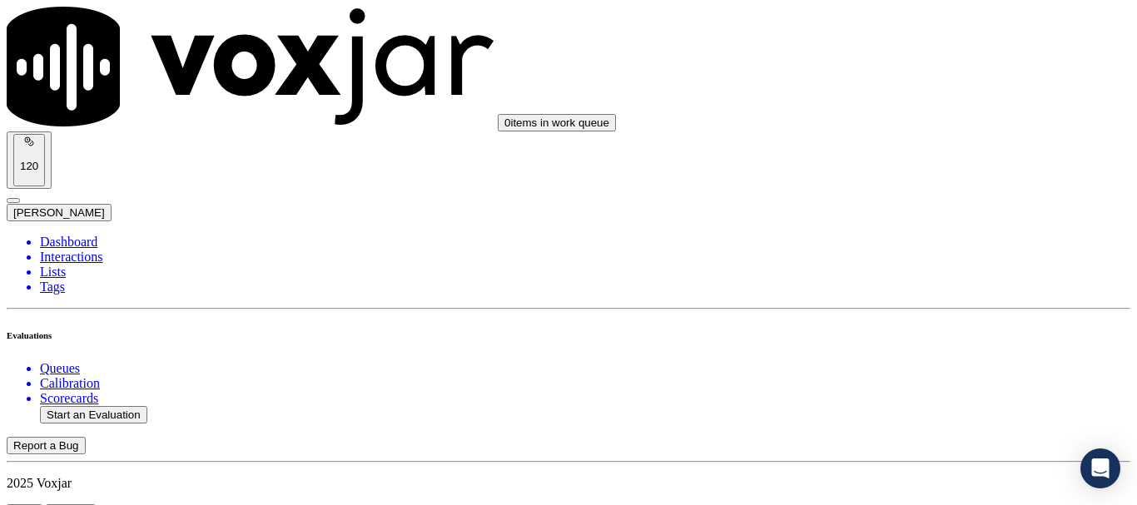
scroll to position [1332, 0]
click at [926, 161] on div "Yes" at bounding box center [947, 153] width 211 height 15
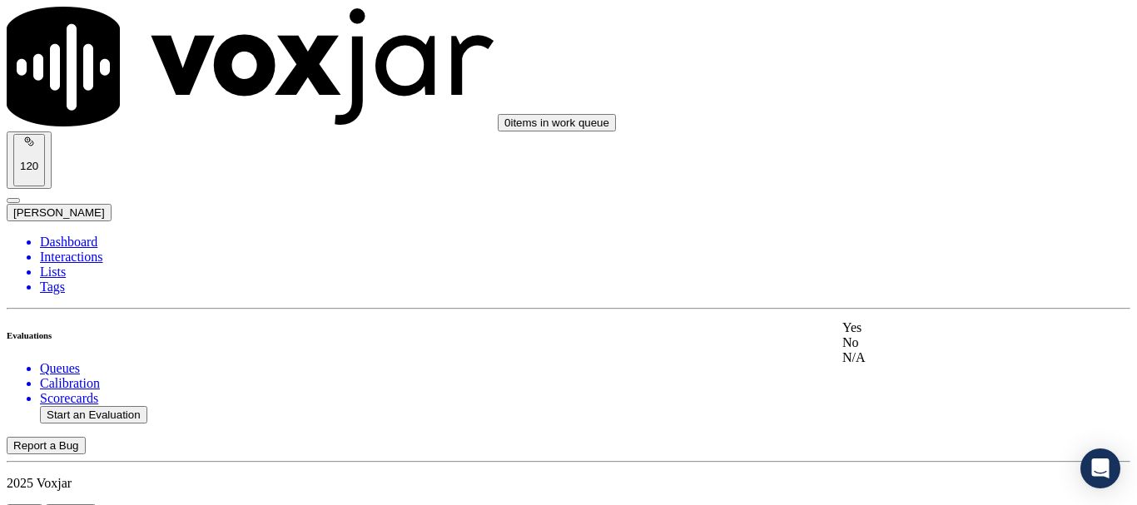
click at [934, 335] on div "Yes" at bounding box center [947, 327] width 211 height 15
click at [917, 86] on div "Yes" at bounding box center [947, 78] width 211 height 15
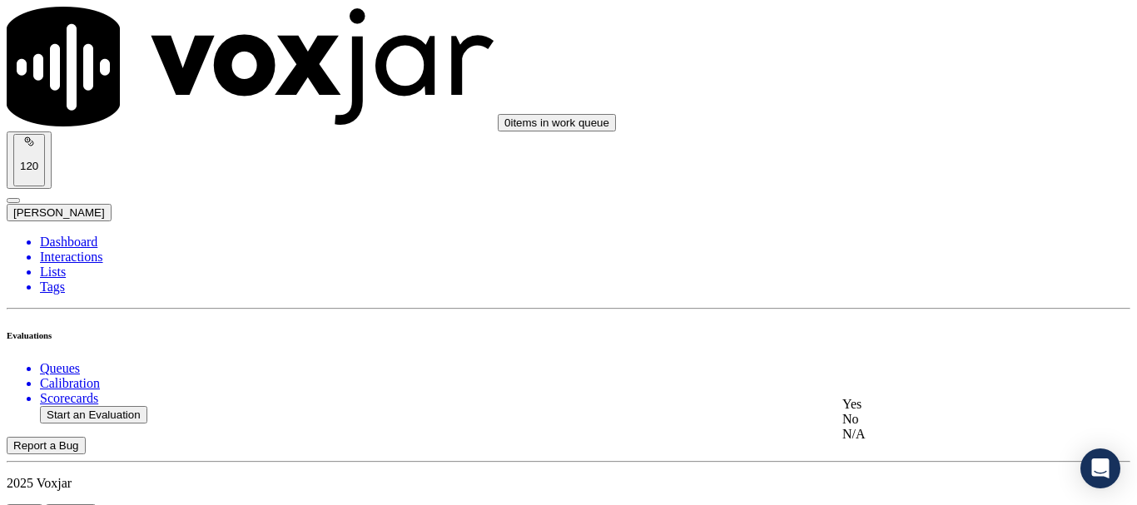
click at [915, 412] on div "Yes" at bounding box center [947, 404] width 211 height 15
click at [938, 243] on div "Yes" at bounding box center [947, 238] width 211 height 15
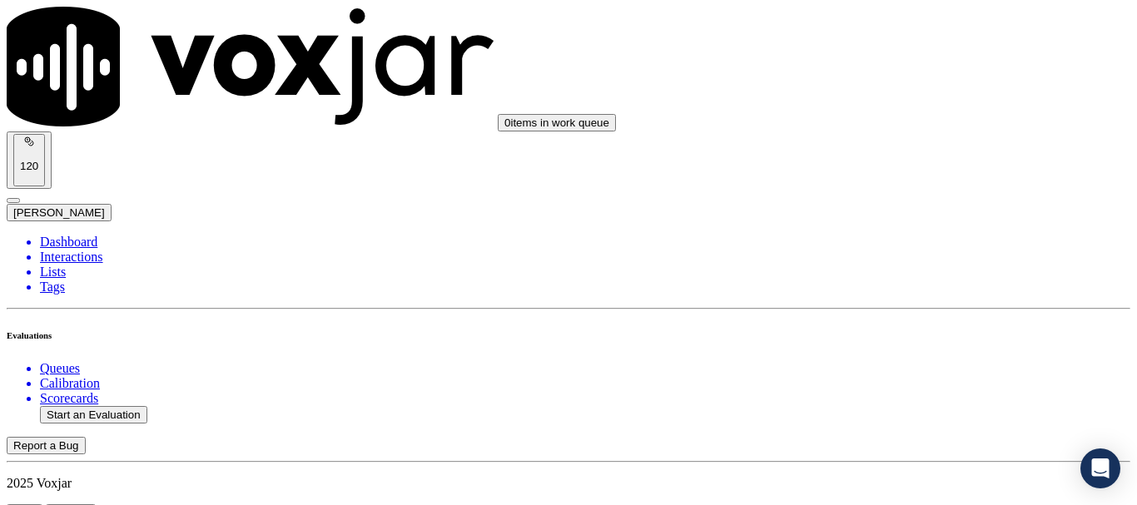
click at [942, 202] on div "Yes" at bounding box center [947, 194] width 211 height 15
click at [905, 372] on div "Yes" at bounding box center [947, 364] width 211 height 15
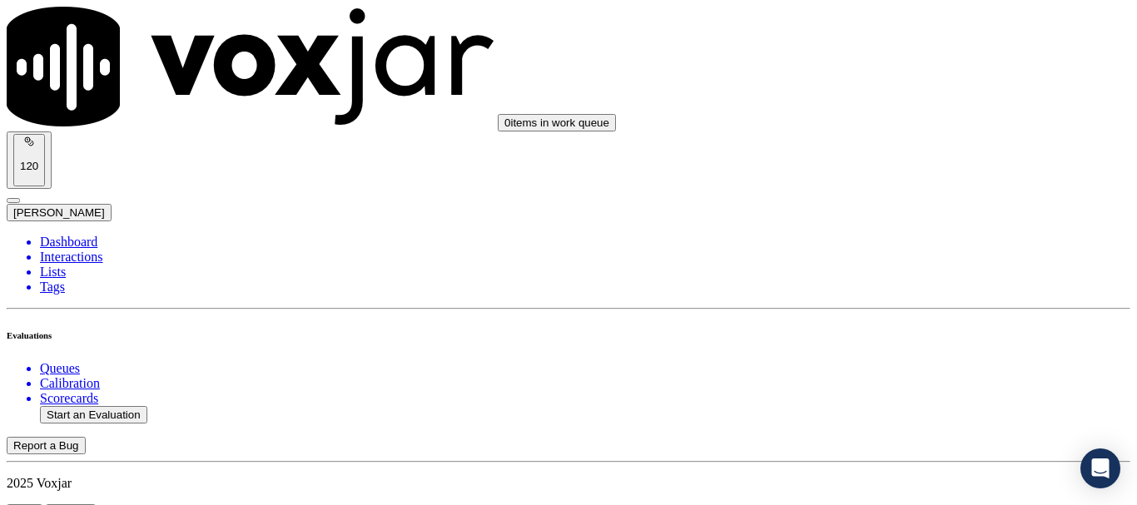
scroll to position [3663, 0]
click at [911, 82] on div "Yes" at bounding box center [947, 74] width 211 height 15
click at [917, 312] on div "Yes" at bounding box center [947, 304] width 211 height 15
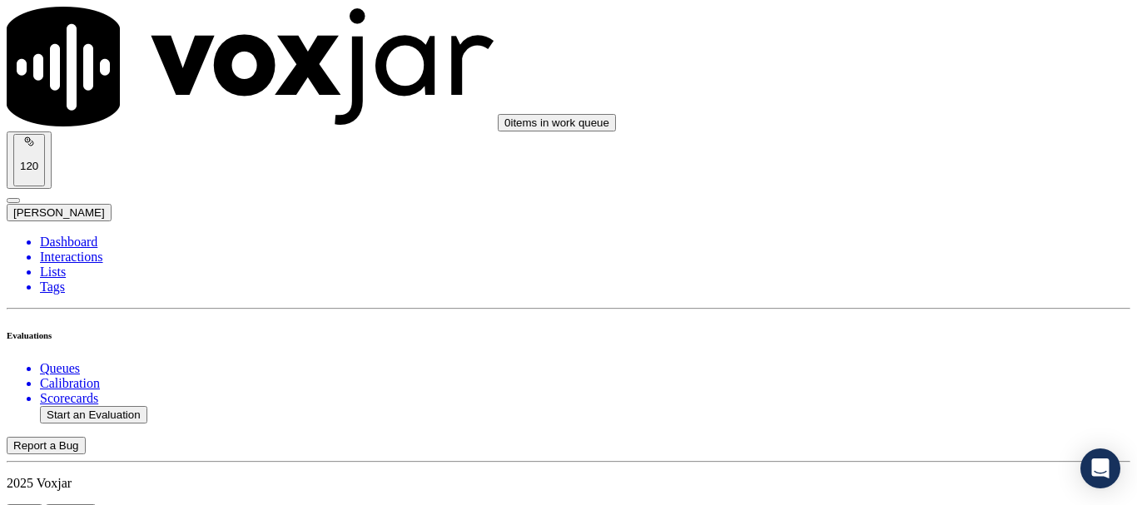
scroll to position [3996, 0]
click at [925, 209] on div "Yes" at bounding box center [947, 201] width 211 height 15
click at [893, 419] on div "Yes" at bounding box center [947, 411] width 211 height 15
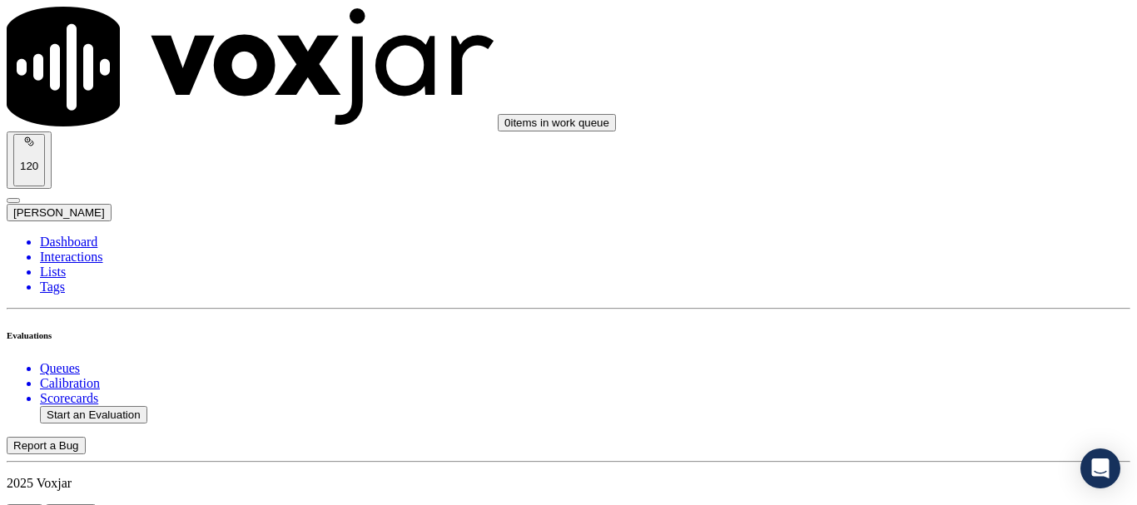
scroll to position [4578, 0]
click at [916, 126] on div "Yes" at bounding box center [947, 126] width 211 height 15
click at [917, 344] on div "Yes" at bounding box center [947, 336] width 211 height 15
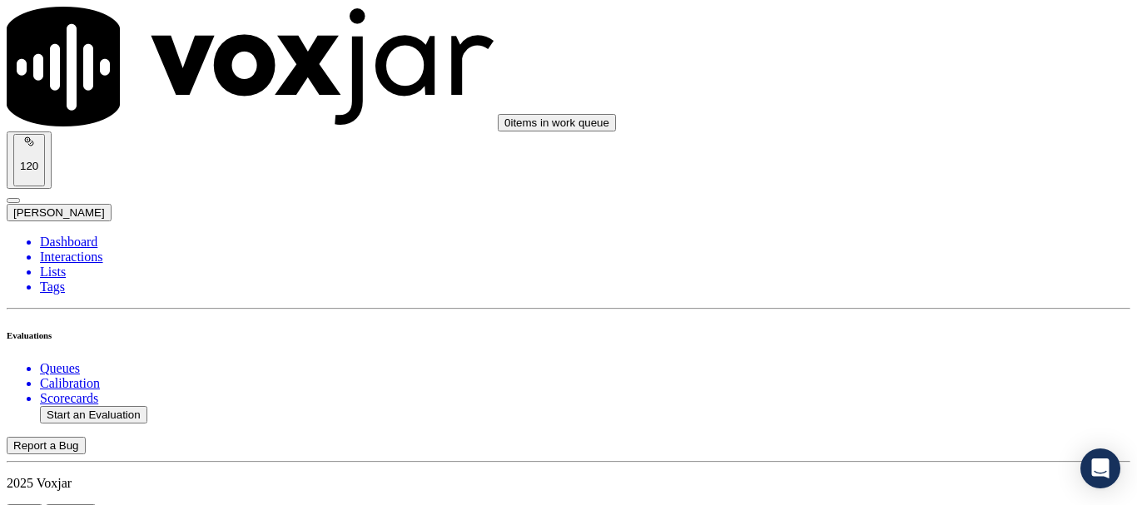
scroll to position [4828, 0]
click at [907, 324] on div "Yes" at bounding box center [947, 316] width 211 height 15
click at [120, 406] on button "Start an Evaluation" at bounding box center [93, 414] width 107 height 17
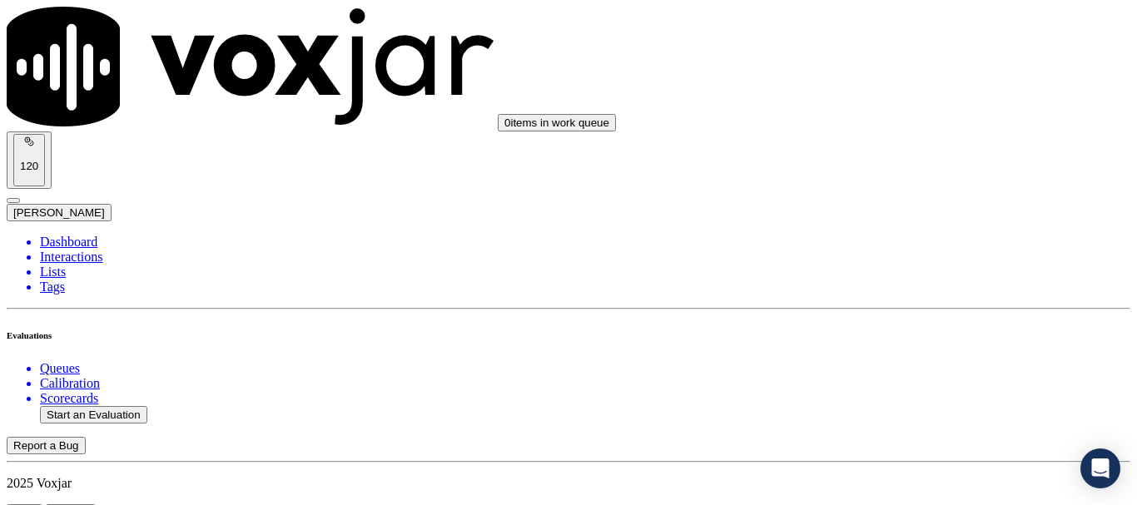
type input "20250904-122953_3308800670-all.mp3"
type input "fa"
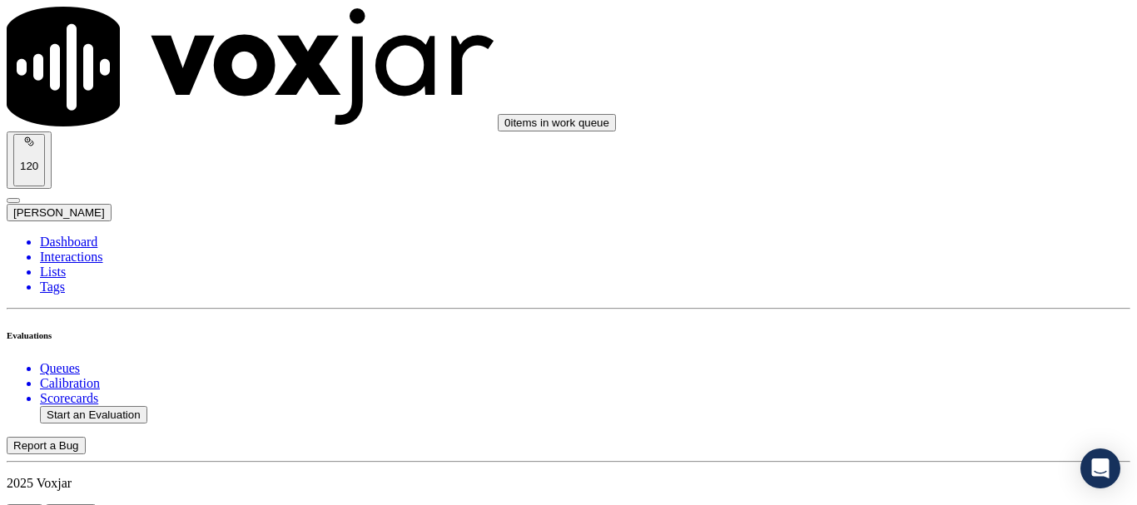
type input "[DATE]T13:30"
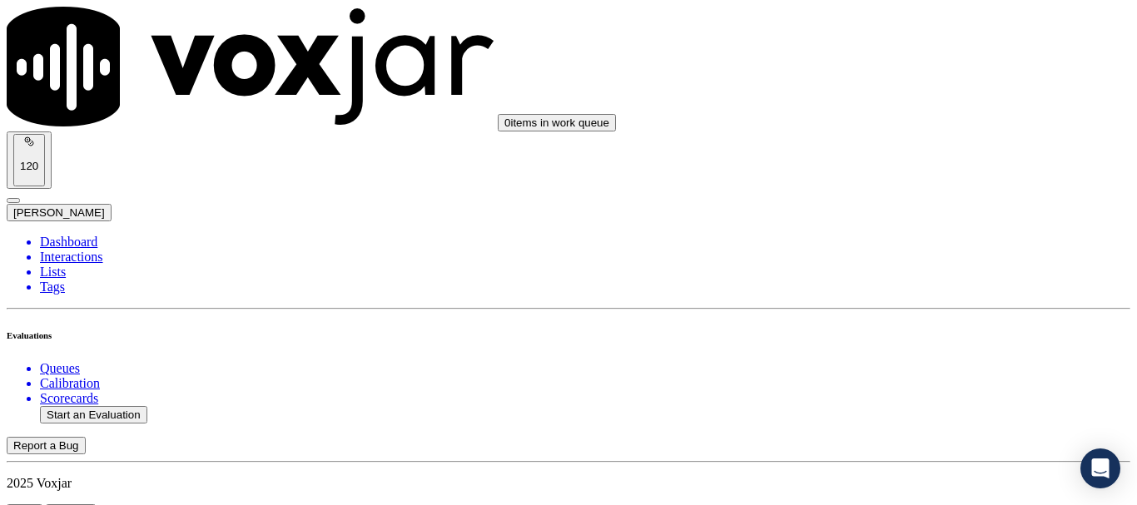
scroll to position [250, 0]
paste input "[PERSON_NAME]"
type input "[PERSON_NAME]"
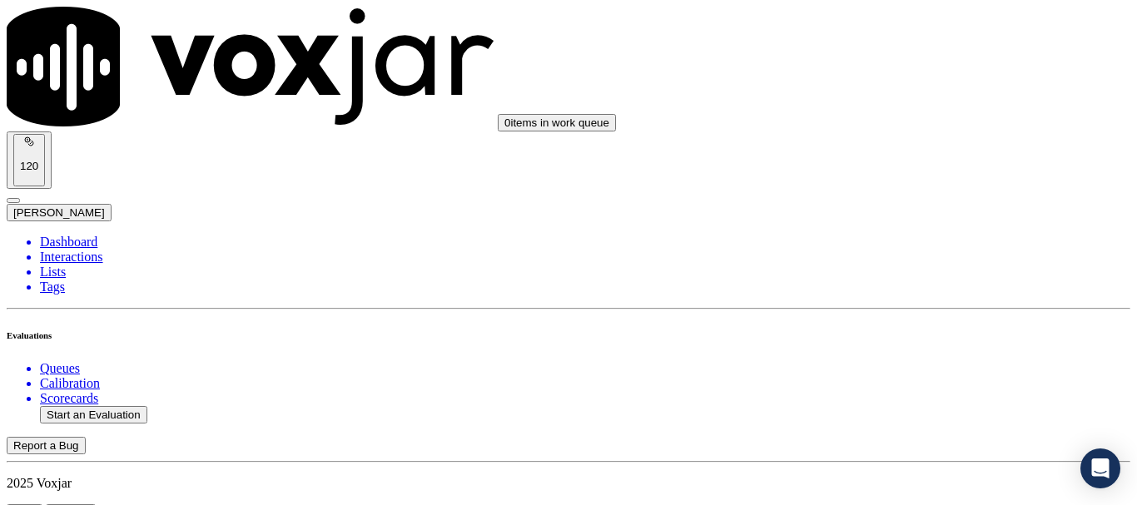
click at [915, 250] on div "No" at bounding box center [947, 242] width 211 height 15
drag, startPoint x: 890, startPoint y: 281, endPoint x: 973, endPoint y: 299, distance: 85.2
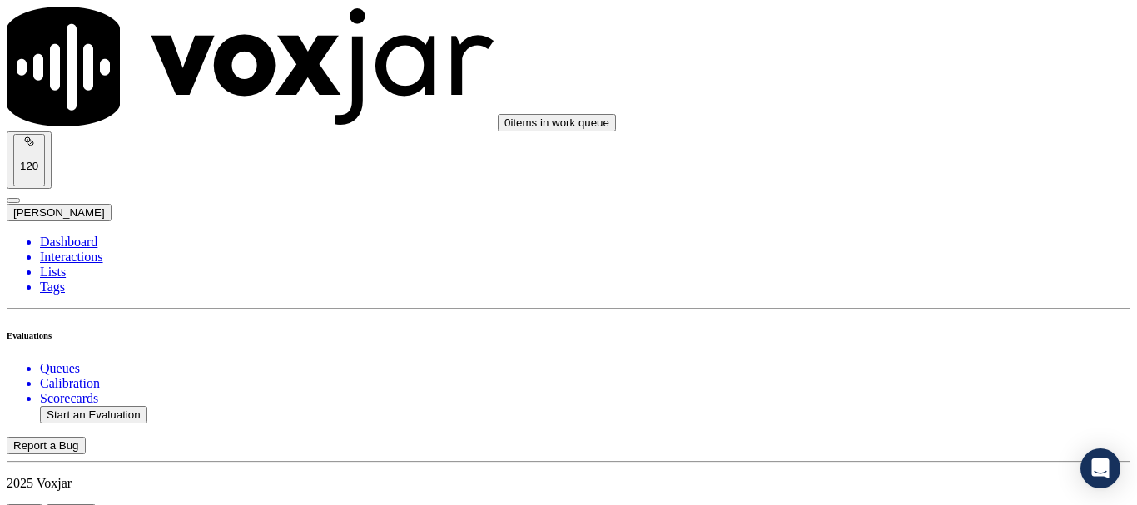
paste textarea "failed to ask for or verify the CX's mailing address"
type textarea "8.55sec Agent failed to ask for or verify the CX's mailing address"
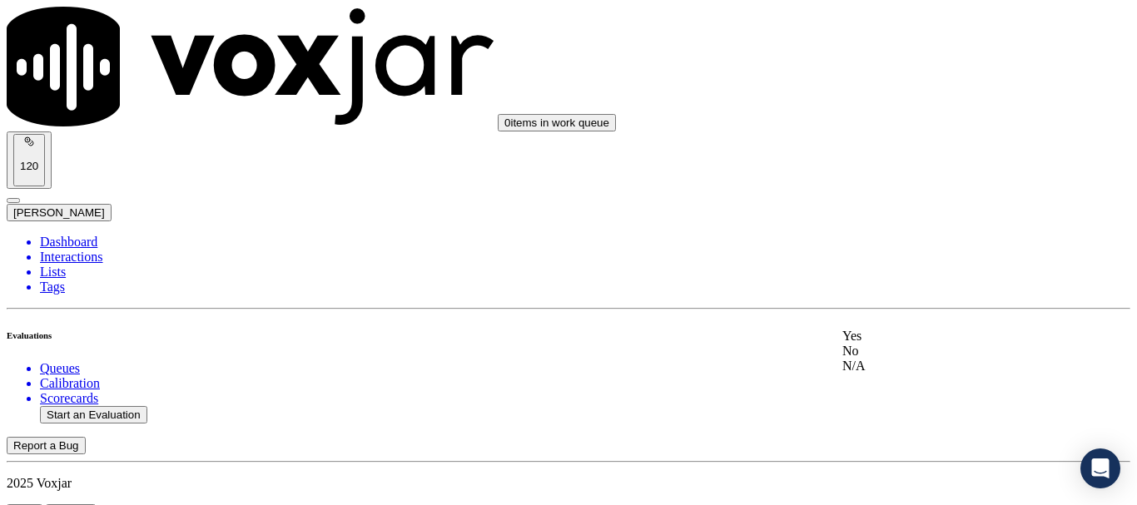
click at [906, 337] on div "Yes" at bounding box center [947, 336] width 211 height 15
click at [880, 74] on div "Yes" at bounding box center [947, 66] width 211 height 15
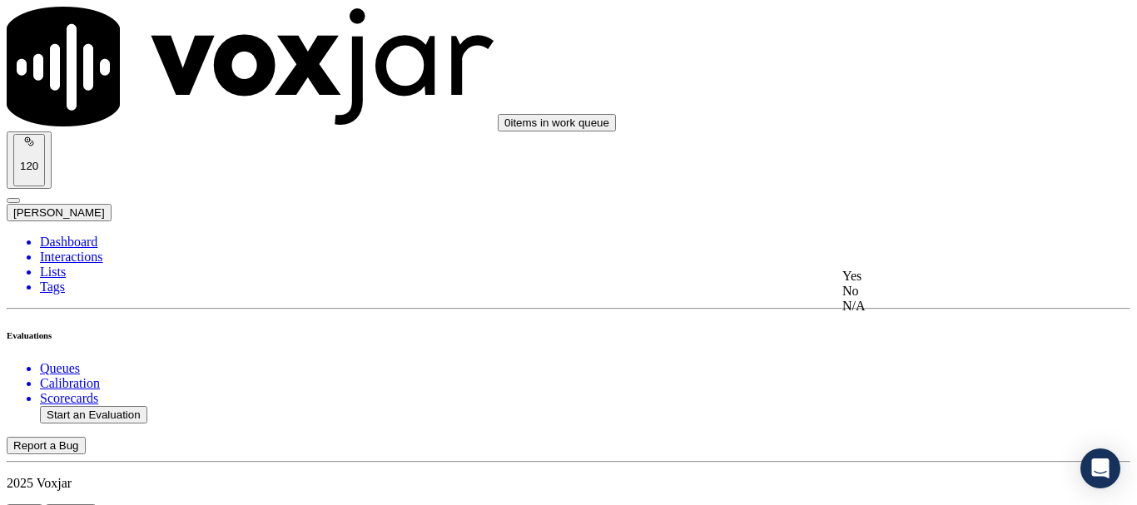
click at [905, 284] on div "Yes" at bounding box center [947, 276] width 211 height 15
click at [917, 294] on div "N/A" at bounding box center [947, 286] width 211 height 15
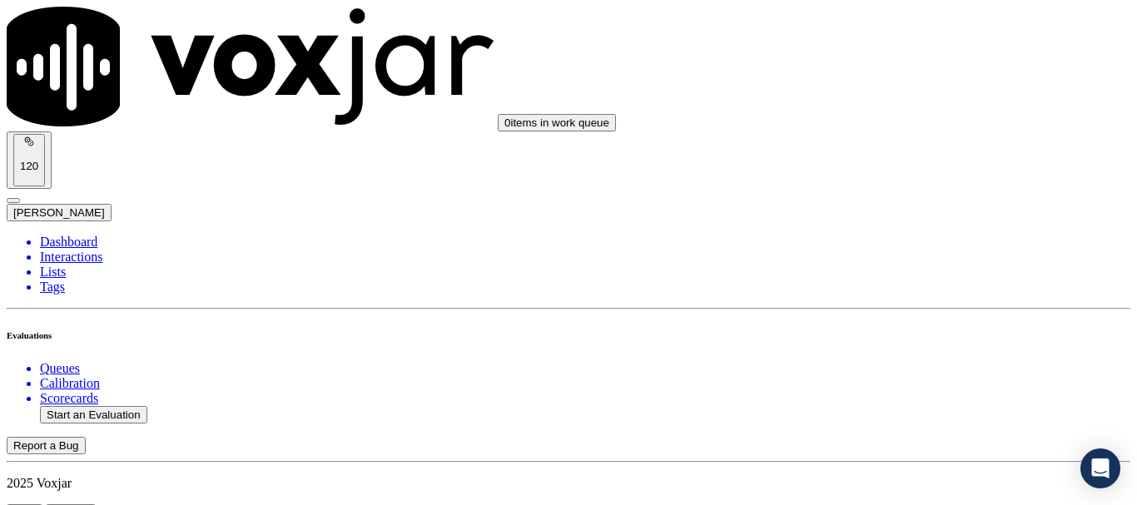
click at [920, 231] on div "N/A" at bounding box center [947, 223] width 211 height 15
click at [908, 410] on div "Yes" at bounding box center [947, 402] width 211 height 15
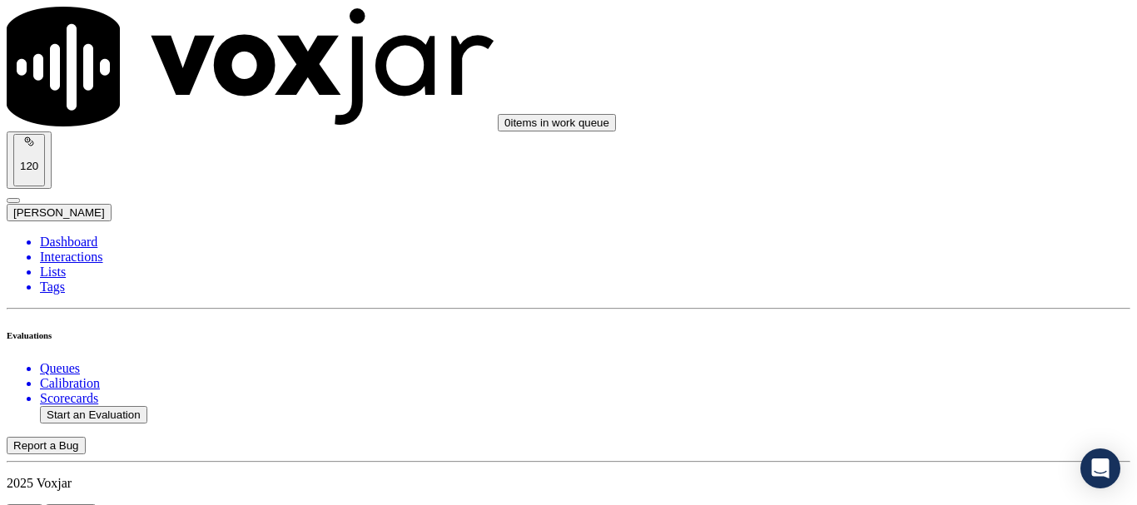
click at [913, 141] on div "Yes" at bounding box center [947, 133] width 211 height 15
click at [894, 248] on div "Yes" at bounding box center [947, 244] width 211 height 15
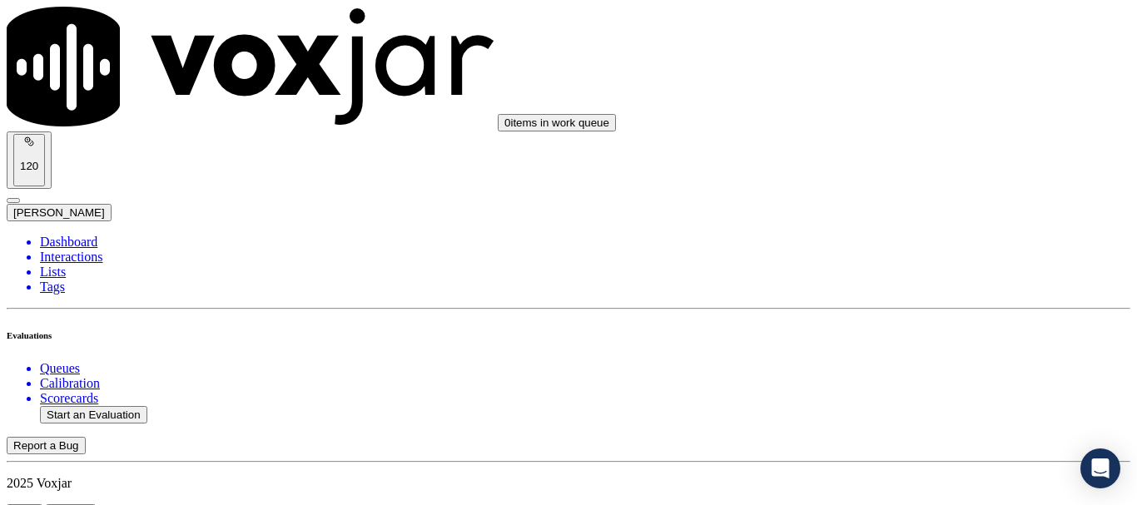
scroll to position [2248, 0]
click at [897, 252] on div "Yes" at bounding box center [947, 244] width 211 height 15
drag, startPoint x: 887, startPoint y: 122, endPoint x: 892, endPoint y: 137, distance: 14.8
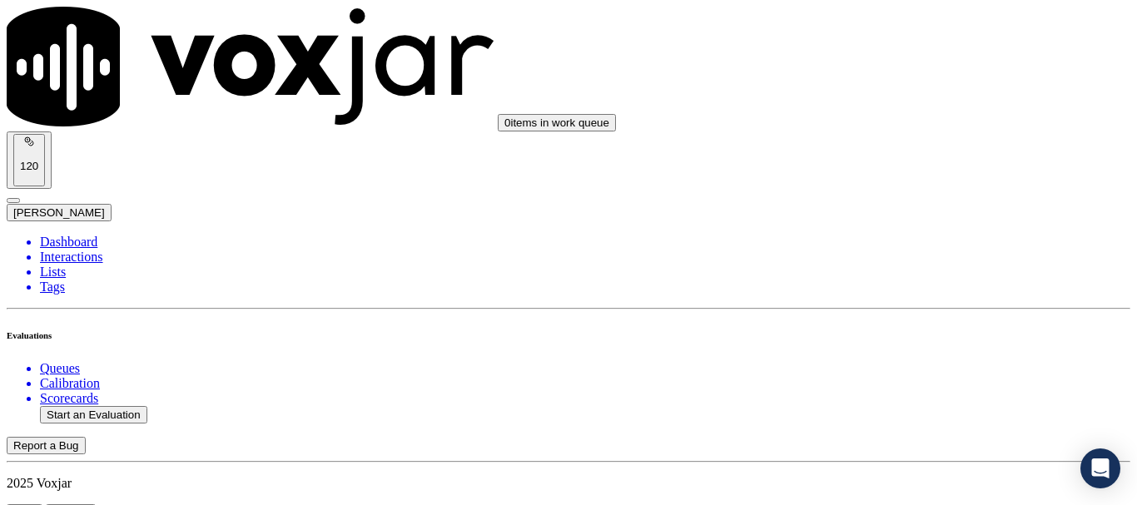
click at [903, 162] on div "Yes" at bounding box center [947, 154] width 211 height 15
click at [890, 324] on div "Yes" at bounding box center [947, 316] width 211 height 15
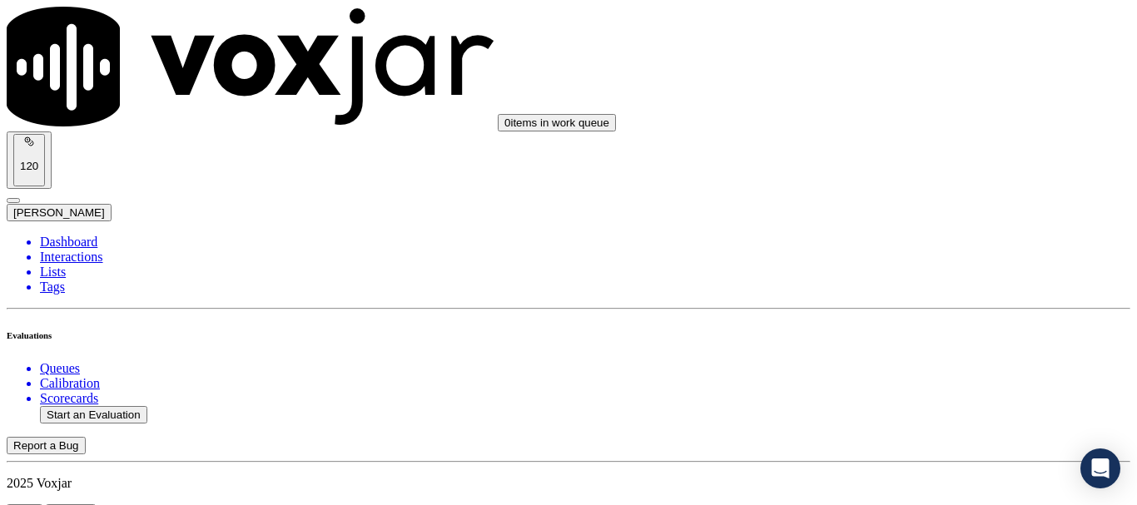
click at [887, 246] on div "Yes" at bounding box center [947, 238] width 211 height 15
click at [893, 122] on div "Yes" at bounding box center [947, 114] width 211 height 15
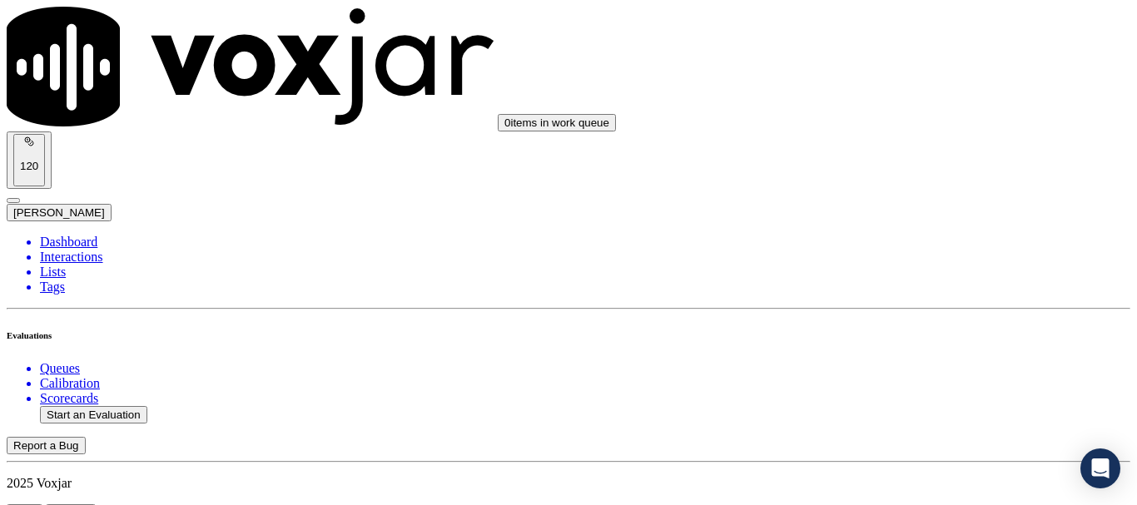
click at [895, 330] on div "Yes" at bounding box center [947, 324] width 211 height 15
click at [918, 287] on div "Yes" at bounding box center [947, 284] width 211 height 15
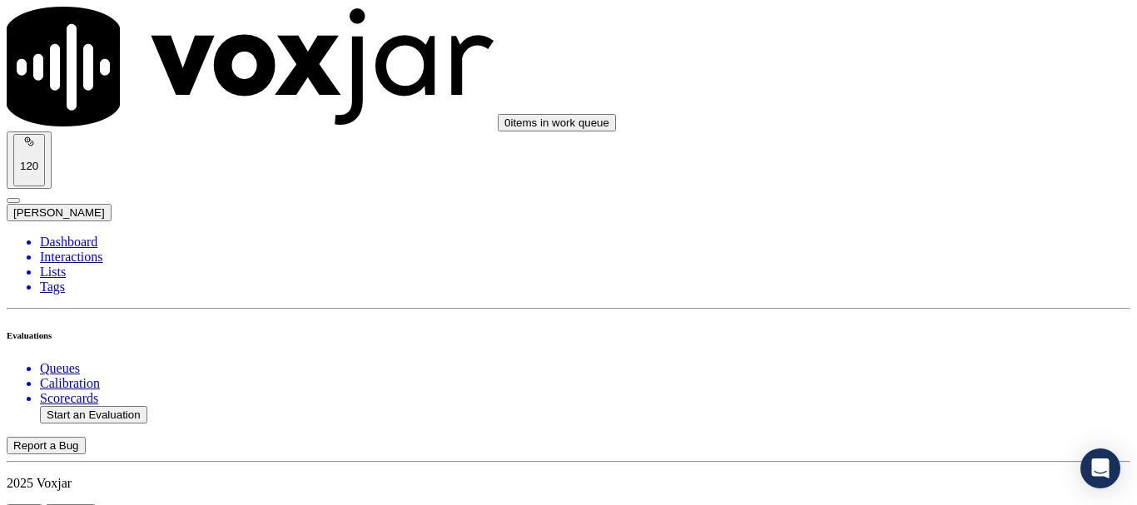
scroll to position [3746, 0]
click at [897, 224] on div "Yes" at bounding box center [947, 221] width 211 height 15
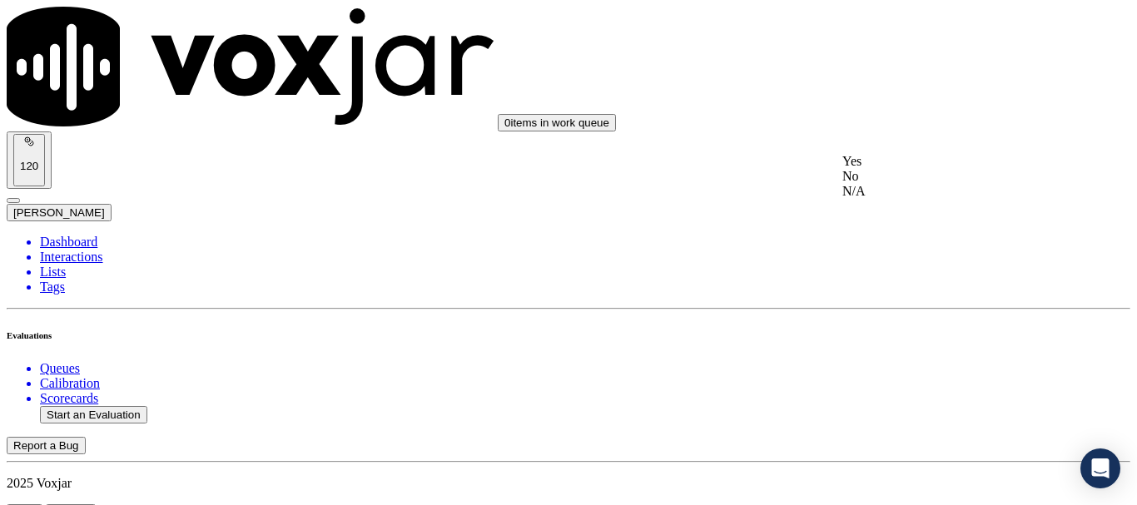
click at [887, 169] on div "Yes" at bounding box center [947, 161] width 211 height 15
click at [917, 339] on div "Yes" at bounding box center [947, 331] width 211 height 15
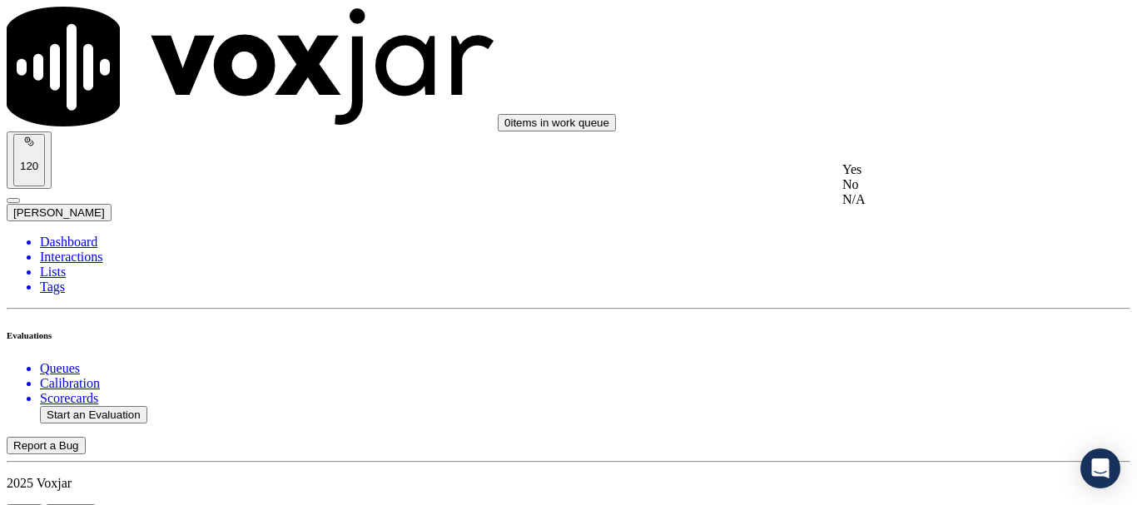
click at [904, 168] on div "Yes" at bounding box center [947, 169] width 211 height 15
click at [910, 404] on div "Yes" at bounding box center [947, 399] width 211 height 15
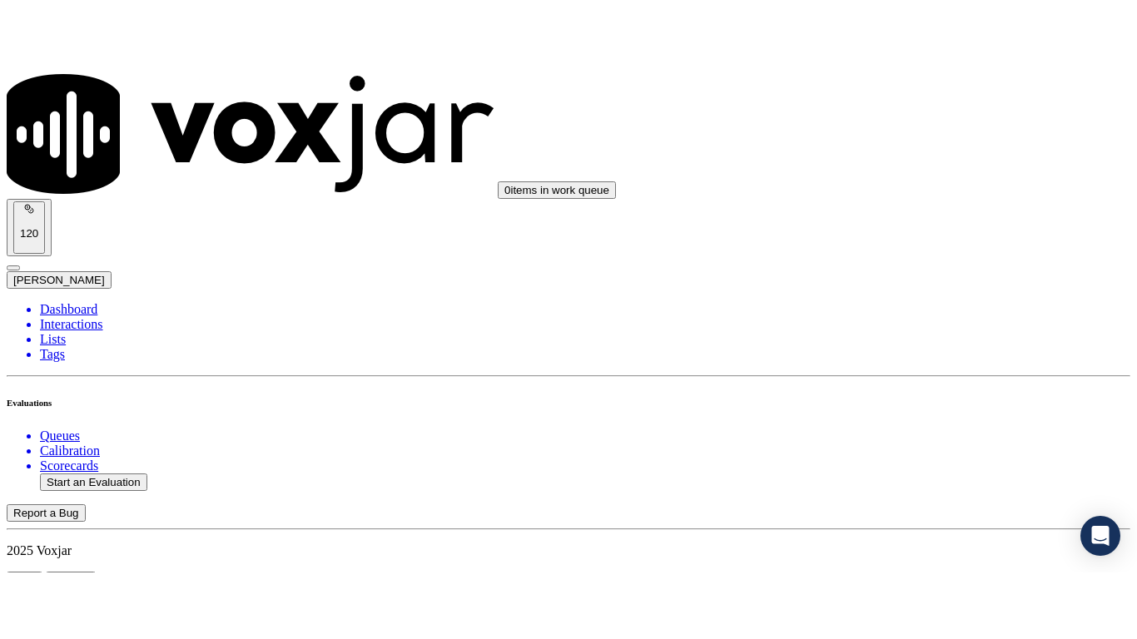
scroll to position [4828, 0]
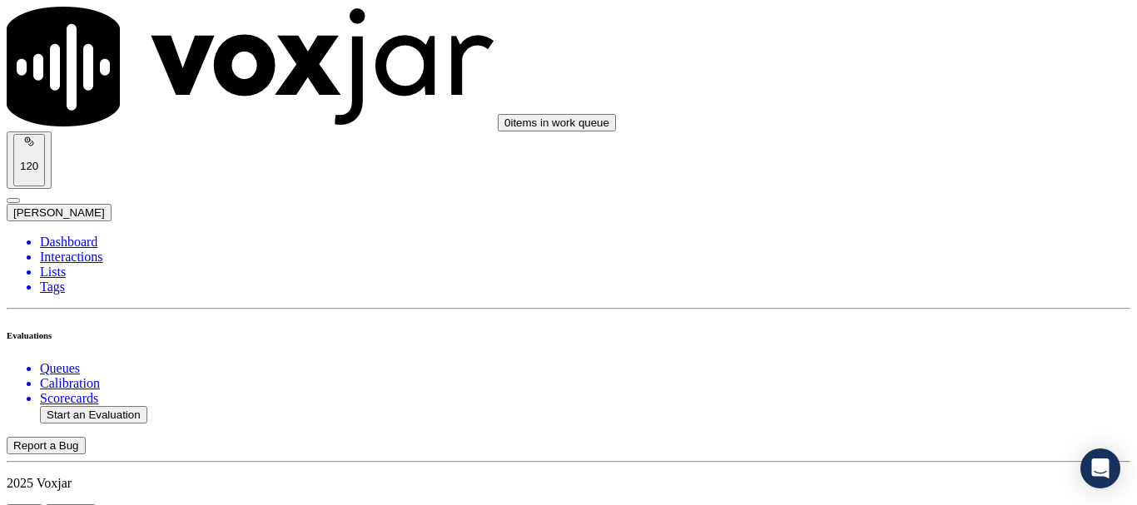
click at [92, 406] on button "Start an Evaluation" at bounding box center [93, 414] width 107 height 17
type input "20250904-162914_3304946553-all.mp3"
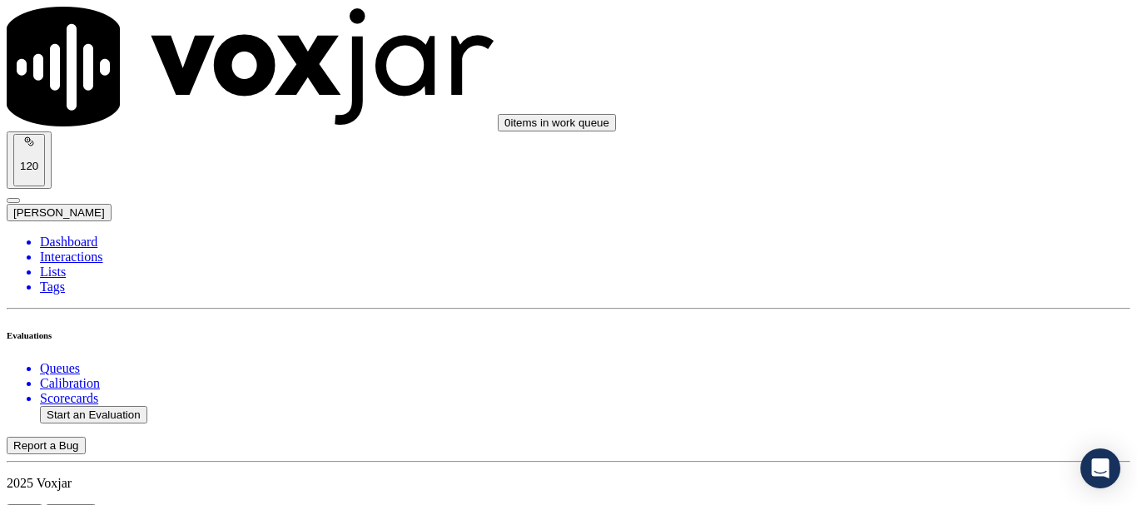
type input "[PERSON_NAME]"
type input "[DATE]T14:02"
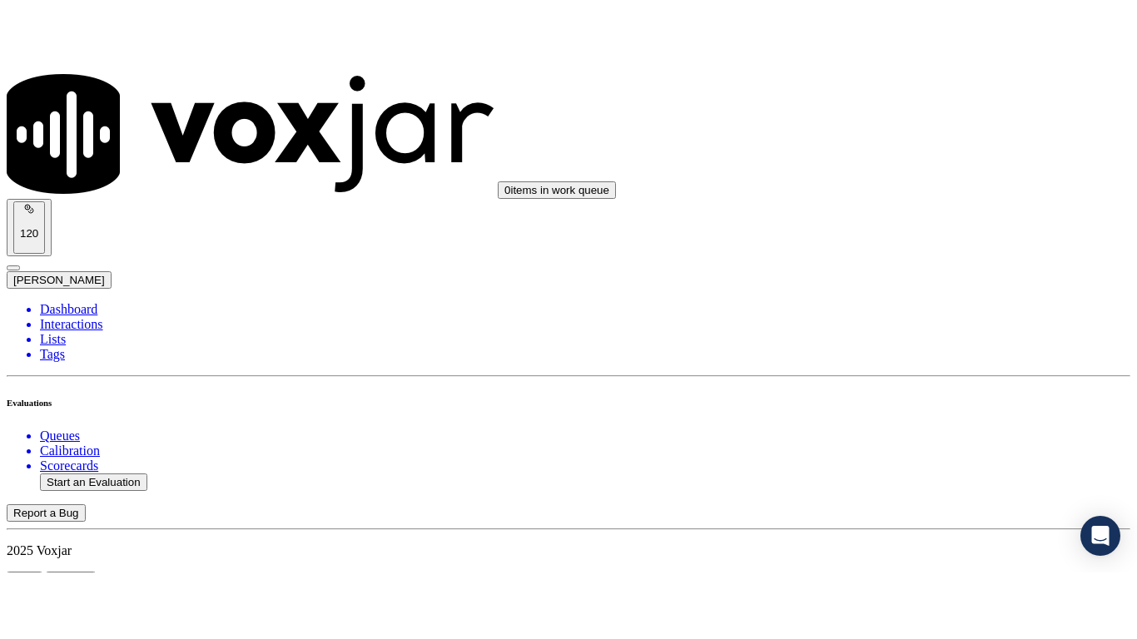
scroll to position [146, 0]
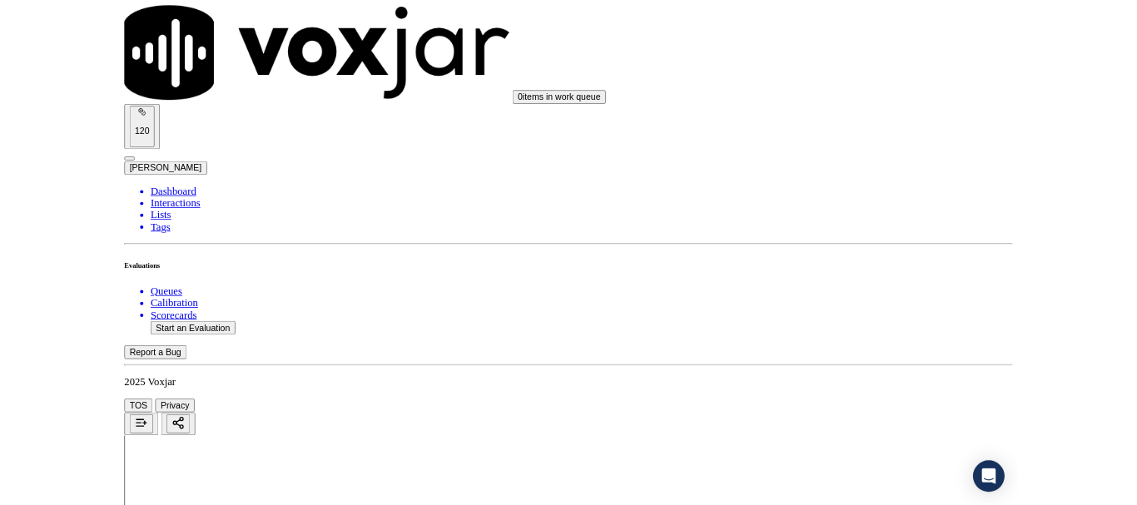
scroll to position [209, 0]
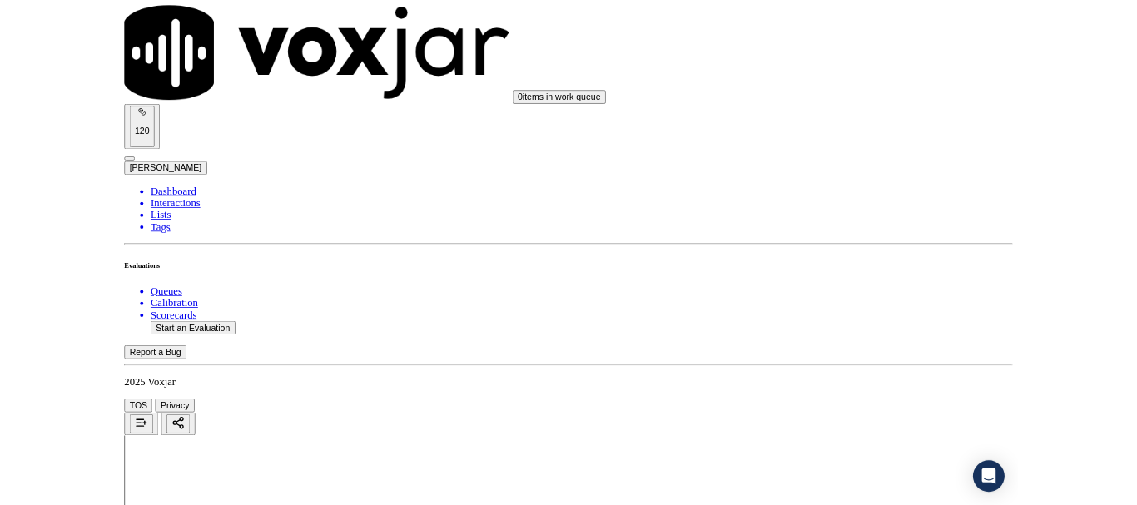
scroll to position [250, 0]
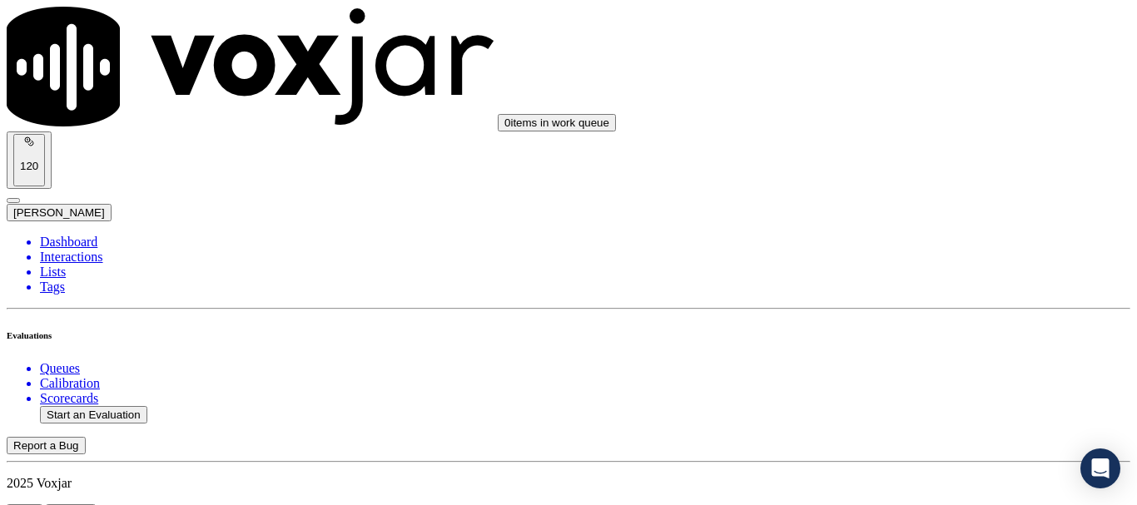
scroll to position [250, 0]
type input "[PERSON_NAME]"
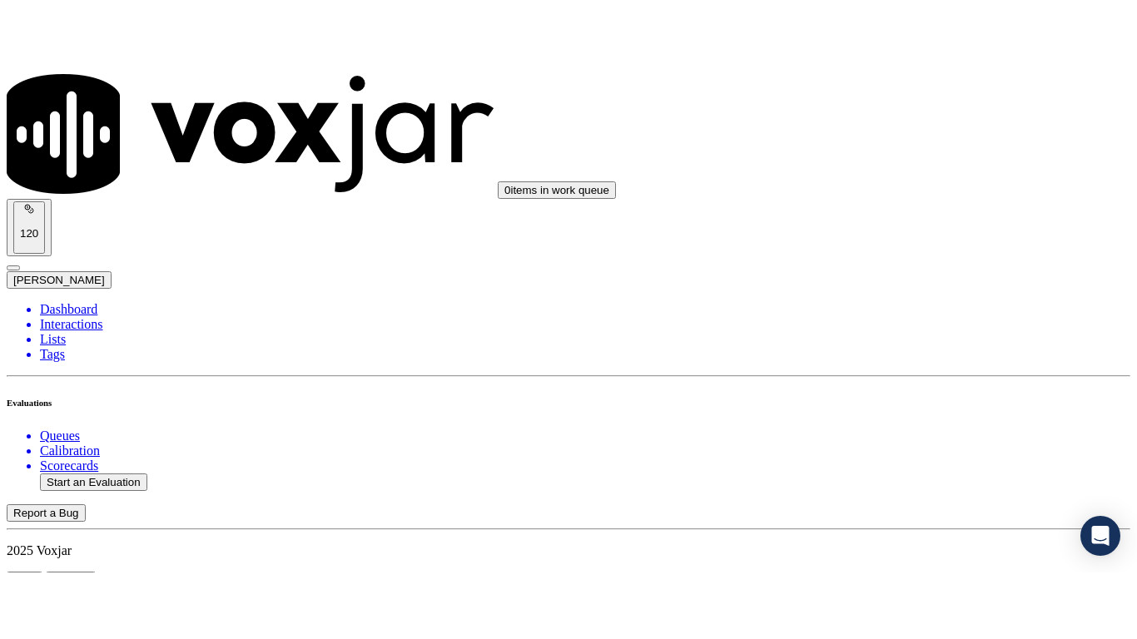
scroll to position [333, 0]
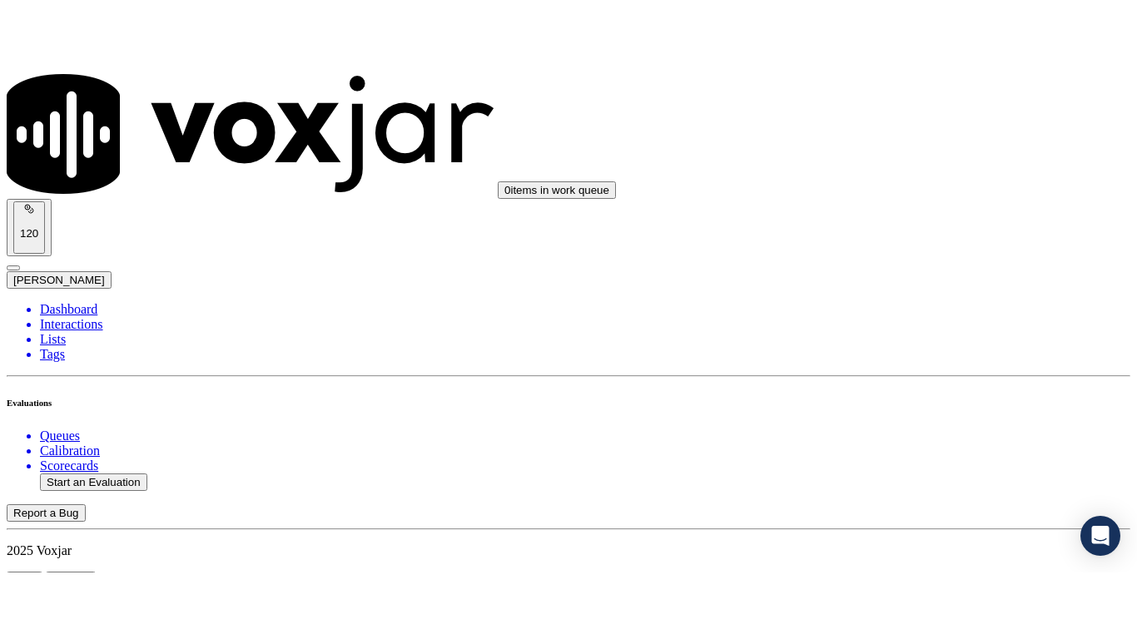
scroll to position [209, 0]
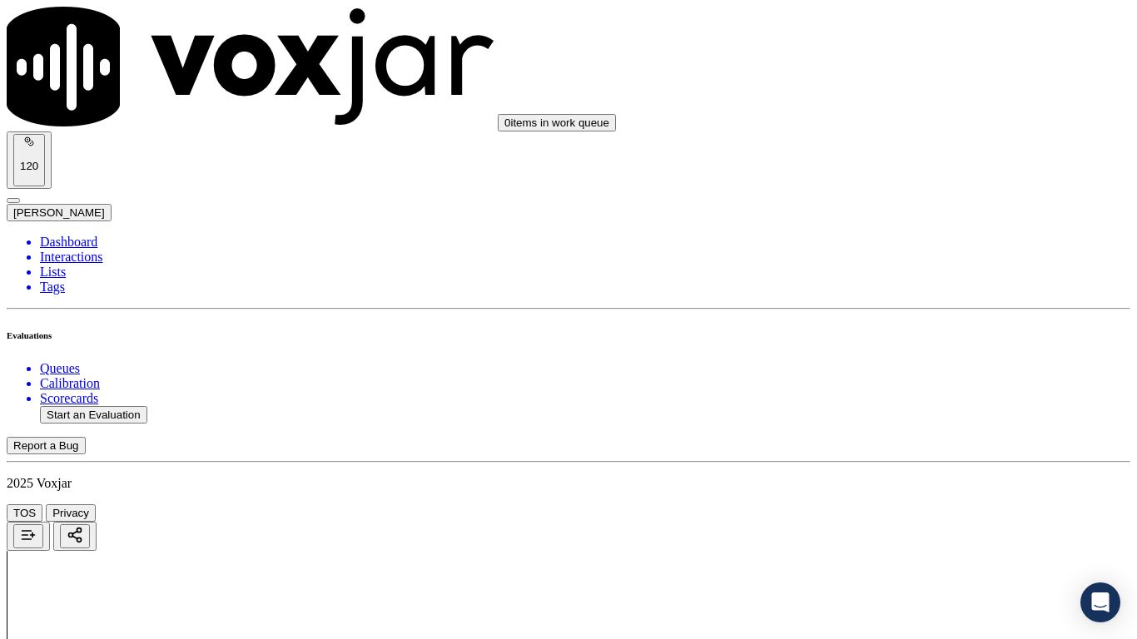
click at [929, 340] on div "Yes" at bounding box center [947, 336] width 211 height 15
click at [898, 445] on div "Yes" at bounding box center [947, 437] width 211 height 15
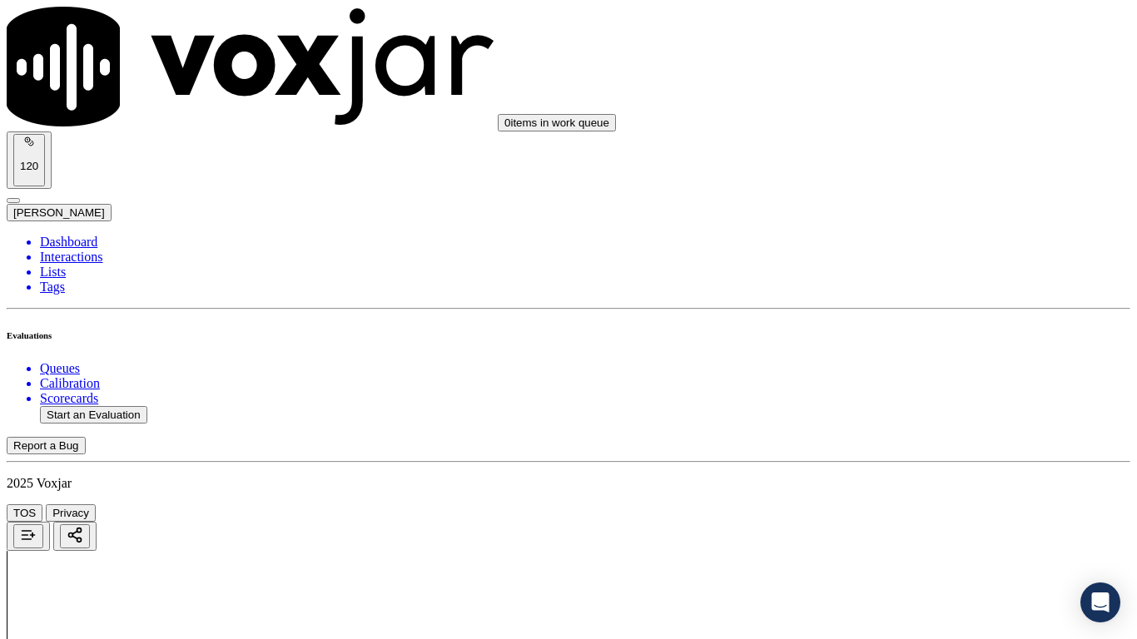
click at [897, 201] on div "Yes" at bounding box center [947, 193] width 211 height 15
click at [922, 460] on div "N/A" at bounding box center [947, 452] width 211 height 15
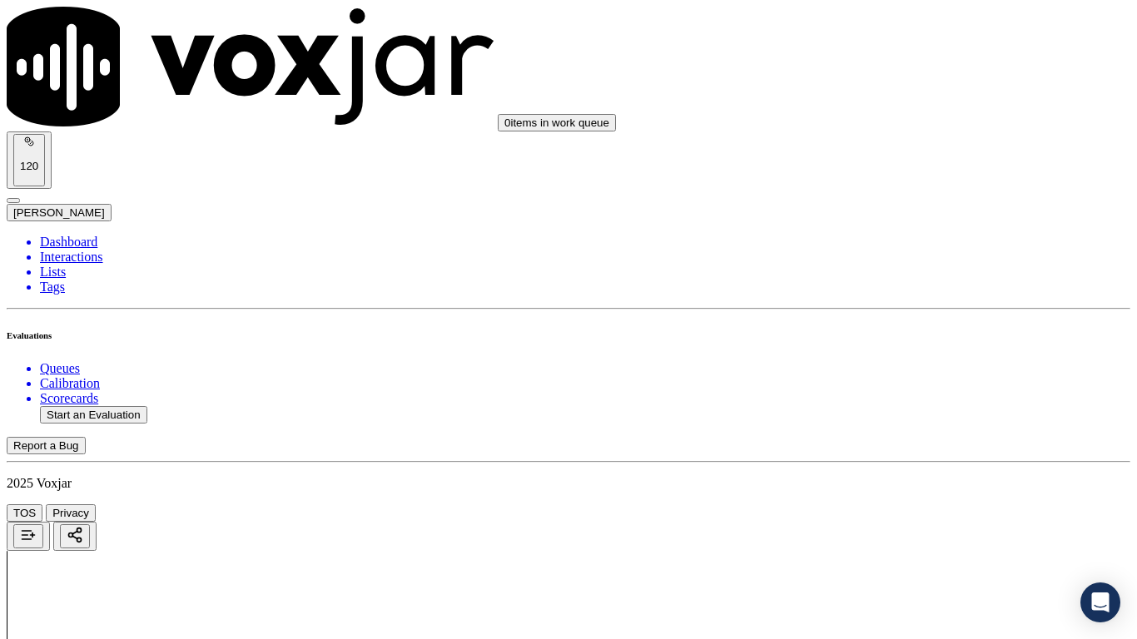
click at [906, 314] on div "N/A" at bounding box center [947, 306] width 211 height 15
click at [909, 494] on div "Yes" at bounding box center [947, 486] width 211 height 15
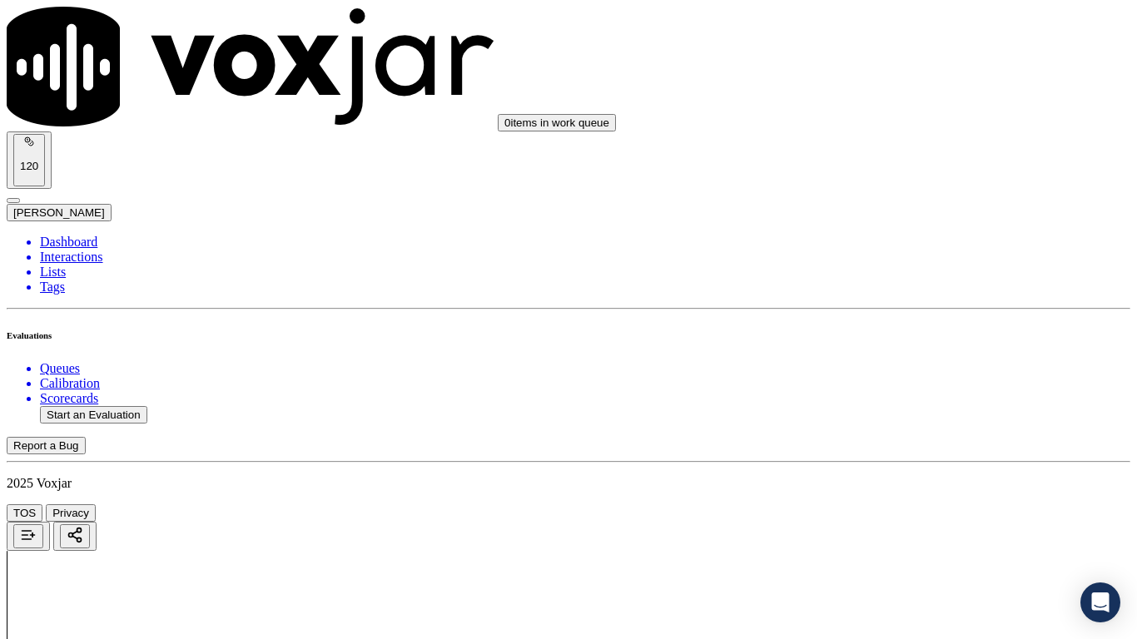
click at [902, 224] on div "Yes" at bounding box center [947, 216] width 211 height 15
click at [900, 454] on div "Yes" at bounding box center [947, 446] width 211 height 15
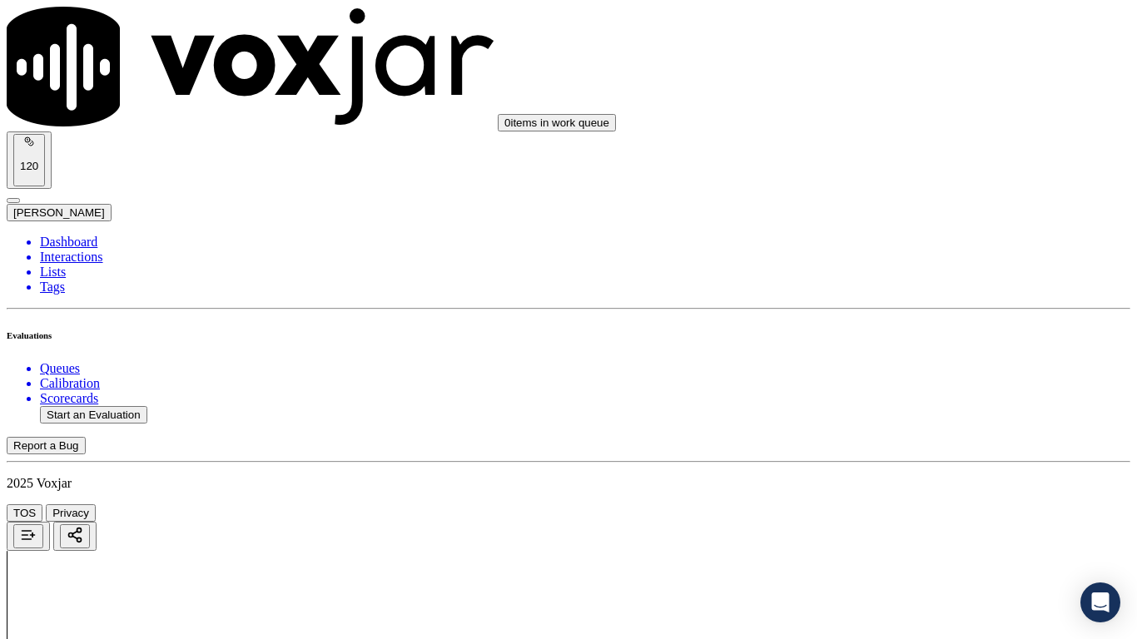
click at [917, 243] on div "Yes" at bounding box center [947, 239] width 211 height 15
click at [921, 497] on div "Yes" at bounding box center [947, 489] width 211 height 15
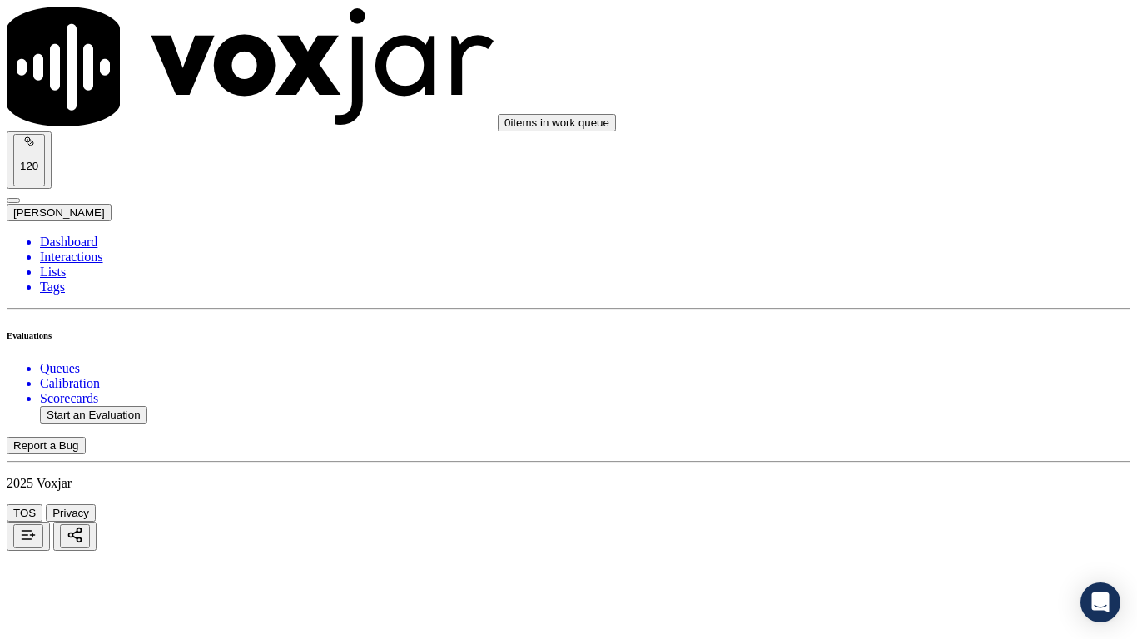
click at [927, 241] on div "Yes" at bounding box center [947, 233] width 211 height 15
click at [902, 504] on div "Yes" at bounding box center [947, 522] width 211 height 15
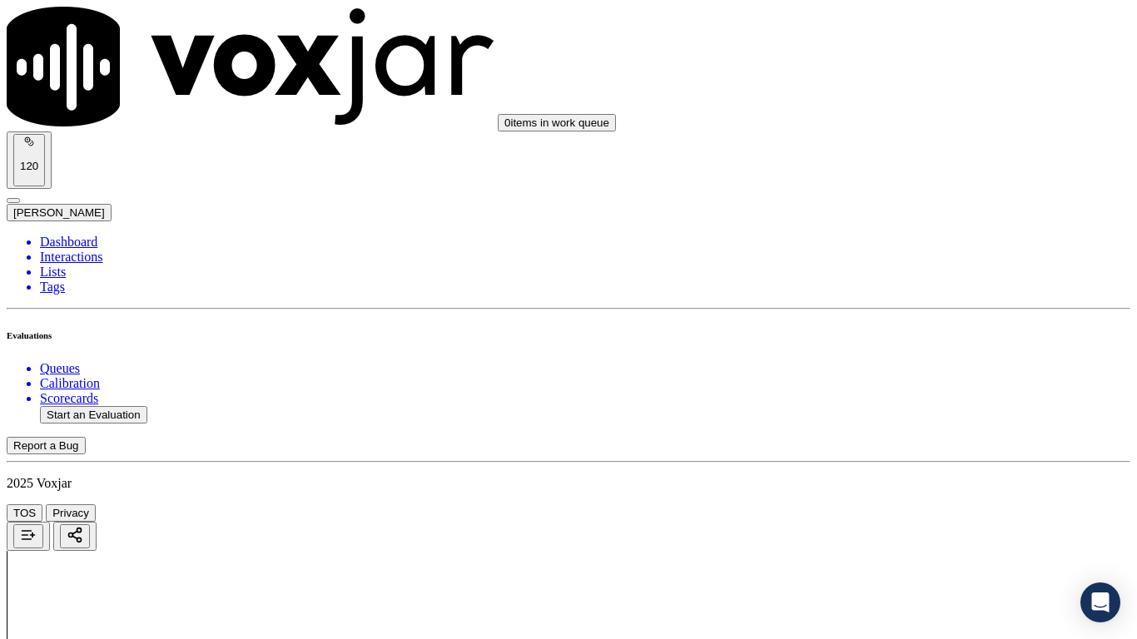
click at [903, 157] on div "Yes" at bounding box center [947, 149] width 211 height 15
click at [899, 367] on div "Yes" at bounding box center [947, 359] width 211 height 15
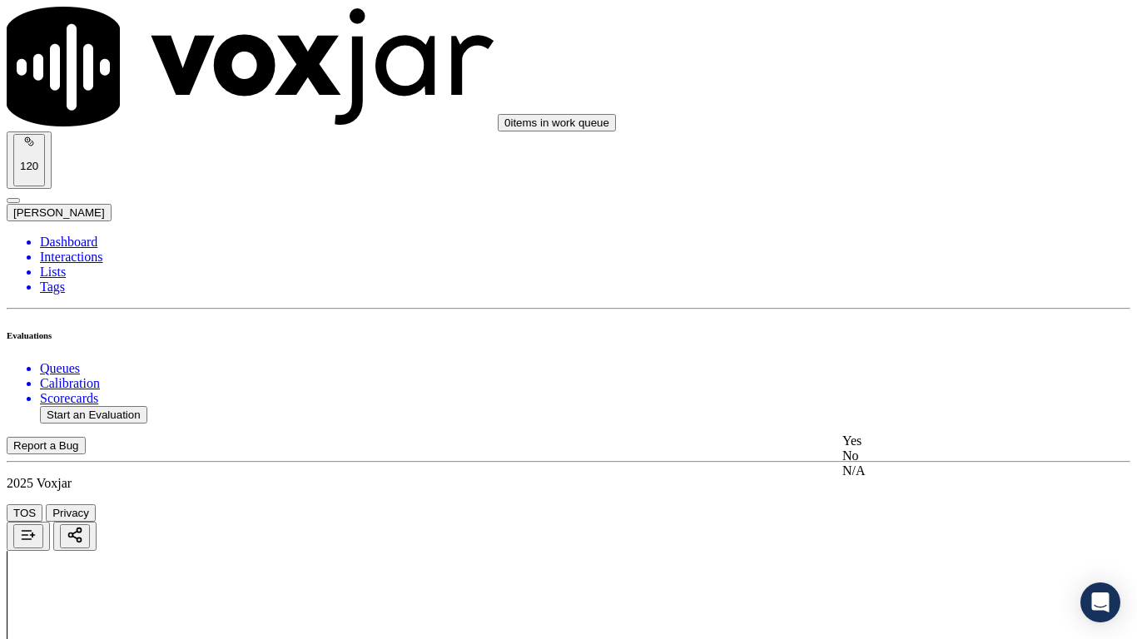
click at [908, 449] on div "Yes" at bounding box center [947, 441] width 211 height 15
click at [936, 223] on div "Yes" at bounding box center [947, 216] width 211 height 15
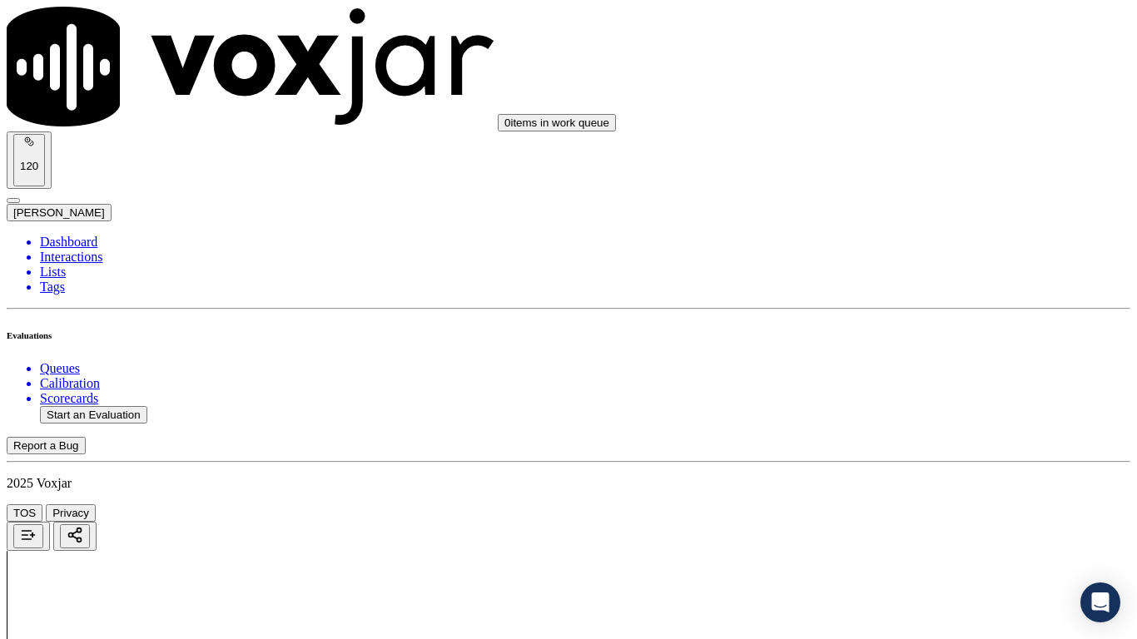
drag, startPoint x: 901, startPoint y: 455, endPoint x: 902, endPoint y: 476, distance: 21.7
click at [901, 454] on div "Yes" at bounding box center [947, 446] width 211 height 15
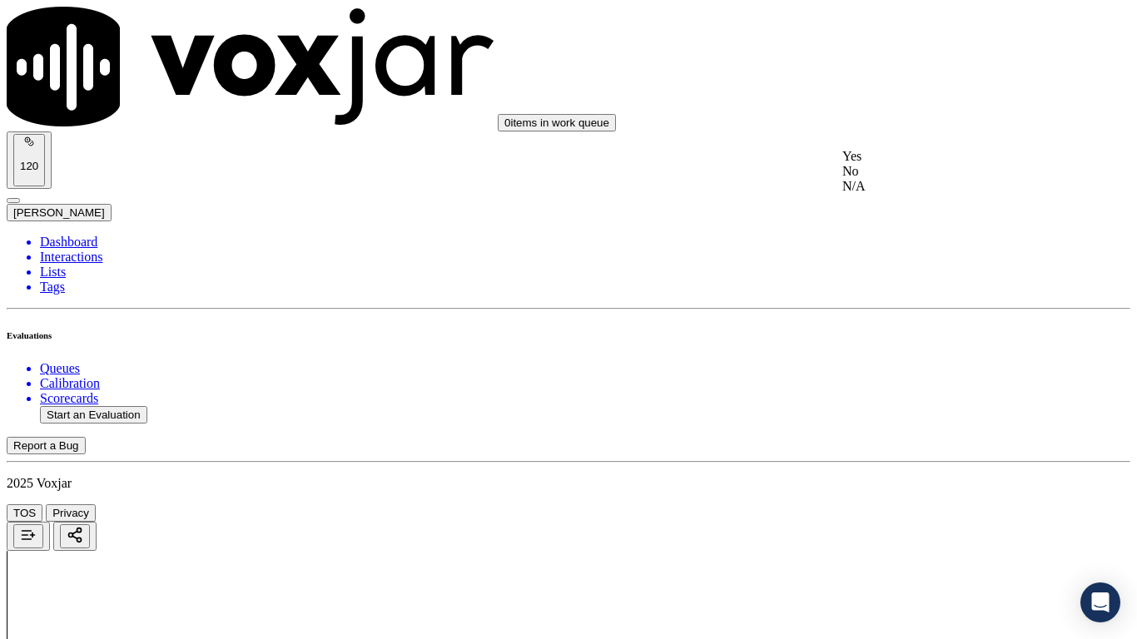
click at [903, 154] on div "Yes" at bounding box center [947, 156] width 211 height 15
click at [911, 462] on div "Yes" at bounding box center [947, 454] width 211 height 15
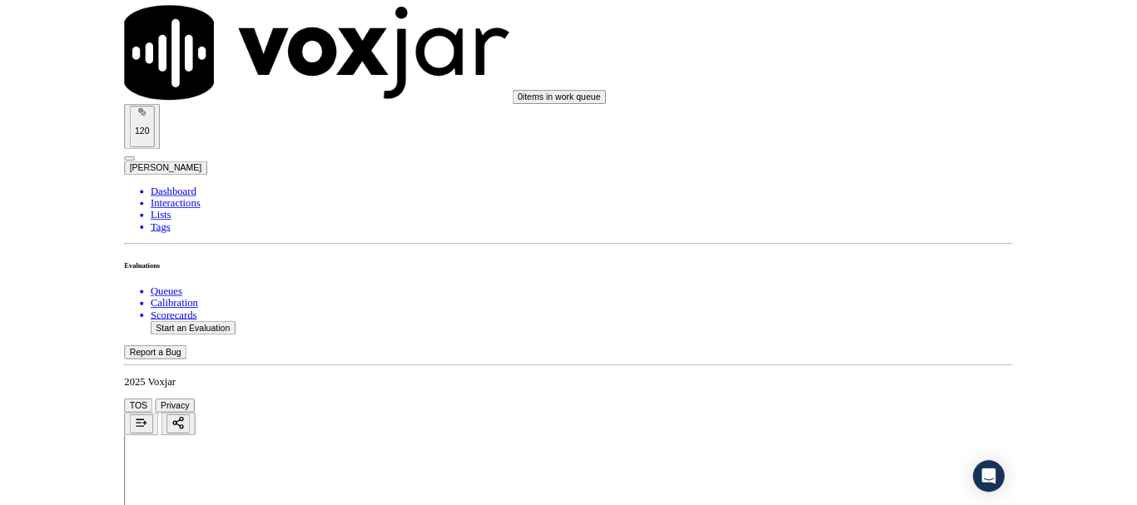
scroll to position [4606, 0]
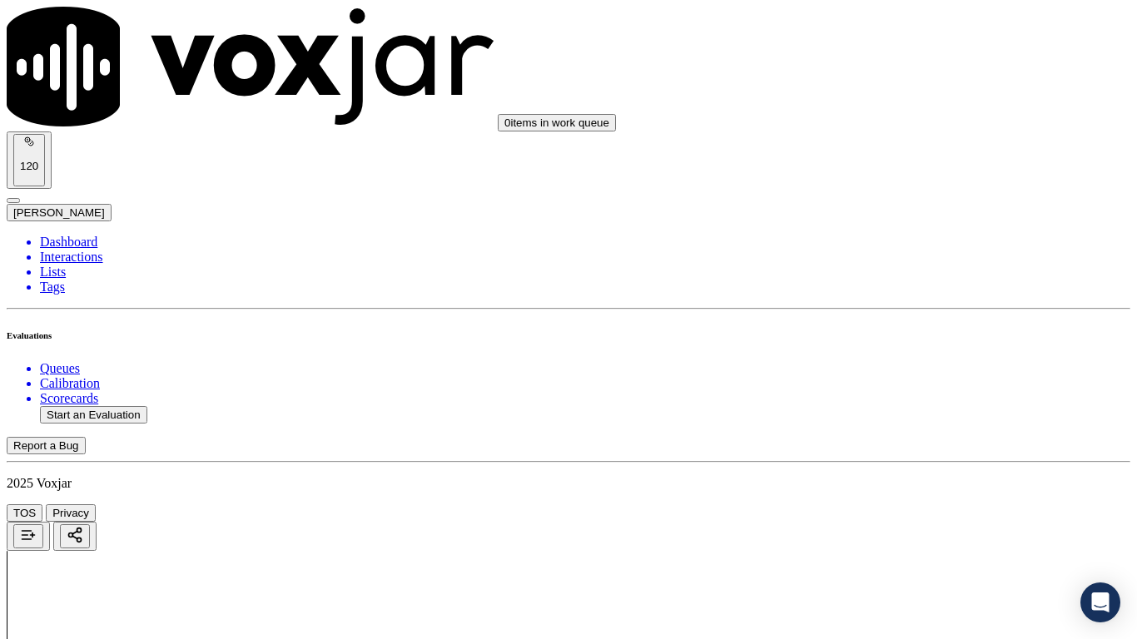
click at [916, 228] on div "Yes" at bounding box center [947, 220] width 211 height 15
drag, startPoint x: 938, startPoint y: 459, endPoint x: 898, endPoint y: 557, distance: 106.0
click at [938, 458] on div "Yes" at bounding box center [947, 450] width 211 height 15
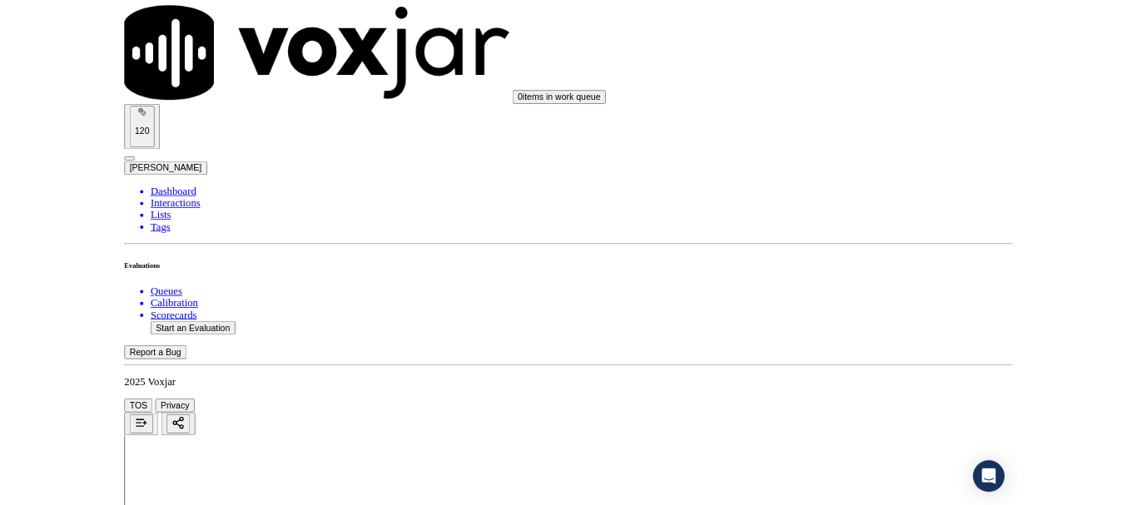
scroll to position [250, 0]
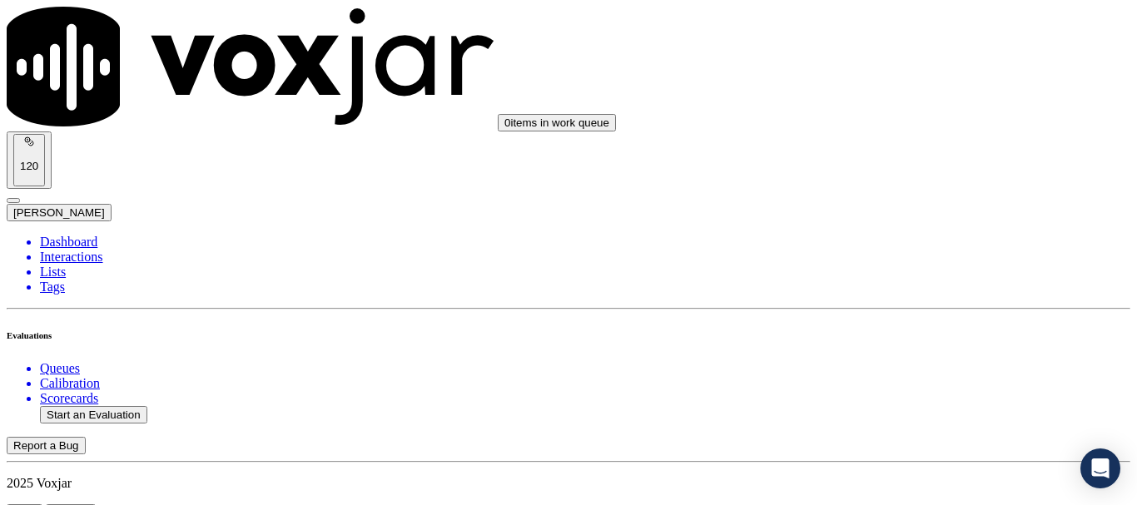
click at [110, 406] on button "Start an Evaluation" at bounding box center [93, 414] width 107 height 17
type input "20250904-135837_4192316066-all.mp3"
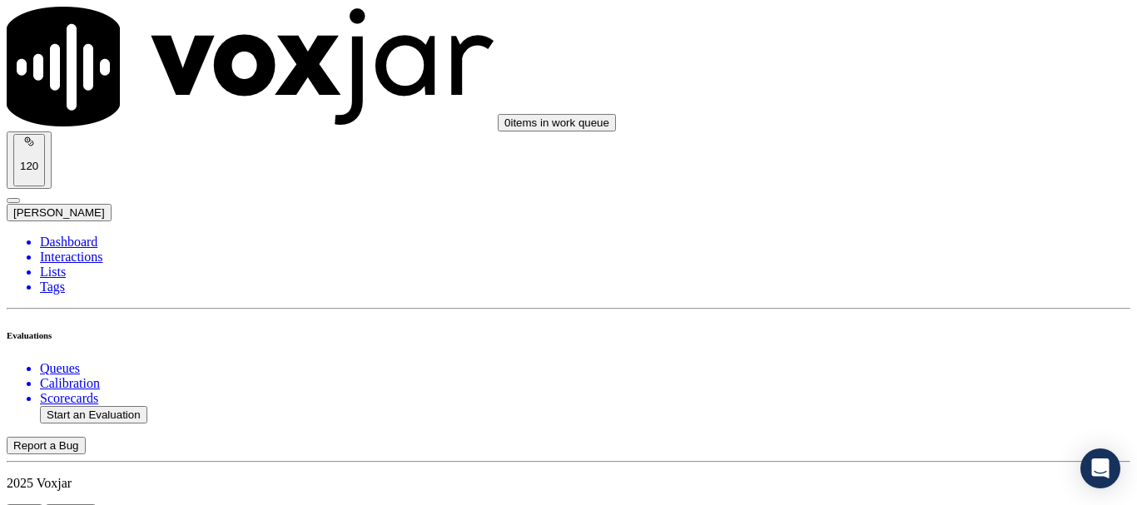
type input "lui"
type input "[DATE]T14:29"
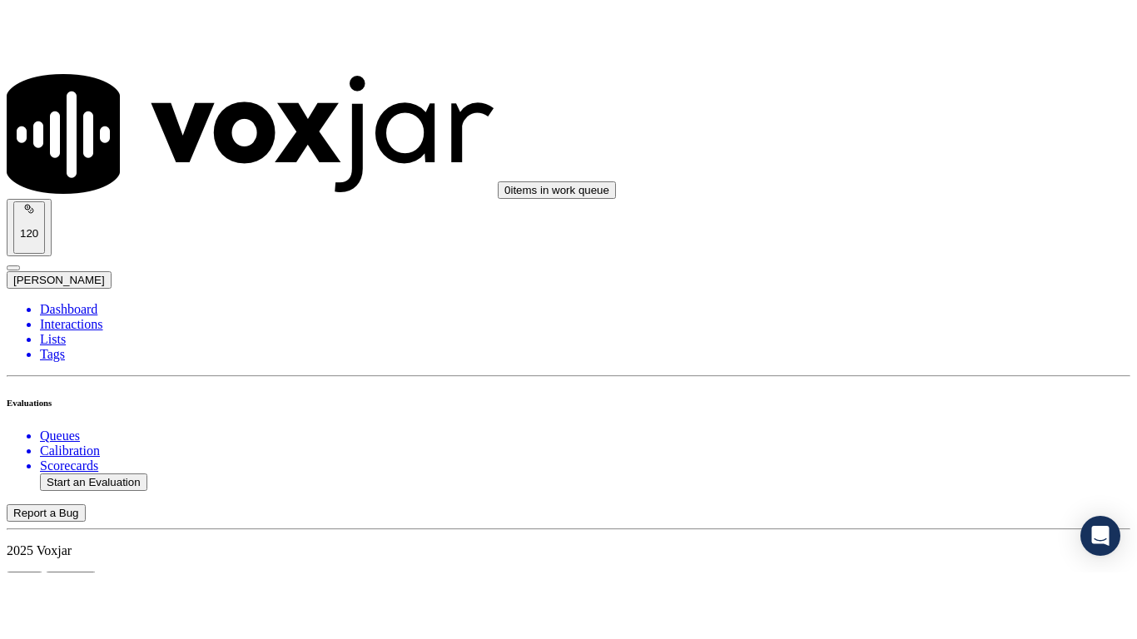
scroll to position [146, 0]
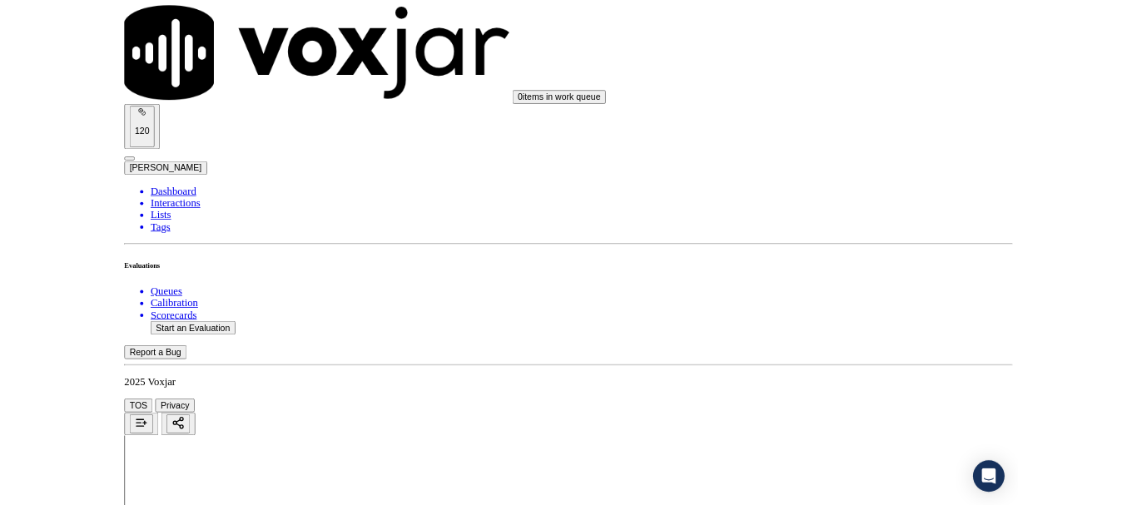
scroll to position [209, 0]
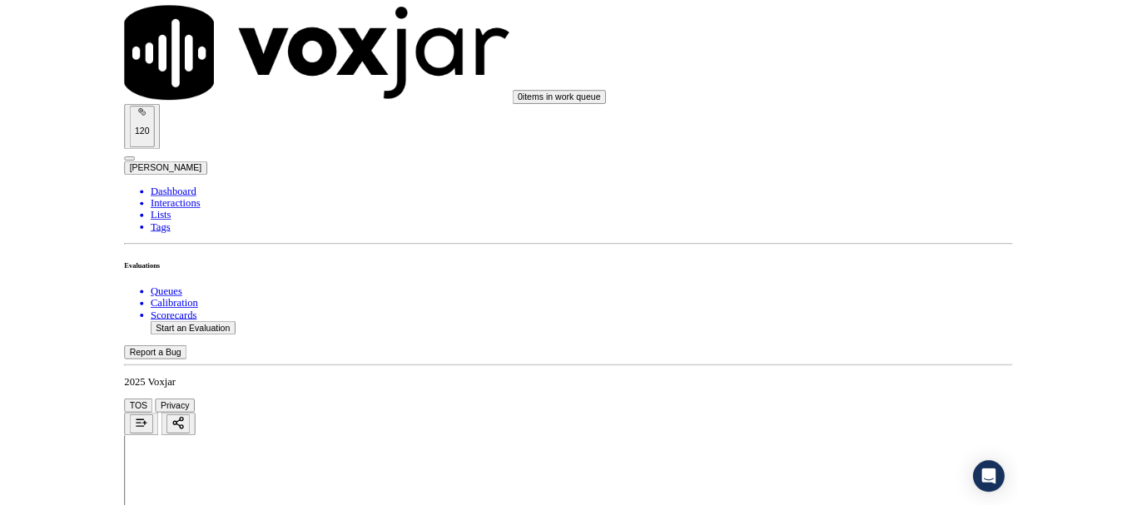
scroll to position [250, 0]
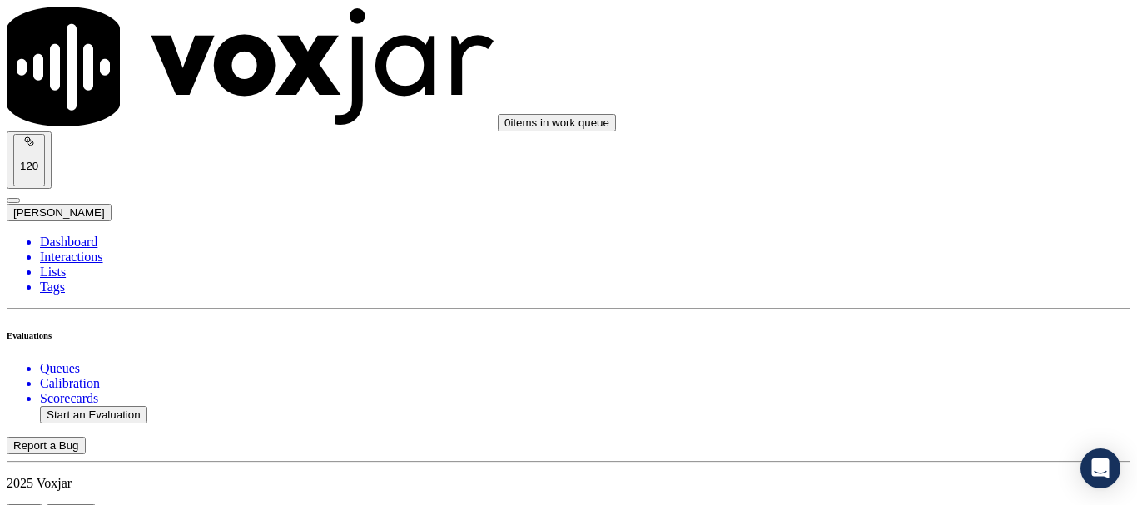
scroll to position [250, 0]
type input "[PERSON_NAME]"
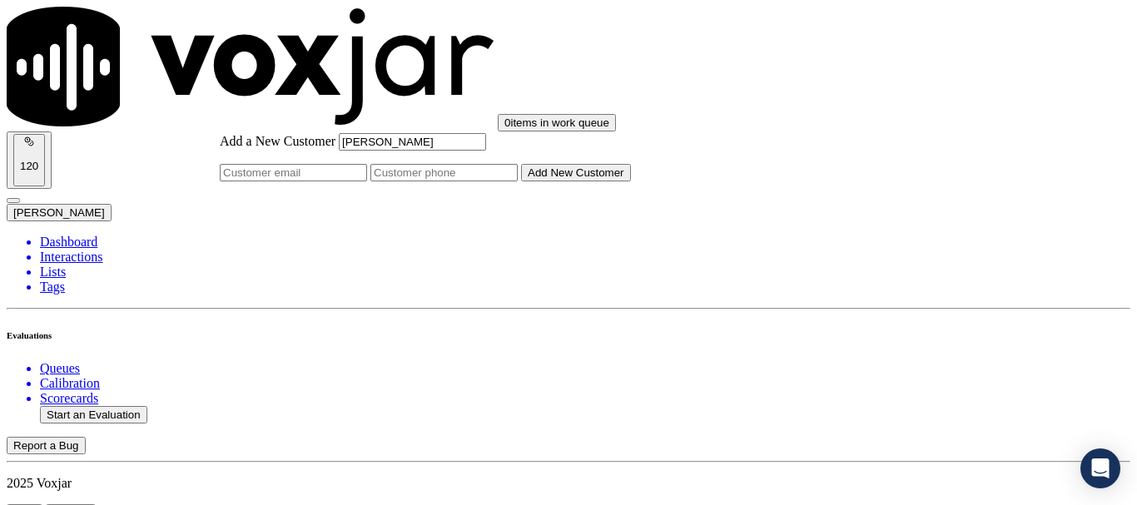
type input "[PERSON_NAME]"
click at [518, 181] on input "Add a New Customer" at bounding box center [443, 172] width 147 height 17
paste input "4192316066"
type input "4192316066"
click at [631, 181] on button "Add New Customer" at bounding box center [576, 172] width 110 height 17
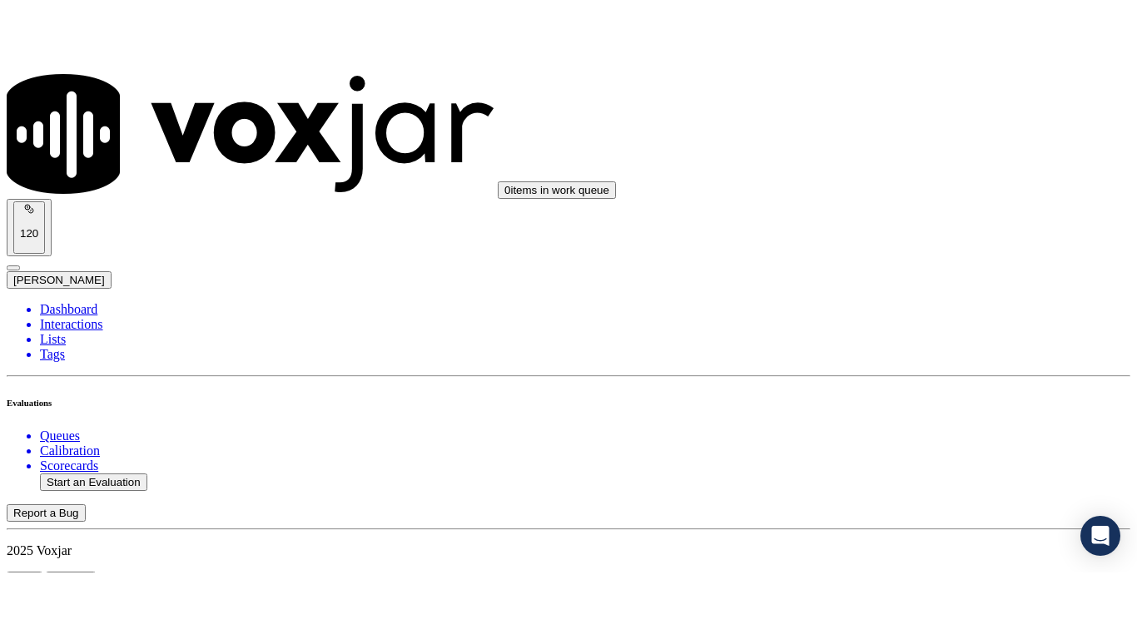
scroll to position [209, 0]
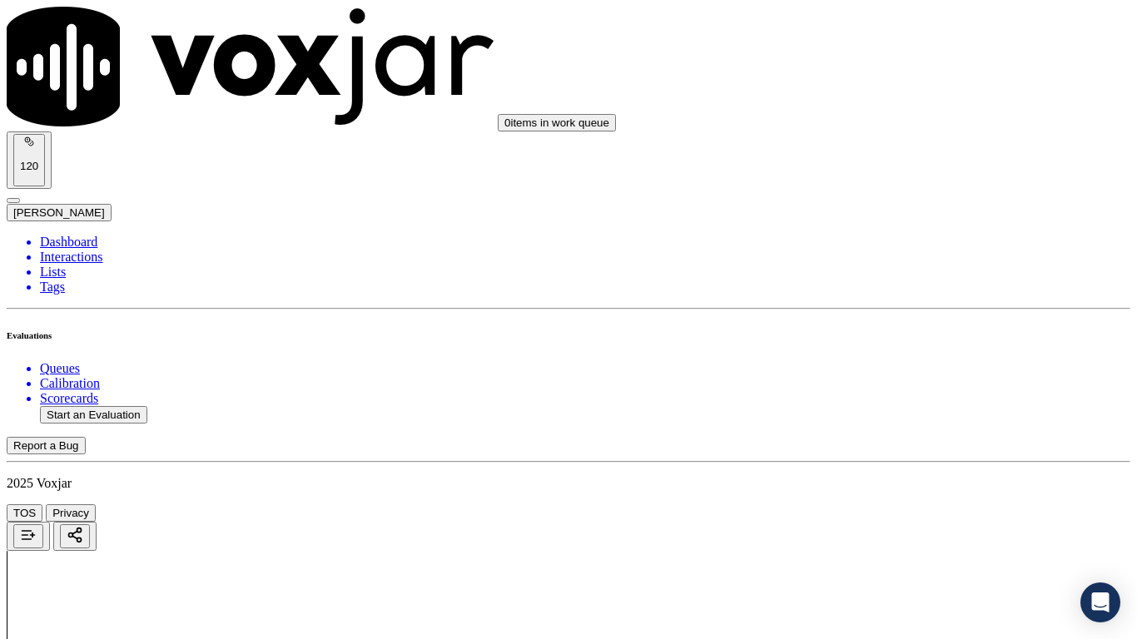
drag, startPoint x: 920, startPoint y: 296, endPoint x: 922, endPoint y: 315, distance: 19.3
click at [923, 343] on div "Yes" at bounding box center [947, 336] width 211 height 15
click at [882, 48] on div "0 items in work queue 120 [PERSON_NAME]" at bounding box center [569, 114] width 1124 height 215
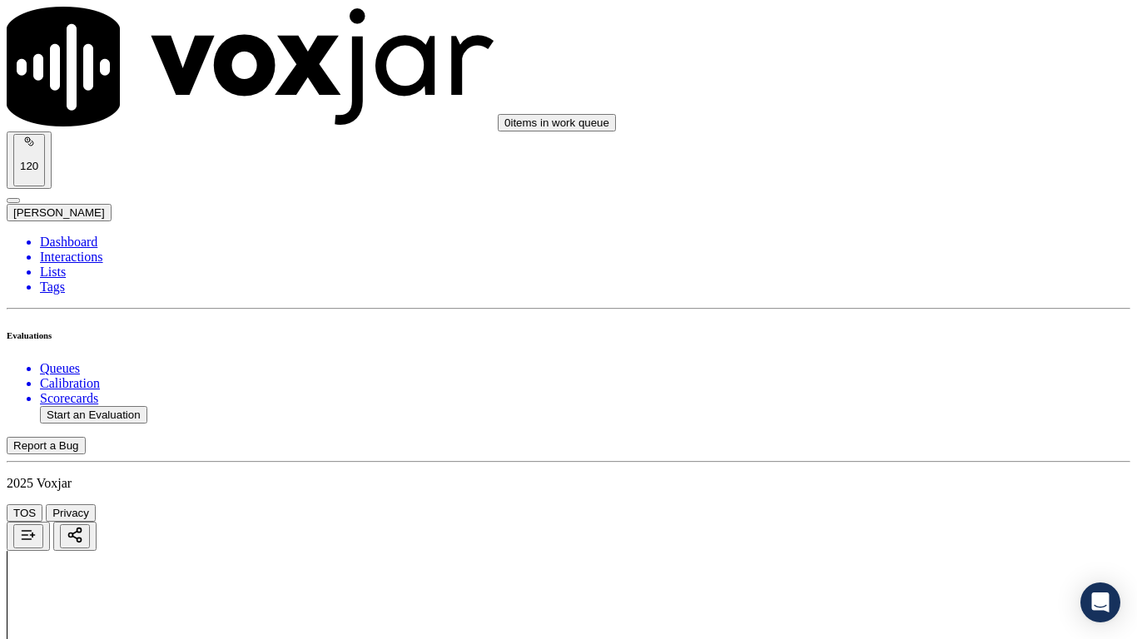
click at [896, 74] on div "Yes" at bounding box center [947, 66] width 211 height 15
click at [914, 273] on div "Yes" at bounding box center [947, 276] width 211 height 15
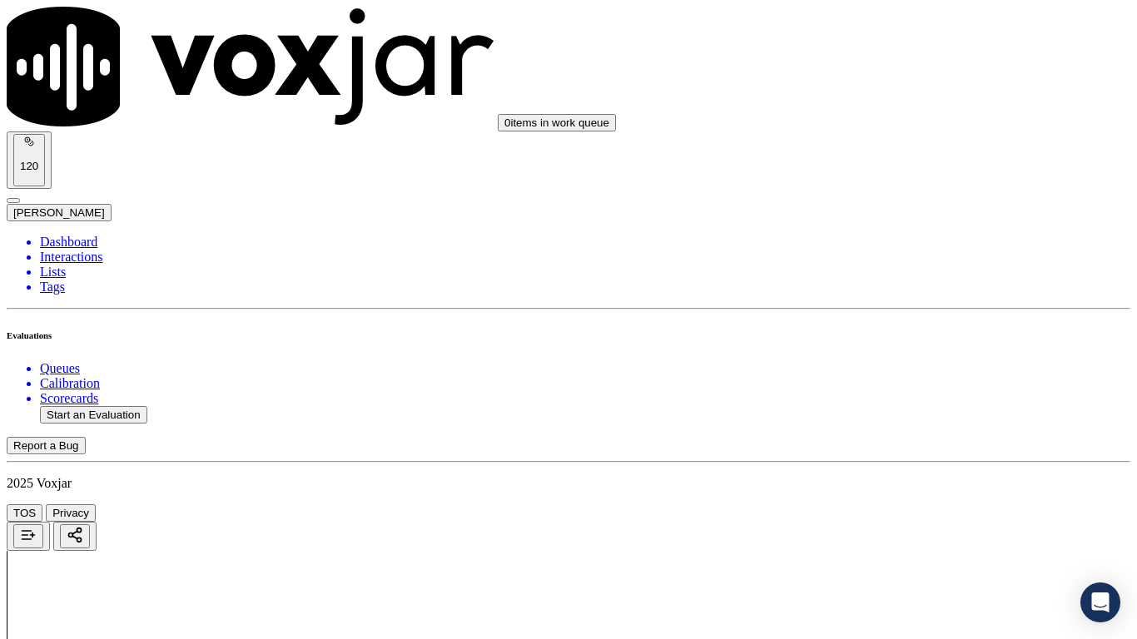
click at [897, 294] on div "N/A" at bounding box center [947, 286] width 211 height 15
click at [895, 504] on div "N/A" at bounding box center [947, 556] width 211 height 15
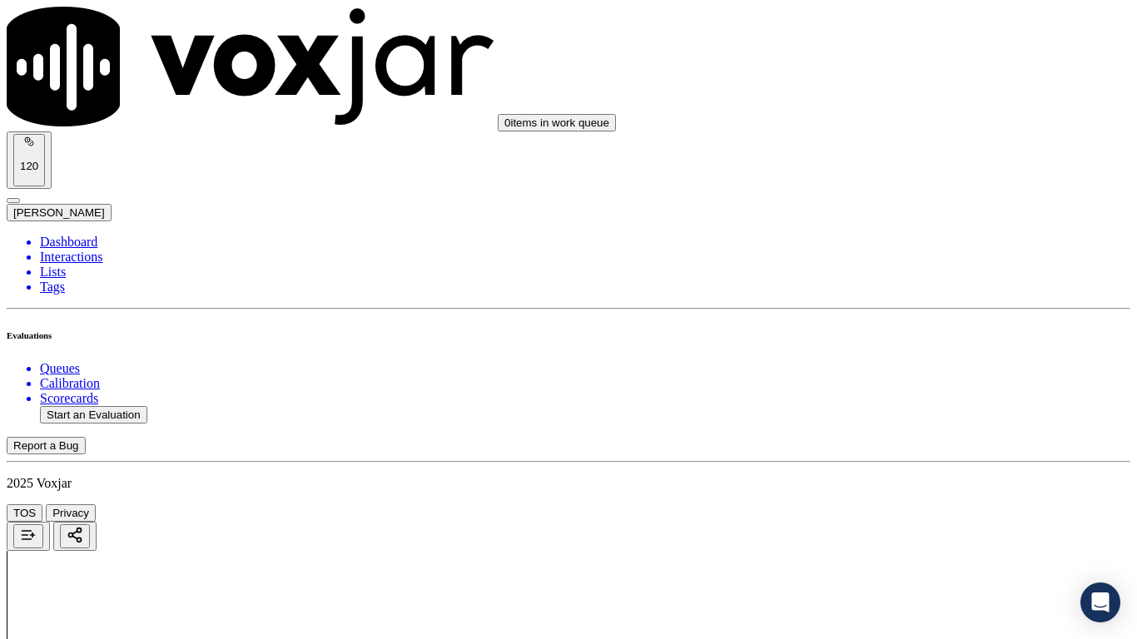
click at [929, 244] on div "Yes" at bounding box center [947, 236] width 211 height 15
click at [906, 474] on div "Yes" at bounding box center [947, 466] width 211 height 15
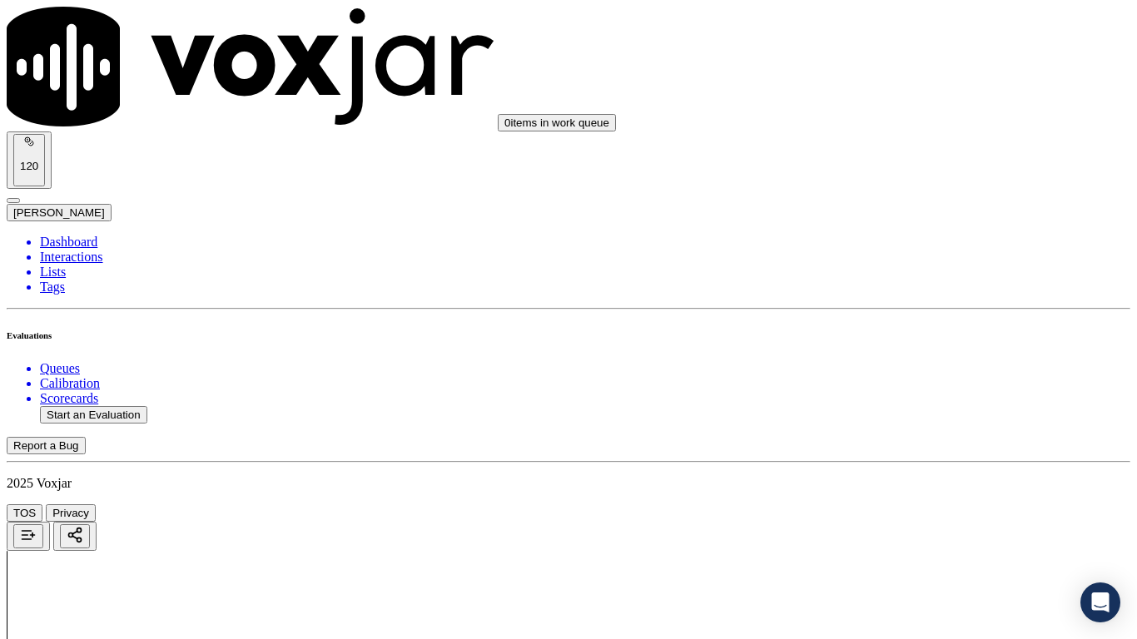
scroll to position [1582, 0]
click at [922, 370] on div "Yes" at bounding box center [947, 362] width 211 height 15
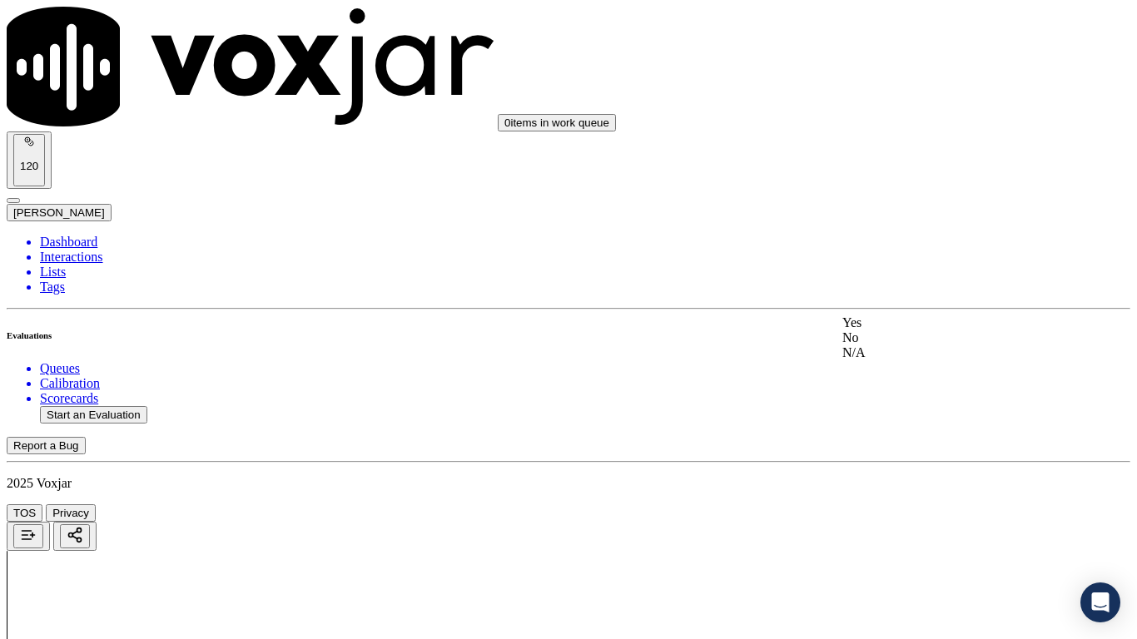
click at [908, 330] on div "Yes" at bounding box center [947, 322] width 211 height 15
click at [888, 410] on div "Yes" at bounding box center [947, 406] width 211 height 15
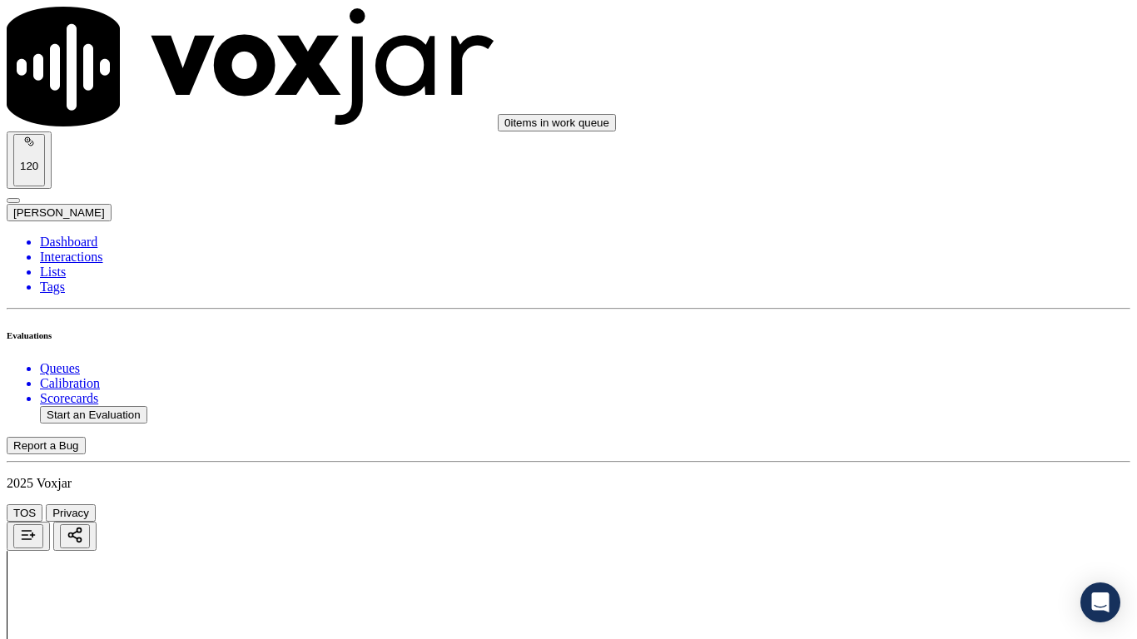
click at [902, 489] on div "Yes" at bounding box center [947, 482] width 211 height 15
click at [904, 447] on div "Yes" at bounding box center [947, 439] width 211 height 15
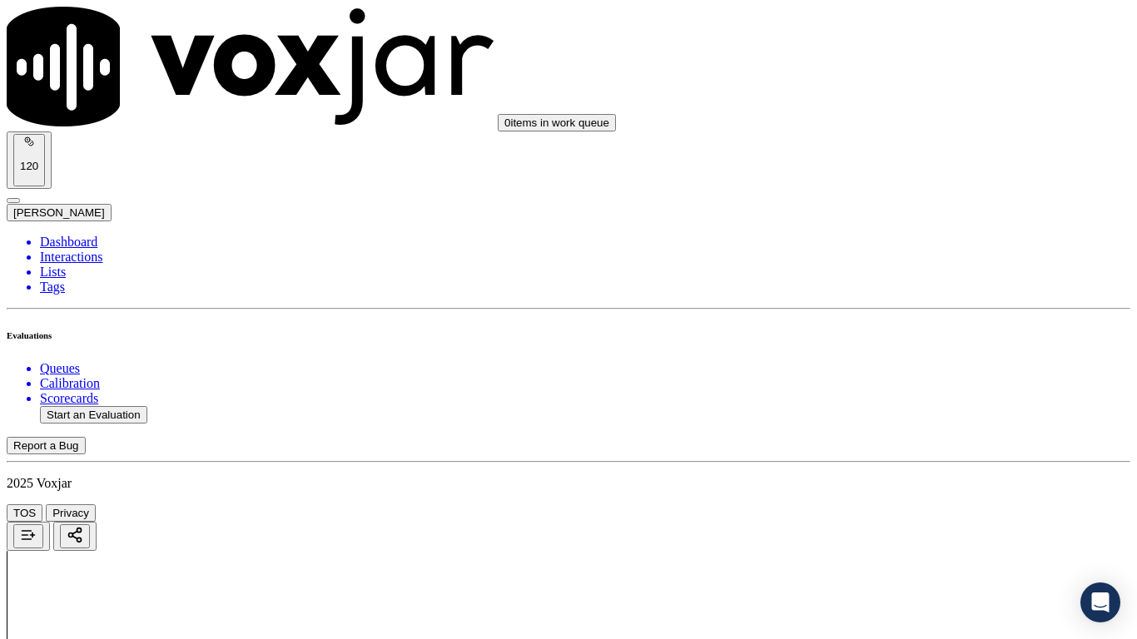
scroll to position [2913, 0]
click at [912, 324] on div "Yes" at bounding box center [947, 316] width 211 height 15
click at [893, 504] on div "Yes" at bounding box center [947, 526] width 211 height 15
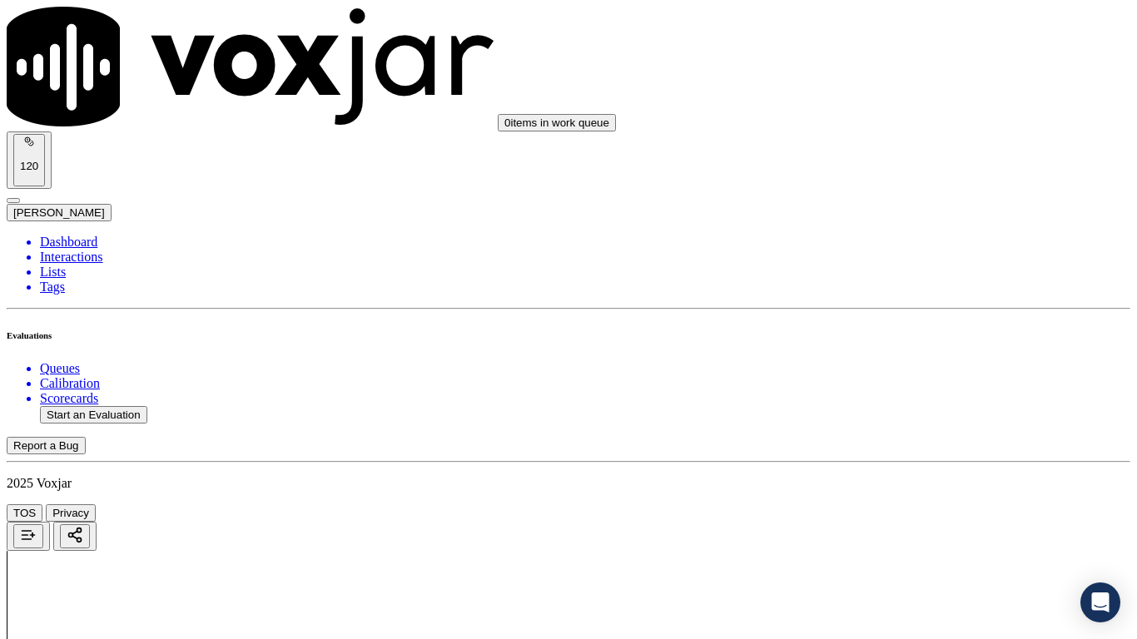
scroll to position [3330, 0]
click at [905, 327] on div "Yes" at bounding box center [947, 319] width 211 height 15
click at [894, 504] on div "Yes" at bounding box center [947, 549] width 211 height 15
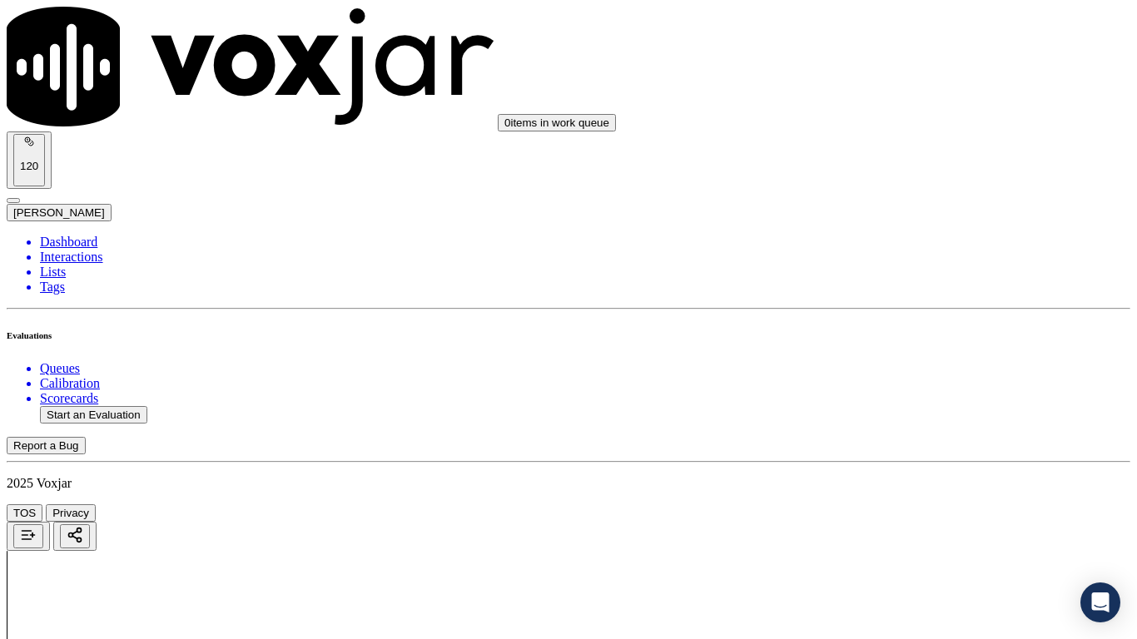
scroll to position [3829, 0]
click at [912, 287] on div "Yes" at bounding box center [947, 279] width 211 height 15
click at [917, 497] on div "Yes" at bounding box center [947, 489] width 211 height 15
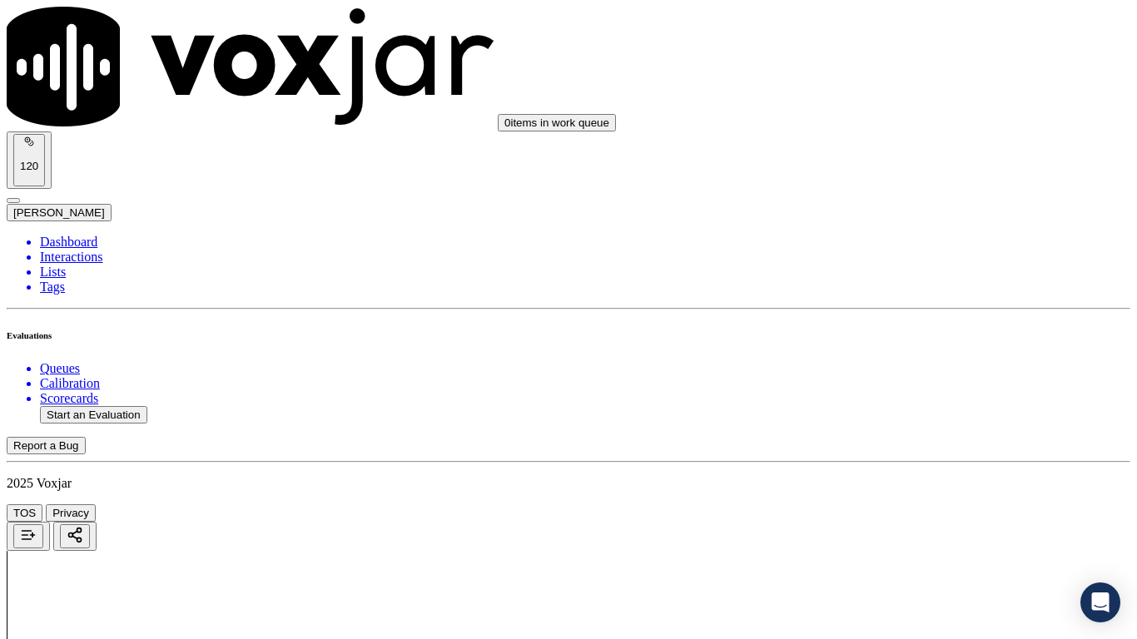
scroll to position [4329, 0]
click at [931, 294] on div "Yes" at bounding box center [947, 288] width 211 height 15
click at [920, 502] on div "Yes" at bounding box center [947, 497] width 211 height 15
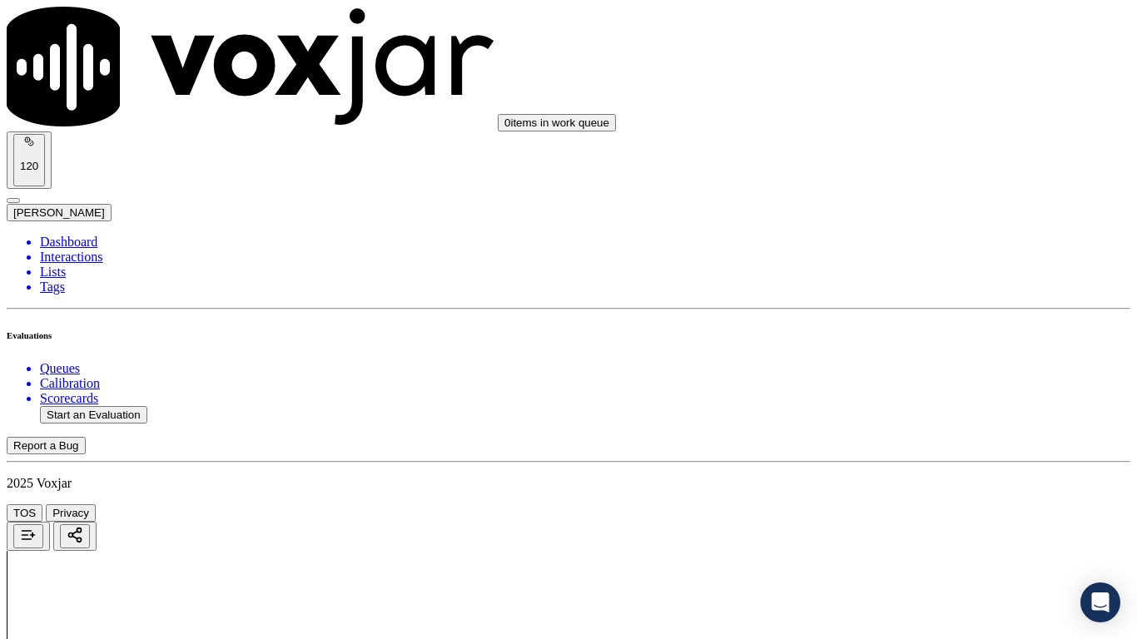
scroll to position [4606, 0]
click at [949, 458] on div "Yes" at bounding box center [947, 450] width 211 height 15
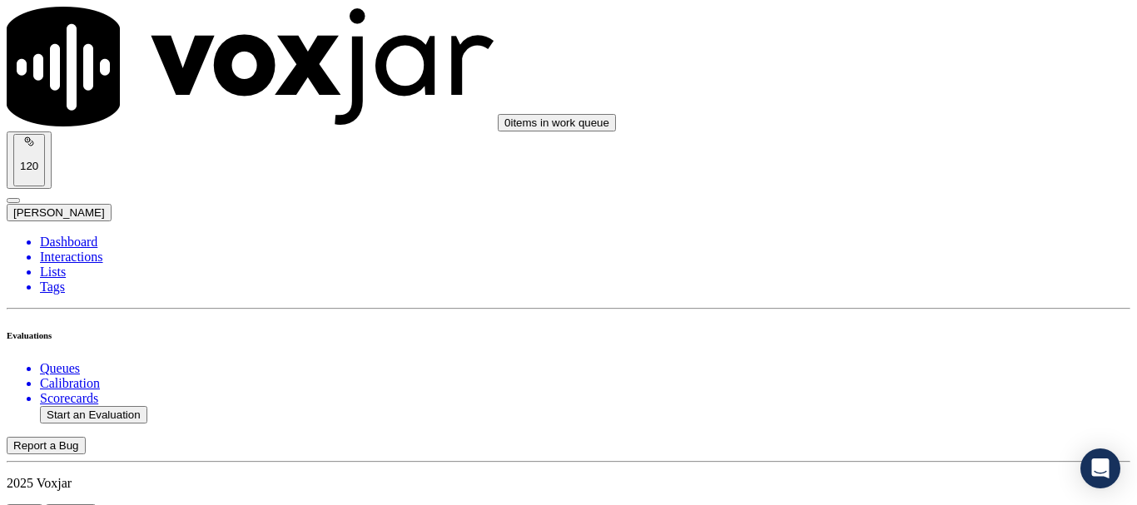
scroll to position [260, 0]
click at [112, 406] on button "Start an Evaluation" at bounding box center [93, 414] width 107 height 17
type input "20250904-174150_7172383609-all.mp3"
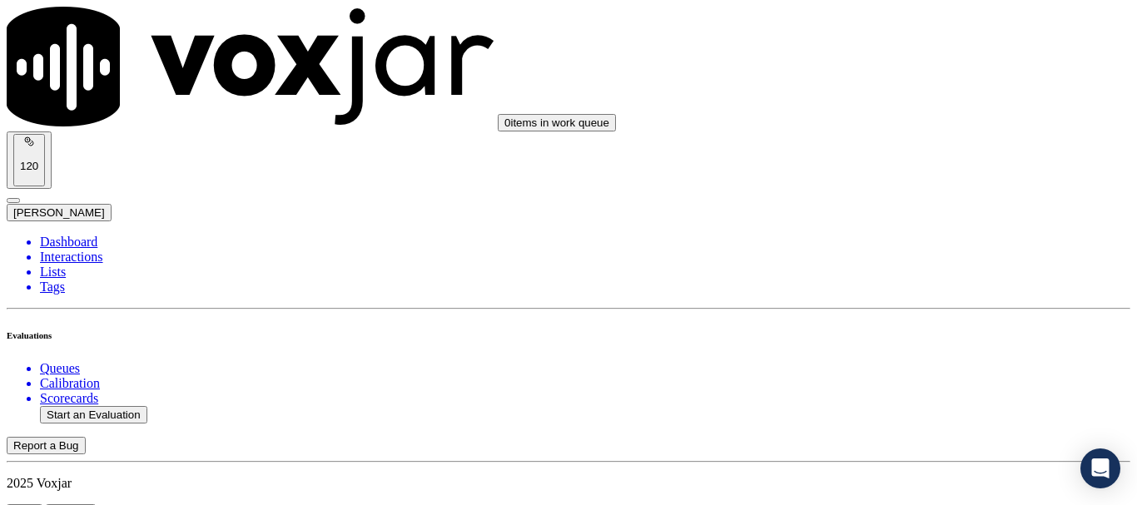
type input "lui"
type input "[DATE]T14:41"
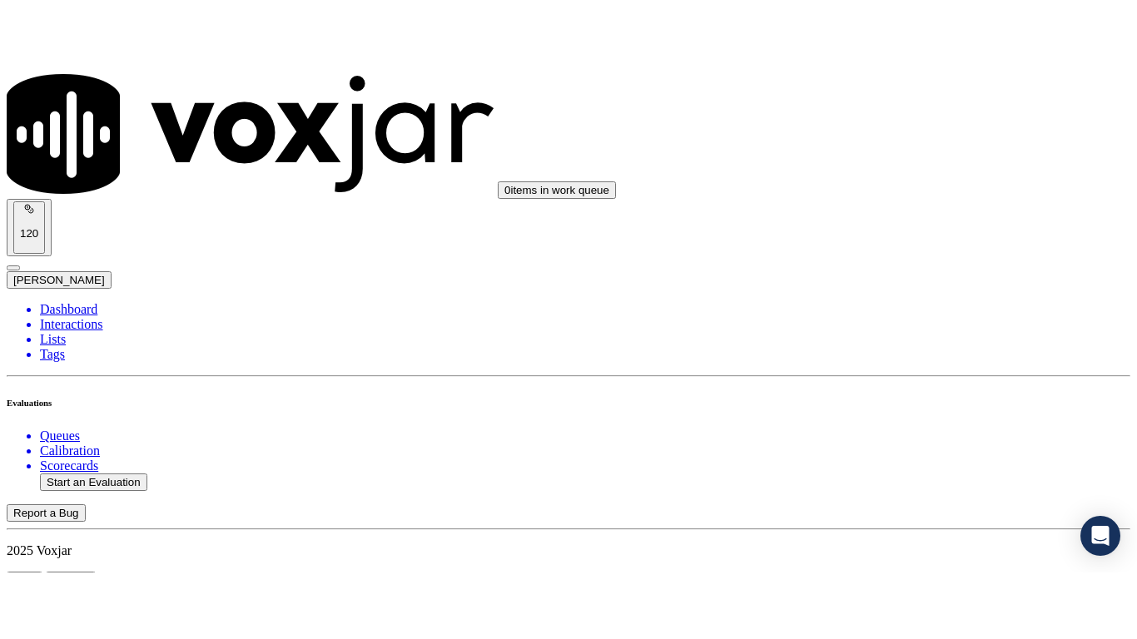
scroll to position [146, 0]
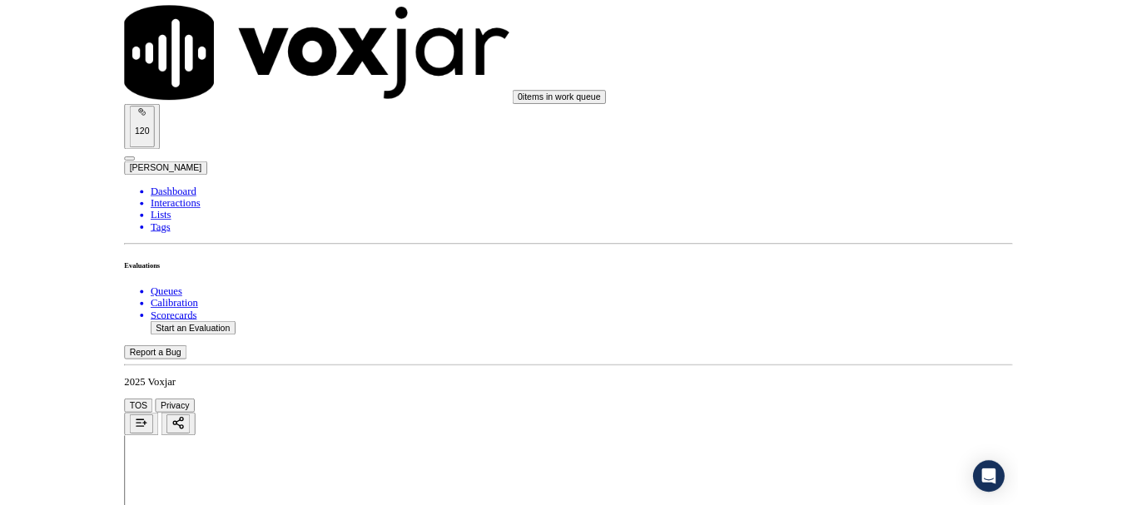
scroll to position [260, 0]
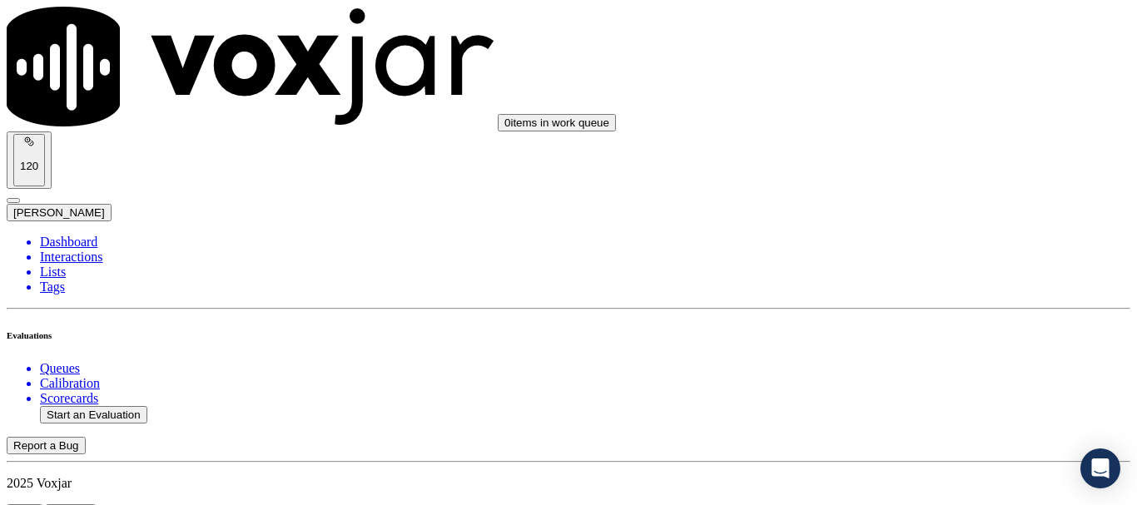
scroll to position [166, 0]
paste input "[PERSON_NAME]"
type input "[PERSON_NAME]"
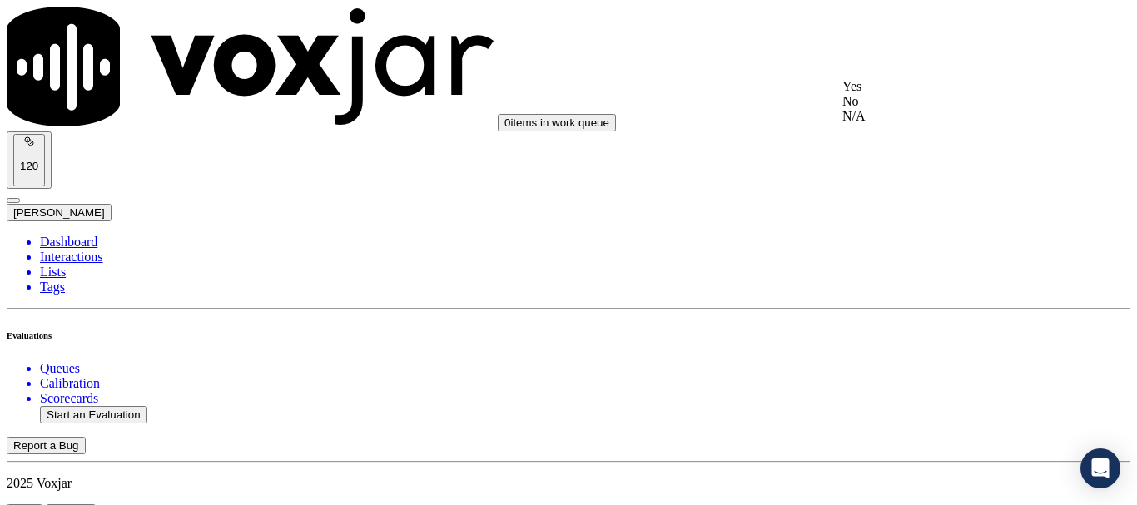
click at [887, 94] on div "Yes" at bounding box center [947, 86] width 211 height 15
click at [919, 324] on div "Yes" at bounding box center [947, 316] width 211 height 15
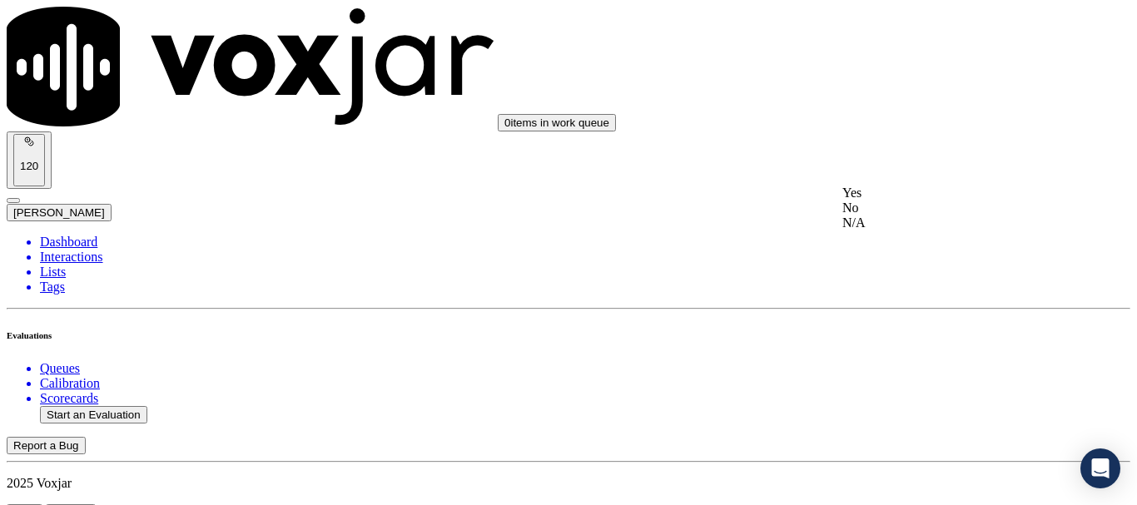
click at [921, 197] on div "Yes" at bounding box center [947, 193] width 211 height 15
click at [904, 332] on div "N/A" at bounding box center [947, 324] width 211 height 15
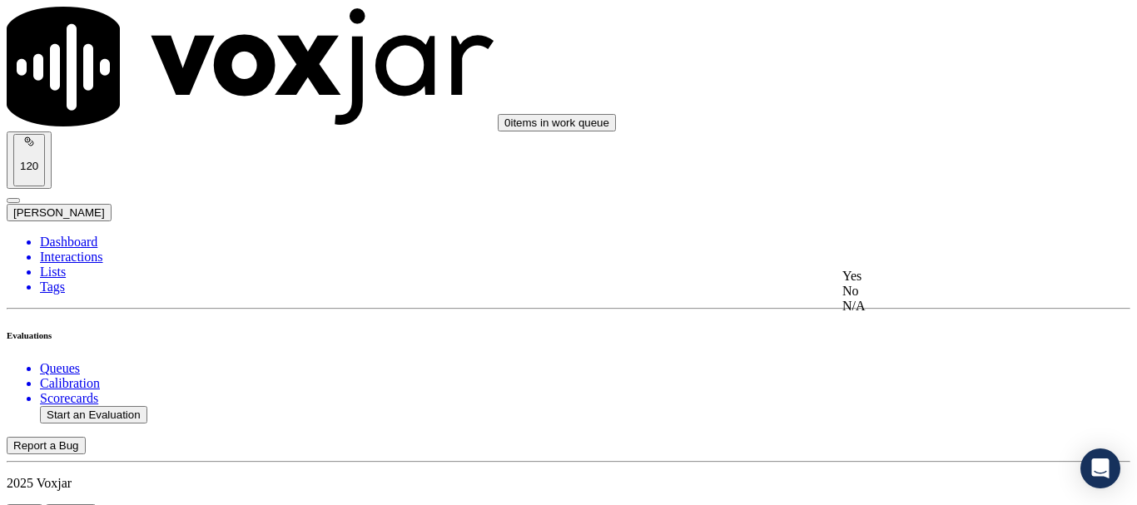
click at [932, 314] on div "N/A" at bounding box center [947, 306] width 211 height 15
click at [897, 365] on div "Yes" at bounding box center [947, 357] width 211 height 15
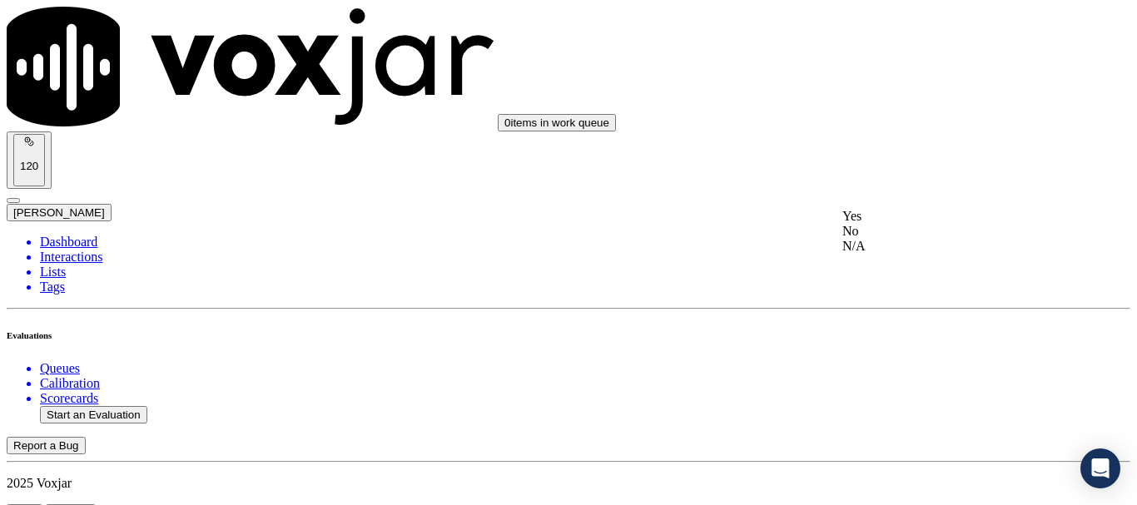
click at [911, 212] on div "Yes No N/A" at bounding box center [947, 231] width 211 height 45
click at [902, 223] on div "Yes" at bounding box center [947, 216] width 211 height 15
click at [887, 325] on div "Yes" at bounding box center [947, 317] width 211 height 15
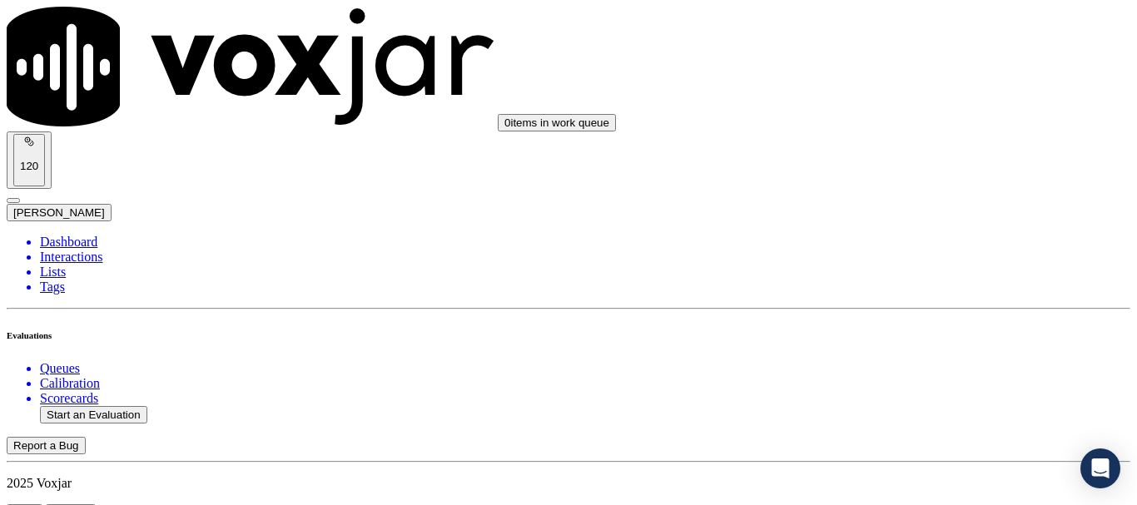
click at [923, 164] on div "Yes" at bounding box center [947, 156] width 211 height 15
click at [889, 414] on div "Yes" at bounding box center [947, 406] width 211 height 15
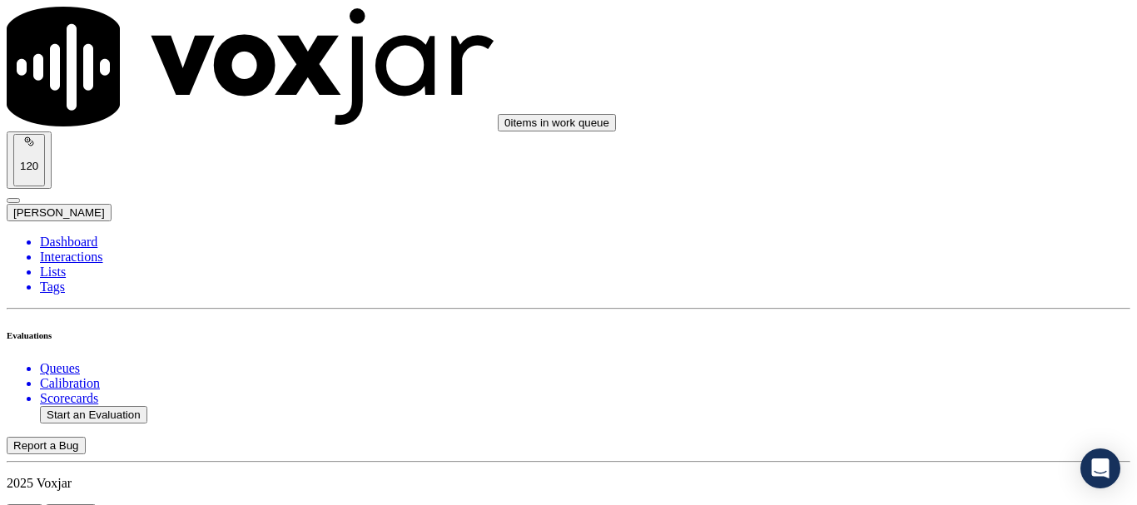
click at [911, 157] on div "Yes" at bounding box center [947, 149] width 211 height 15
click at [890, 319] on div "Yes" at bounding box center [947, 311] width 211 height 15
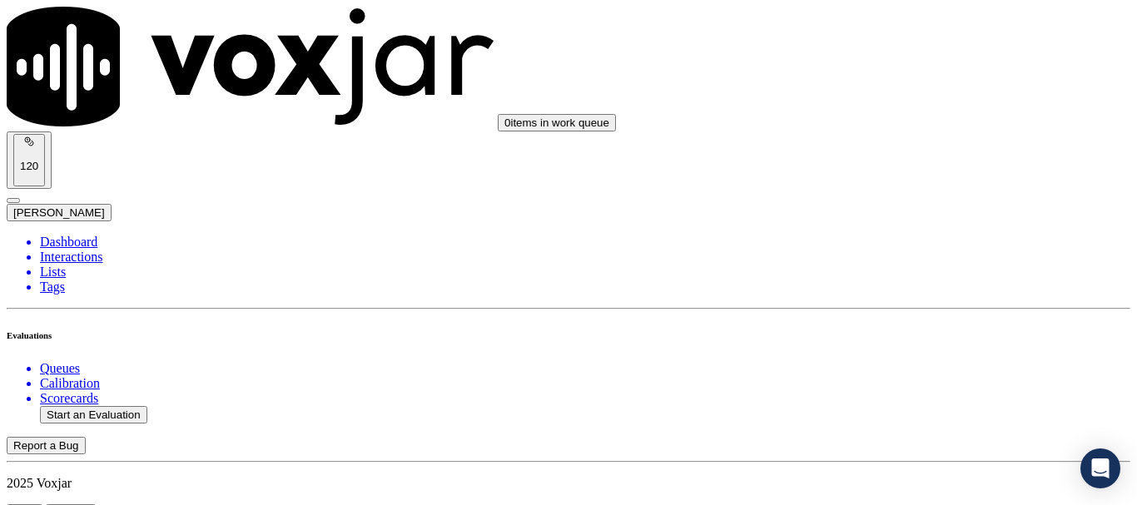
click at [897, 233] on div "Yes" at bounding box center [947, 233] width 211 height 15
click at [896, 322] on div "Yes" at bounding box center [947, 314] width 211 height 15
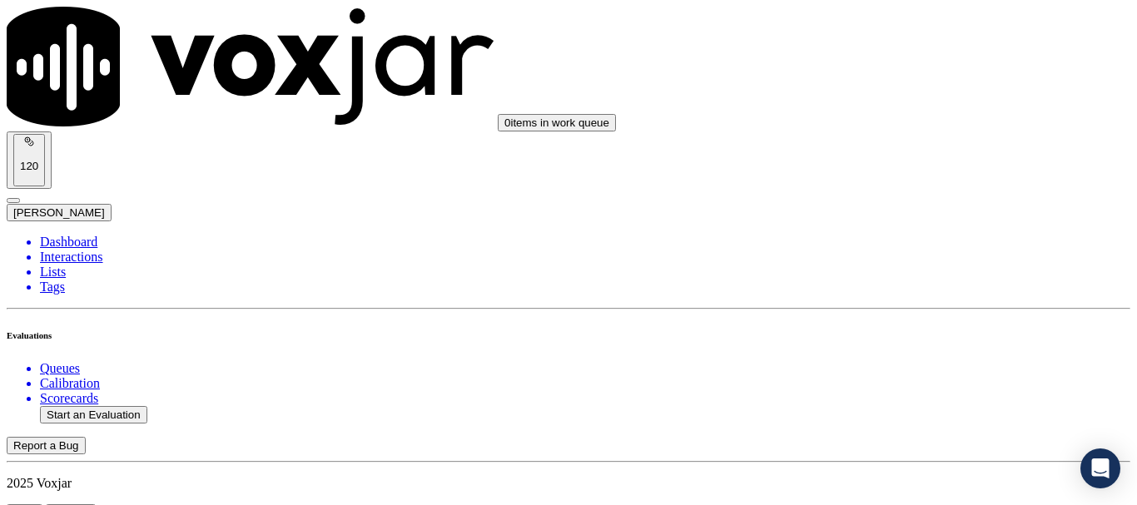
click at [905, 160] on div "Yes" at bounding box center [947, 153] width 211 height 15
click at [914, 390] on div "Yes" at bounding box center [947, 382] width 211 height 15
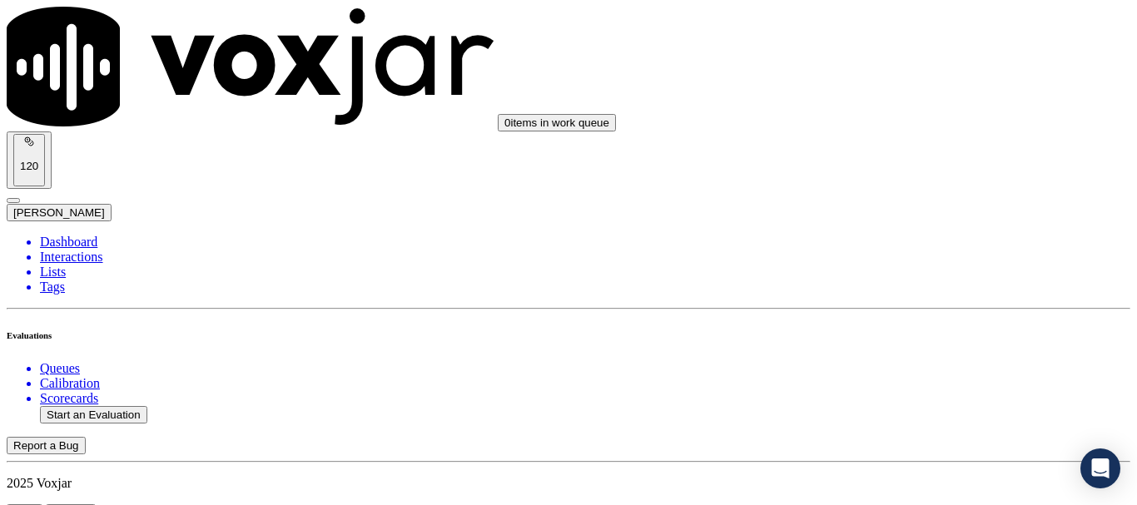
click at [891, 121] on div "Yes" at bounding box center [947, 113] width 211 height 15
click at [897, 330] on div "Yes" at bounding box center [947, 322] width 211 height 15
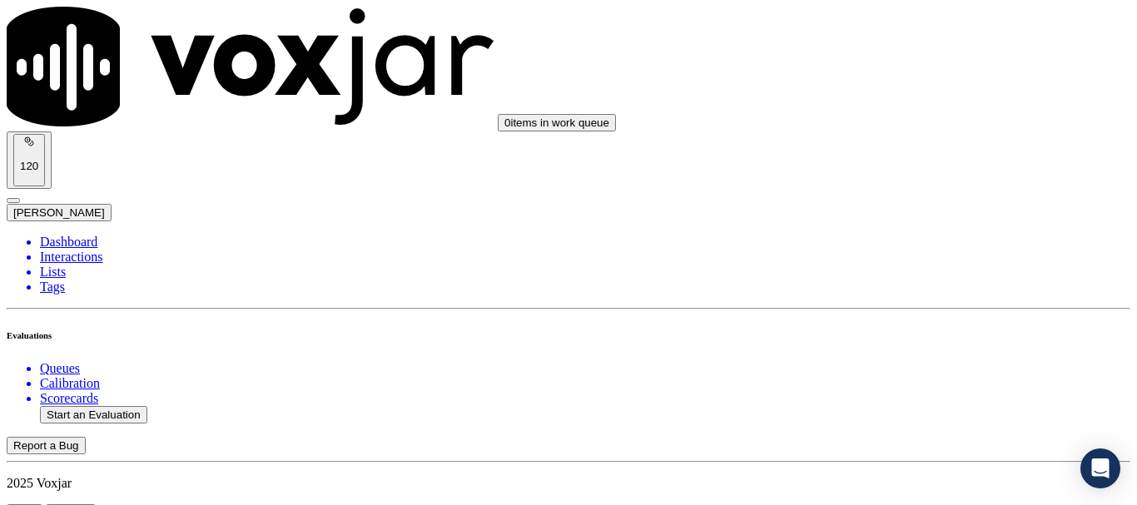
click at [905, 210] on div "Yes" at bounding box center [947, 204] width 211 height 15
click at [899, 422] on div "Yes" at bounding box center [947, 414] width 211 height 15
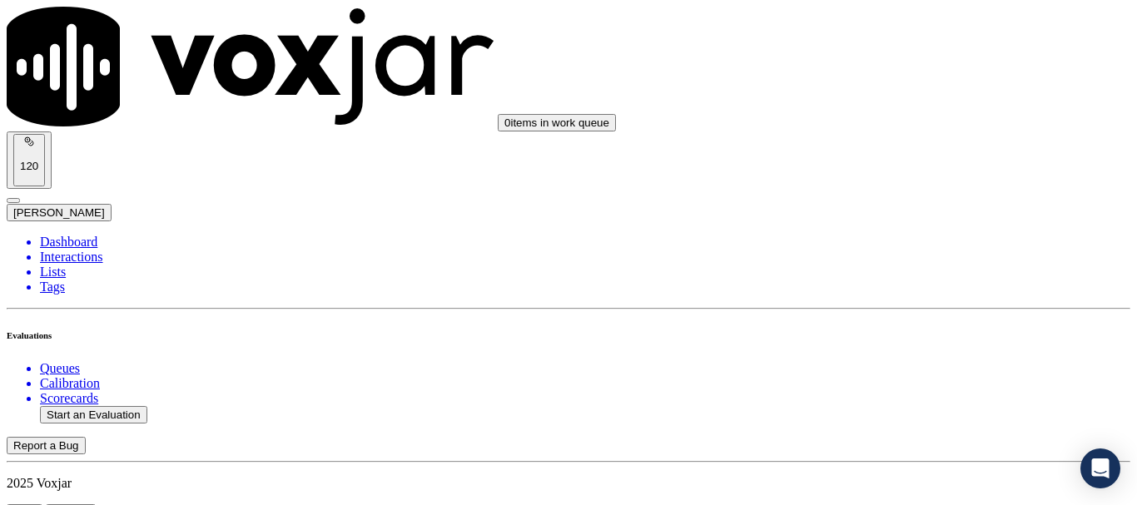
click at [898, 324] on div "Yes" at bounding box center [947, 316] width 211 height 15
click at [99, 406] on button "Start an Evaluation" at bounding box center [93, 414] width 107 height 17
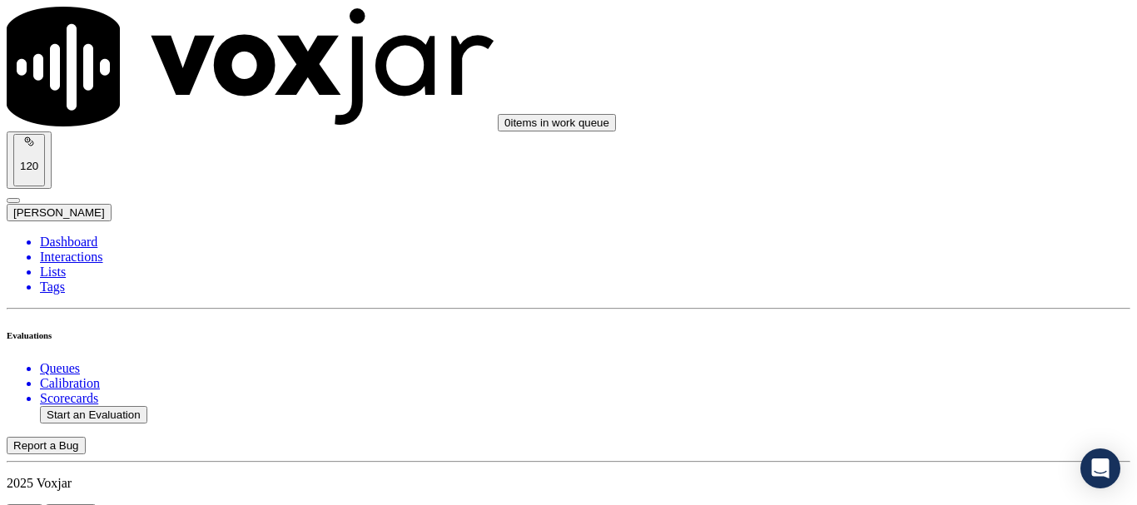
type input "20250904-140904_4103717512-all.mp3"
type input "jo"
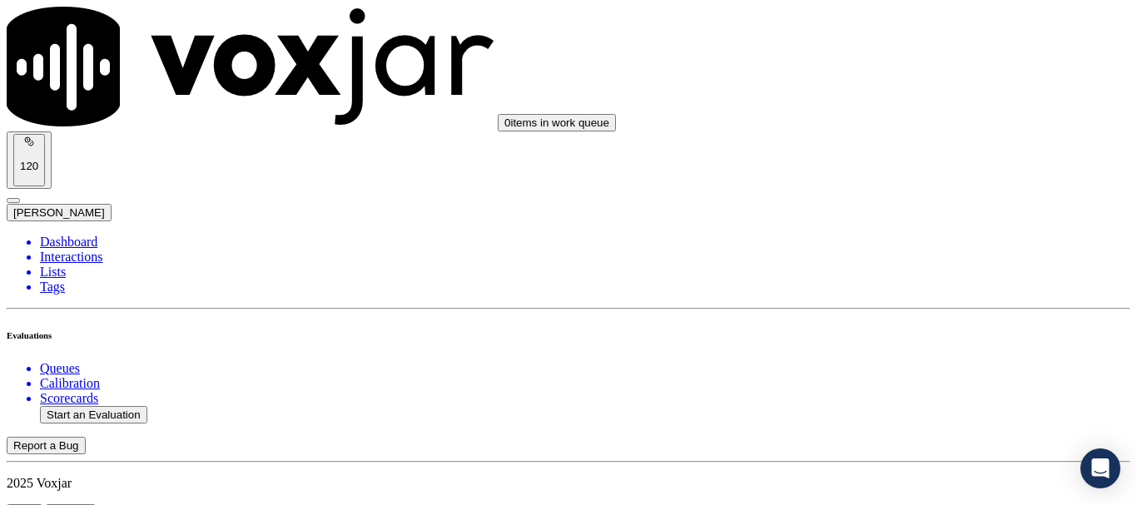
type input "[DATE]T15:09"
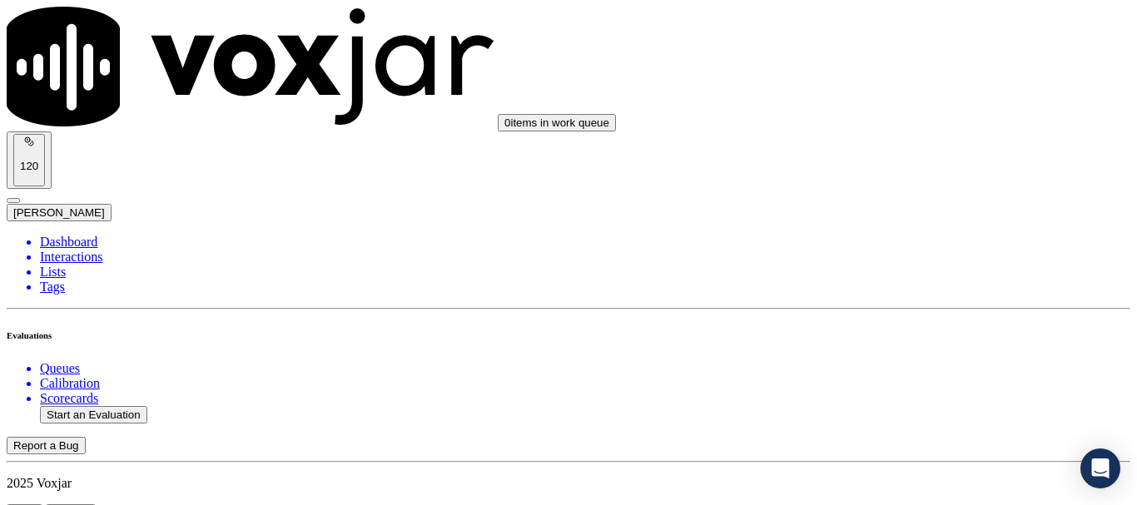
scroll to position [250, 0]
type input "[PERSON_NAME]"
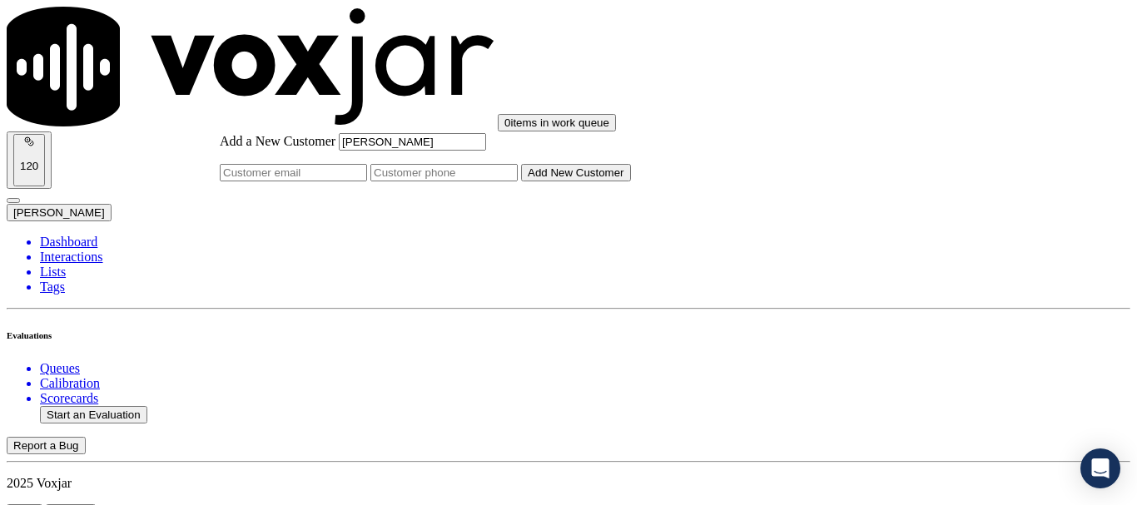
type input "[PERSON_NAME]"
drag, startPoint x: 631, startPoint y: 254, endPoint x: 665, endPoint y: 217, distance: 50.1
click at [518, 181] on input "Add a New Customer" at bounding box center [443, 172] width 147 height 17
paste input "4103717512"
type input "4103717512"
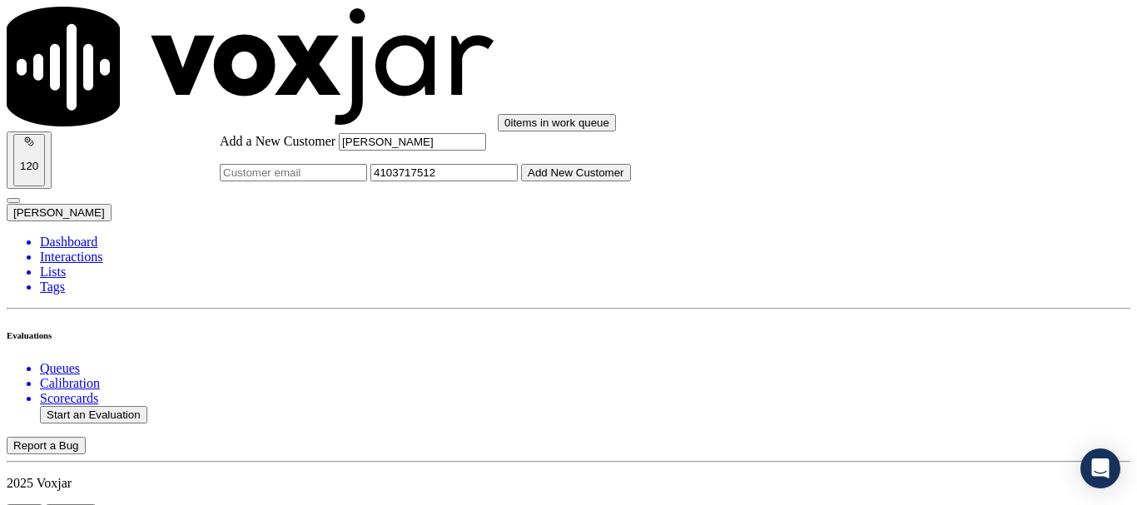
click at [631, 181] on button "Add New Customer" at bounding box center [576, 172] width 110 height 17
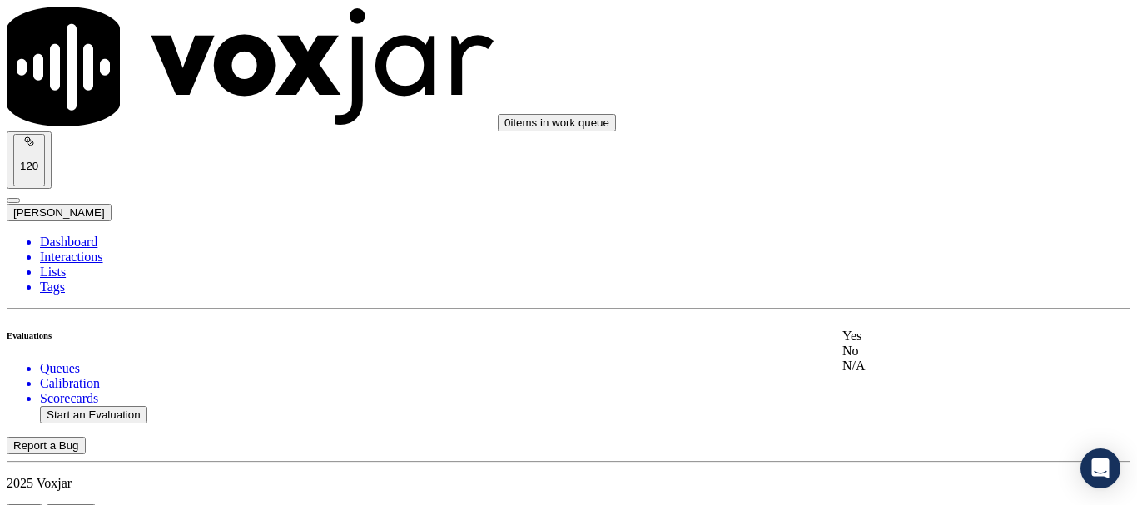
click at [926, 344] on div "Yes" at bounding box center [947, 336] width 211 height 15
click at [941, 150] on div "Yes" at bounding box center [947, 149] width 211 height 15
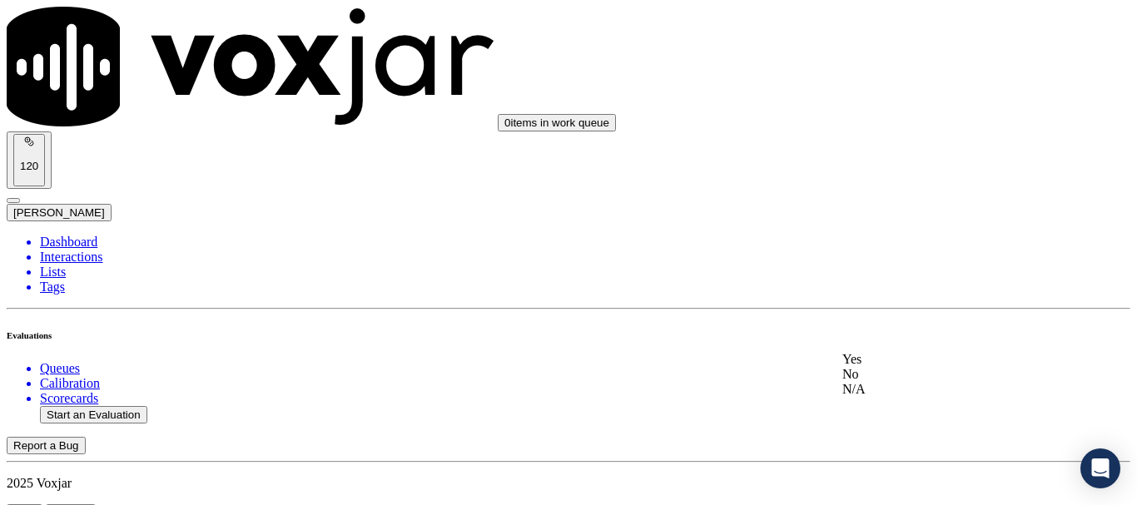
click at [931, 355] on div "Yes No N/A" at bounding box center [947, 374] width 211 height 45
click at [928, 367] on div "Yes" at bounding box center [947, 359] width 211 height 15
click at [941, 127] on div "N/A" at bounding box center [947, 119] width 211 height 15
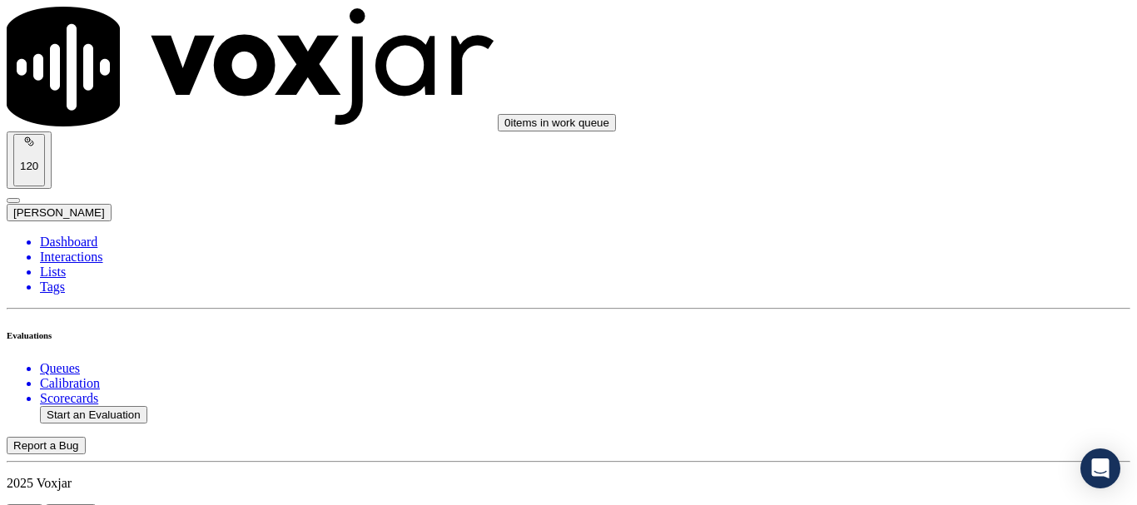
click at [917, 397] on div "N/A" at bounding box center [947, 389] width 211 height 15
click at [926, 161] on div "Yes" at bounding box center [947, 153] width 211 height 15
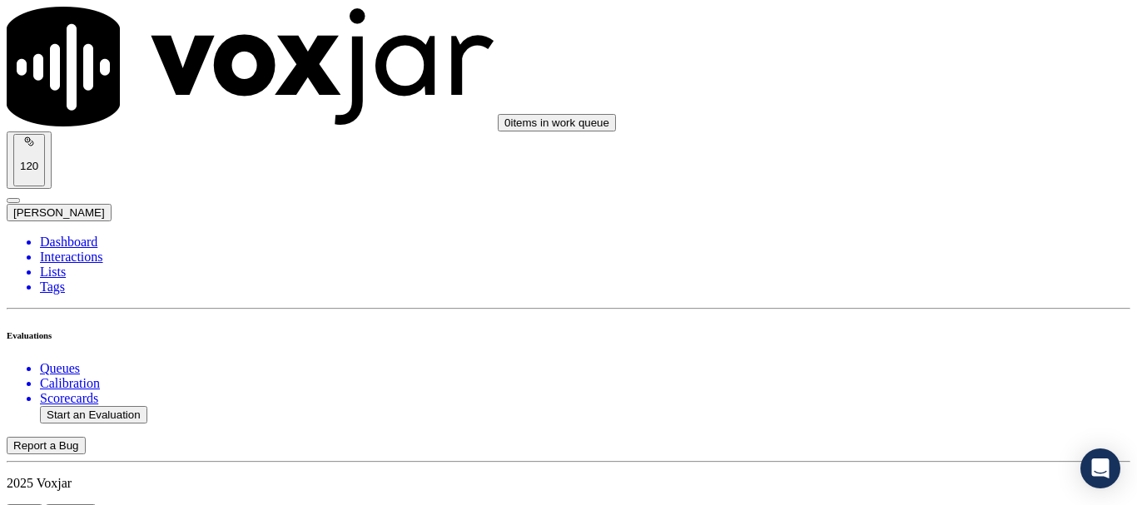
click at [902, 390] on div "Yes" at bounding box center [947, 382] width 211 height 15
click at [912, 204] on div "Yes" at bounding box center [947, 196] width 211 height 15
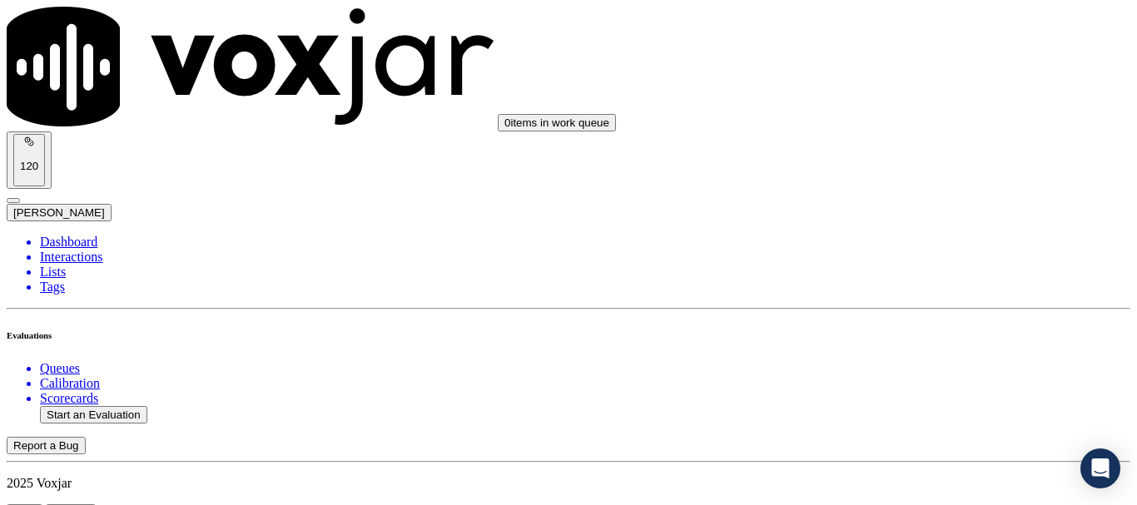
click at [897, 414] on div "Yes" at bounding box center [947, 406] width 211 height 15
drag, startPoint x: 910, startPoint y: 126, endPoint x: 912, endPoint y: 139, distance: 13.6
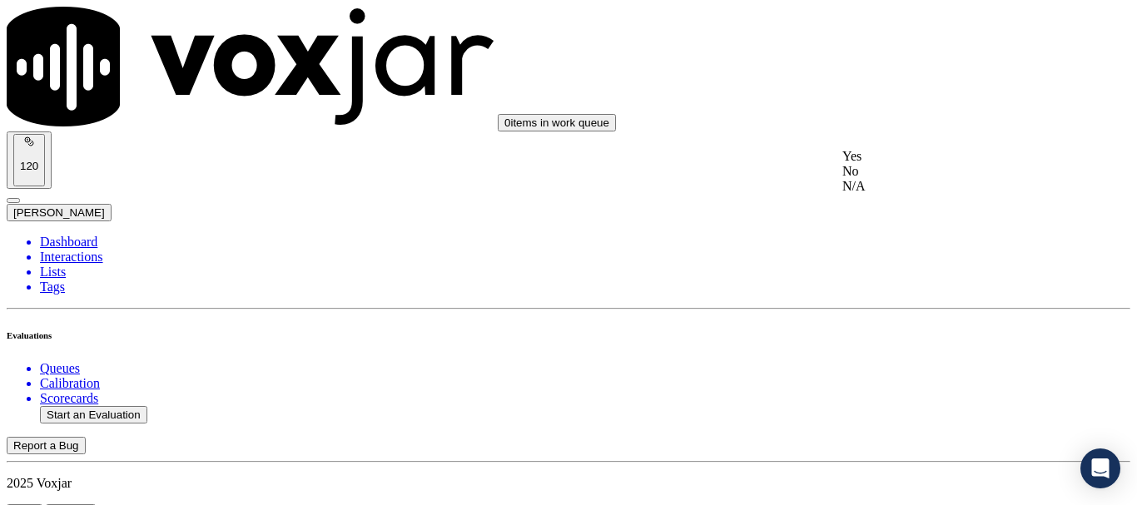
click at [926, 164] on div "Yes" at bounding box center [947, 156] width 211 height 15
click at [909, 360] on div "Yes" at bounding box center [947, 354] width 211 height 15
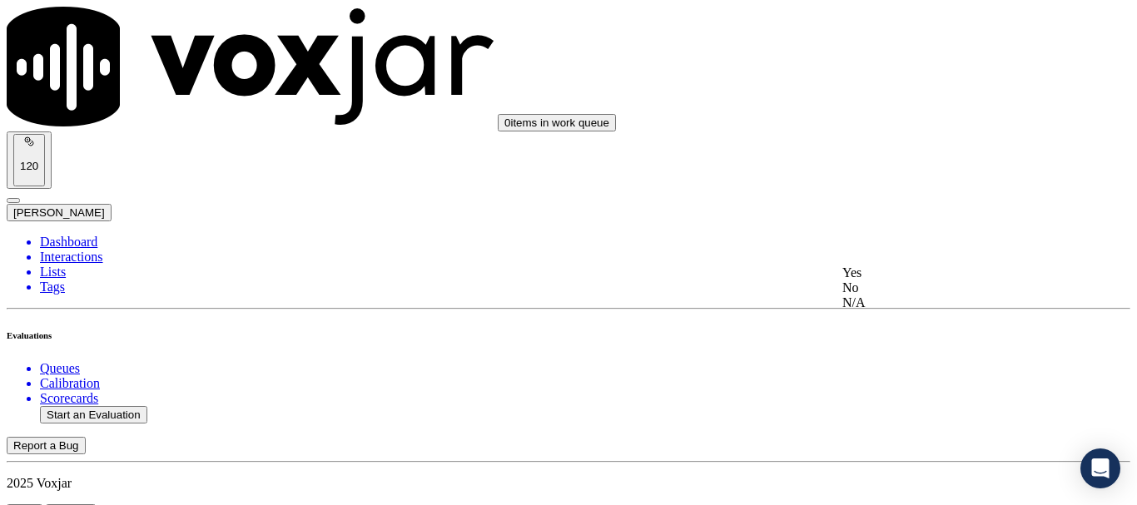
click at [937, 272] on div "Yes" at bounding box center [947, 273] width 211 height 15
click at [907, 324] on div "Yes" at bounding box center [947, 316] width 211 height 15
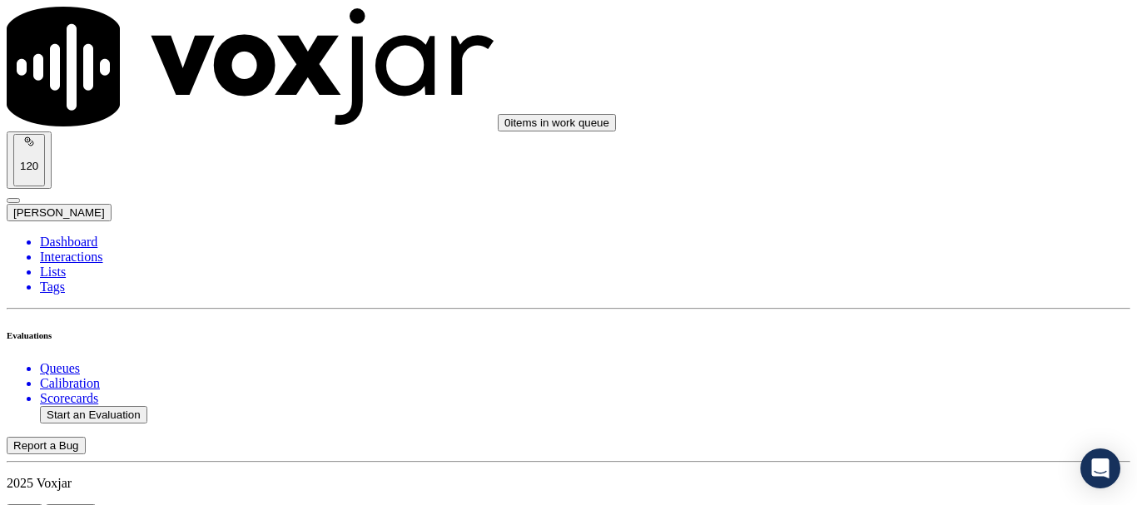
click at [893, 284] on div "Yes" at bounding box center [947, 276] width 211 height 15
click at [908, 244] on div "Yes" at bounding box center [947, 236] width 211 height 15
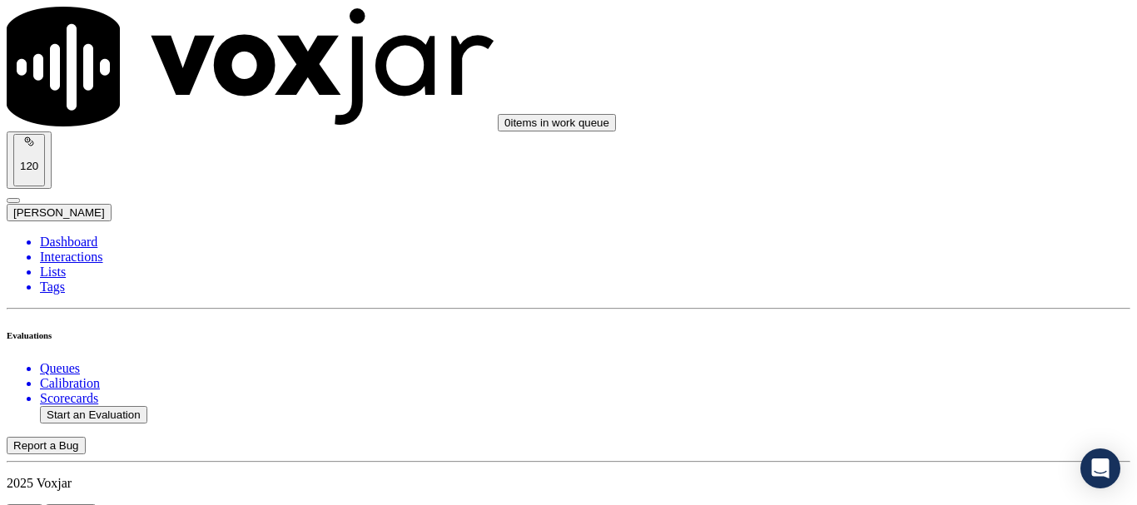
click at [898, 345] on div "Yes" at bounding box center [947, 337] width 211 height 15
click at [906, 120] on div "Yes" at bounding box center [947, 113] width 211 height 15
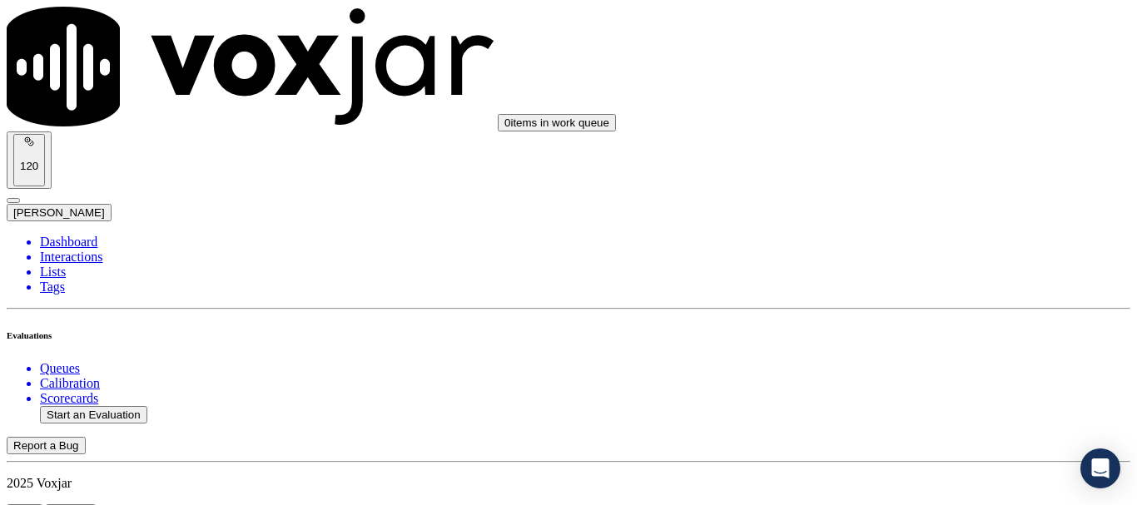
click at [919, 323] on div "Yes" at bounding box center [947, 322] width 211 height 15
drag, startPoint x: 897, startPoint y: 163, endPoint x: 910, endPoint y: 186, distance: 26.1
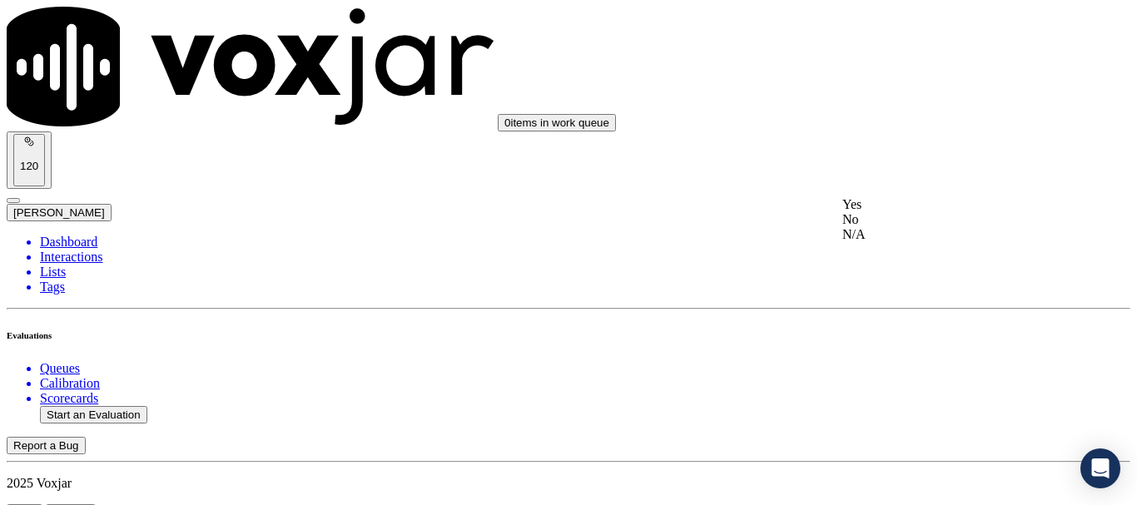
click at [925, 209] on div "Yes" at bounding box center [947, 204] width 211 height 15
click at [902, 420] on div "Yes" at bounding box center [947, 414] width 211 height 15
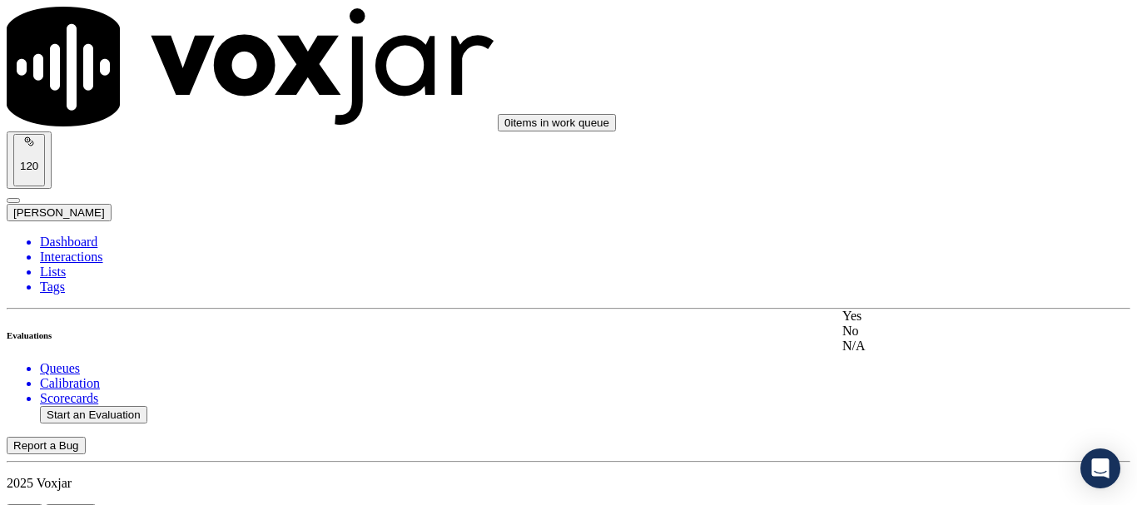
click at [904, 317] on div "Yes" at bounding box center [947, 316] width 211 height 15
